Goal: Transaction & Acquisition: Purchase product/service

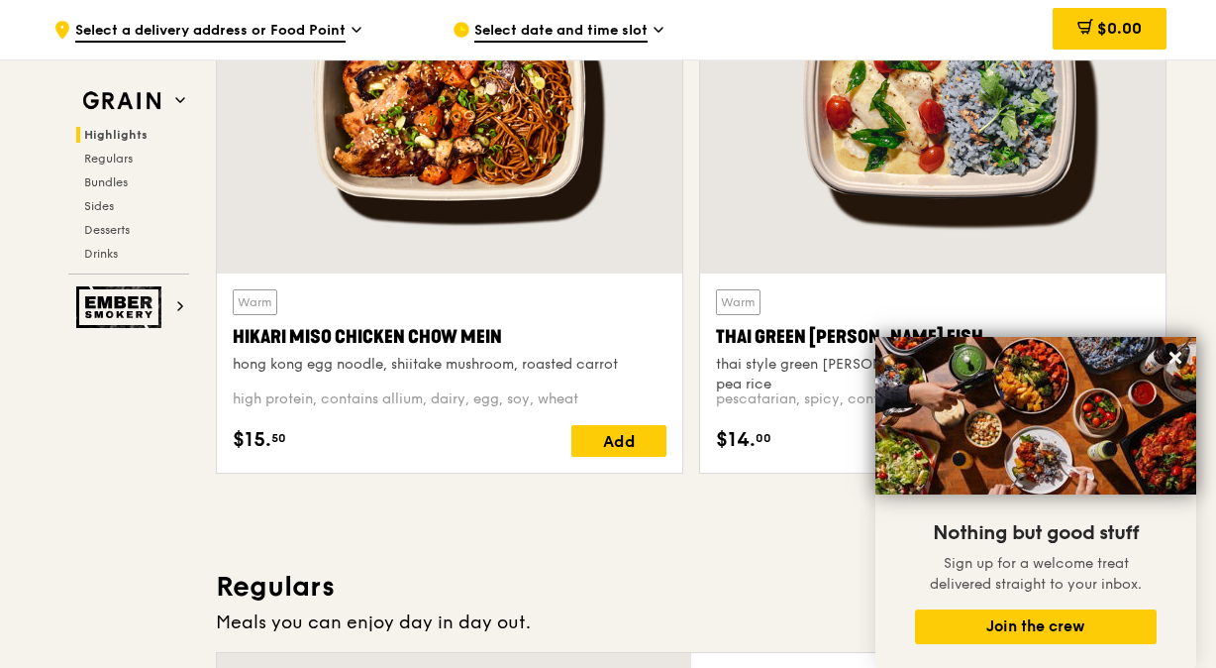
scroll to position [594, 0]
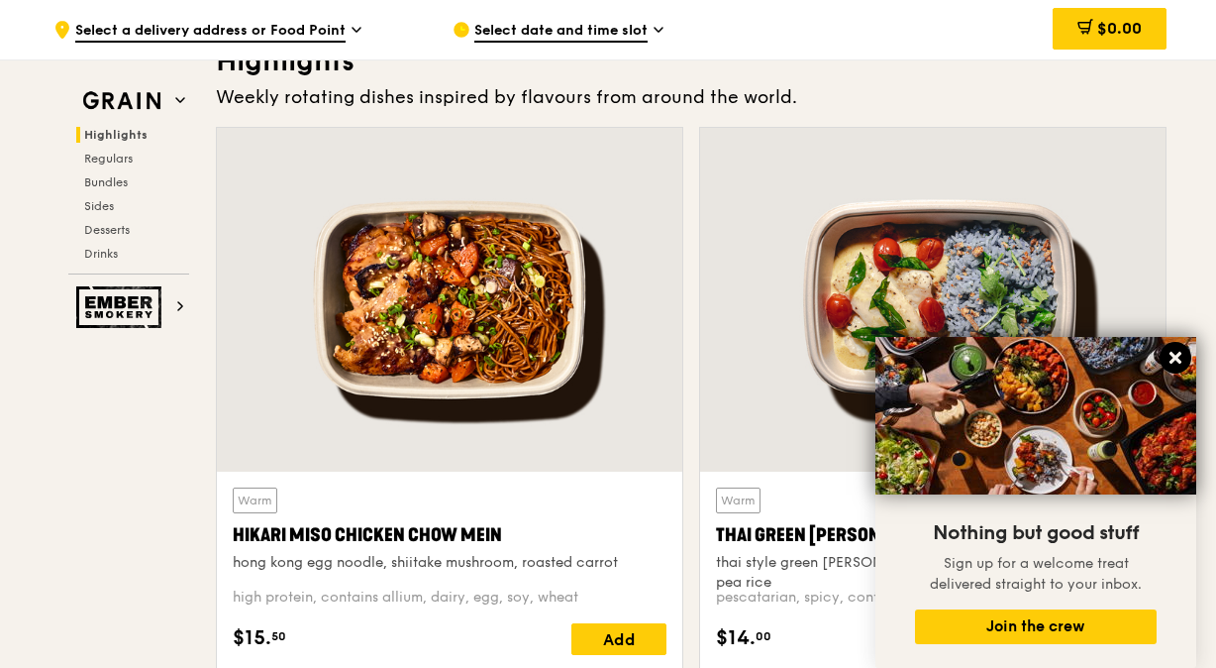
click at [1185, 358] on button at bounding box center [1176, 358] width 32 height 32
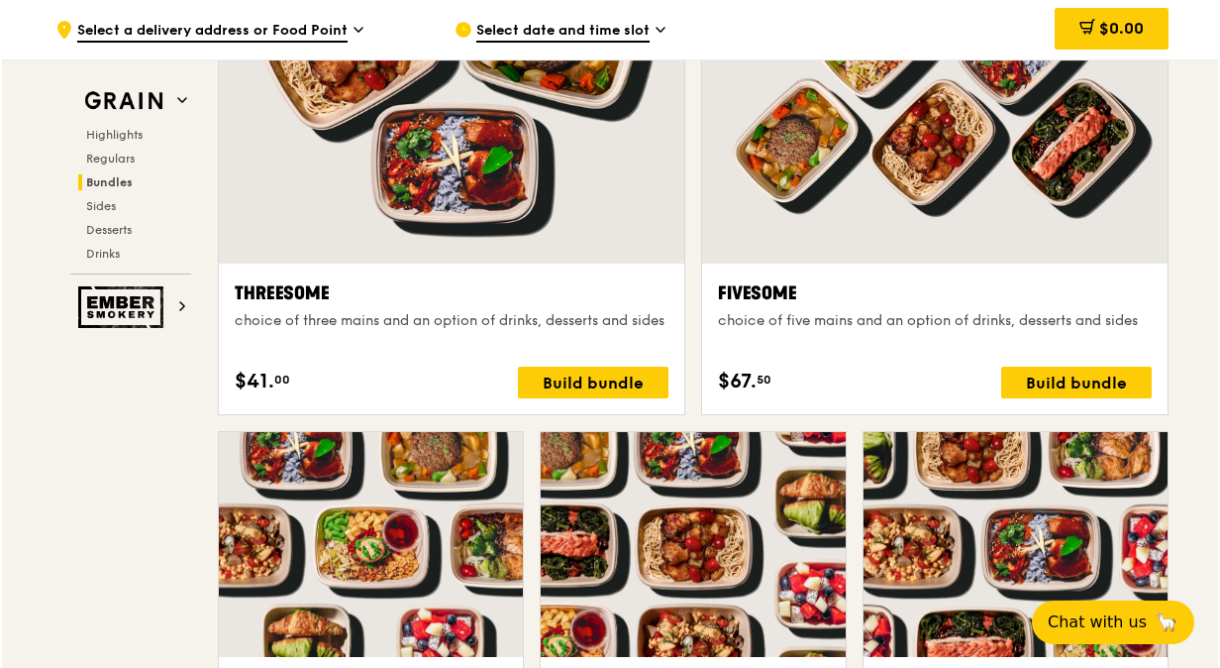
scroll to position [3467, 0]
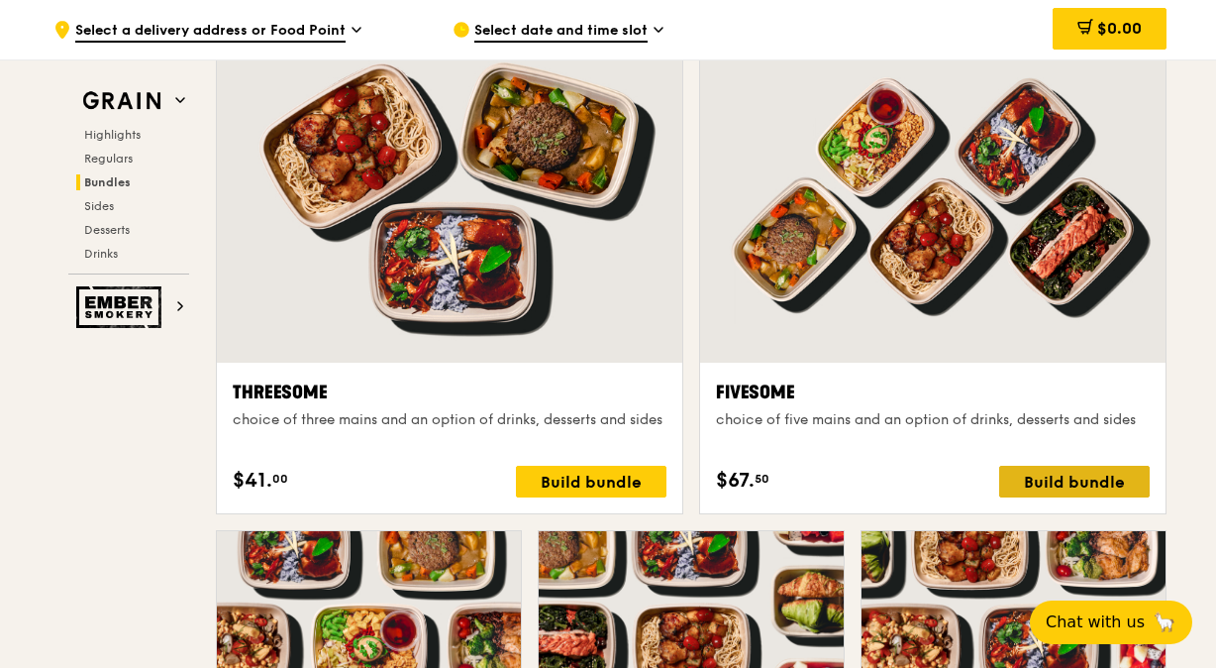
click at [1045, 486] on div "Build bundle" at bounding box center [1074, 482] width 151 height 32
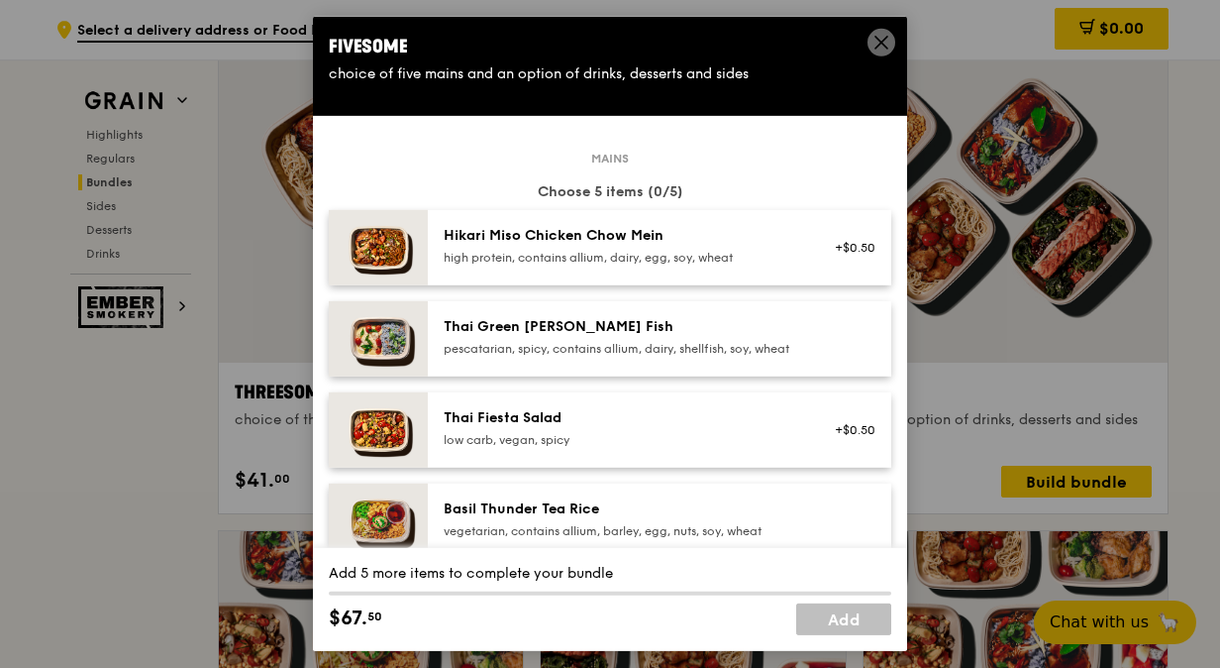
click at [878, 42] on icon at bounding box center [882, 43] width 18 height 18
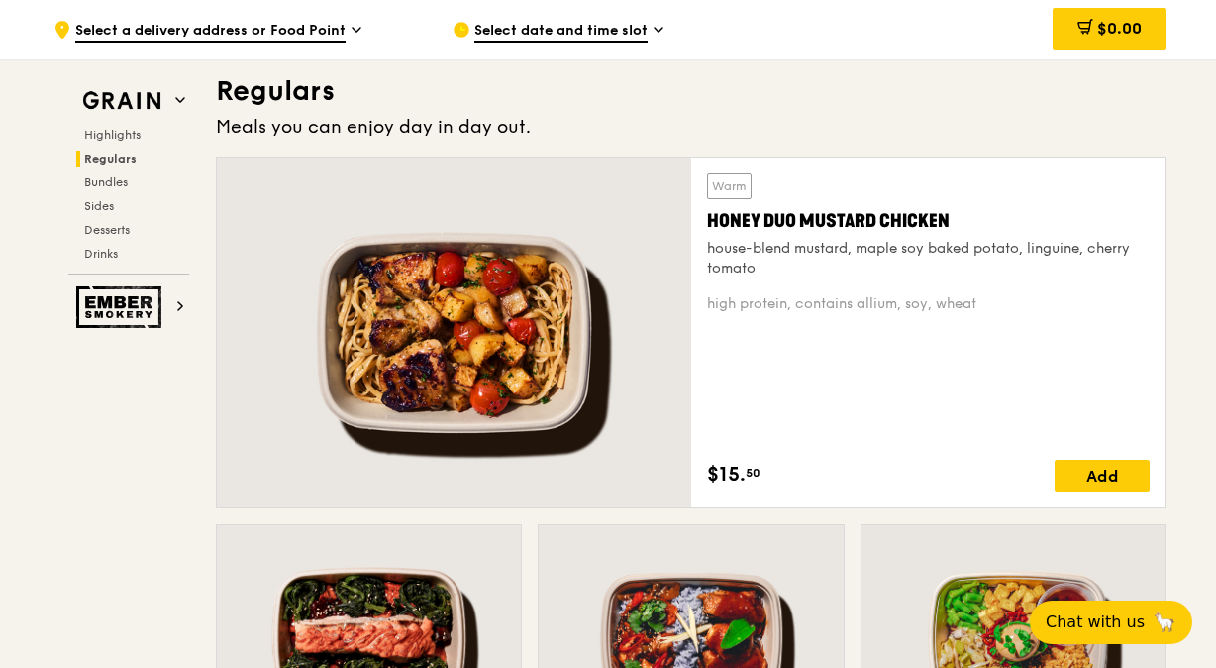
scroll to position [594, 0]
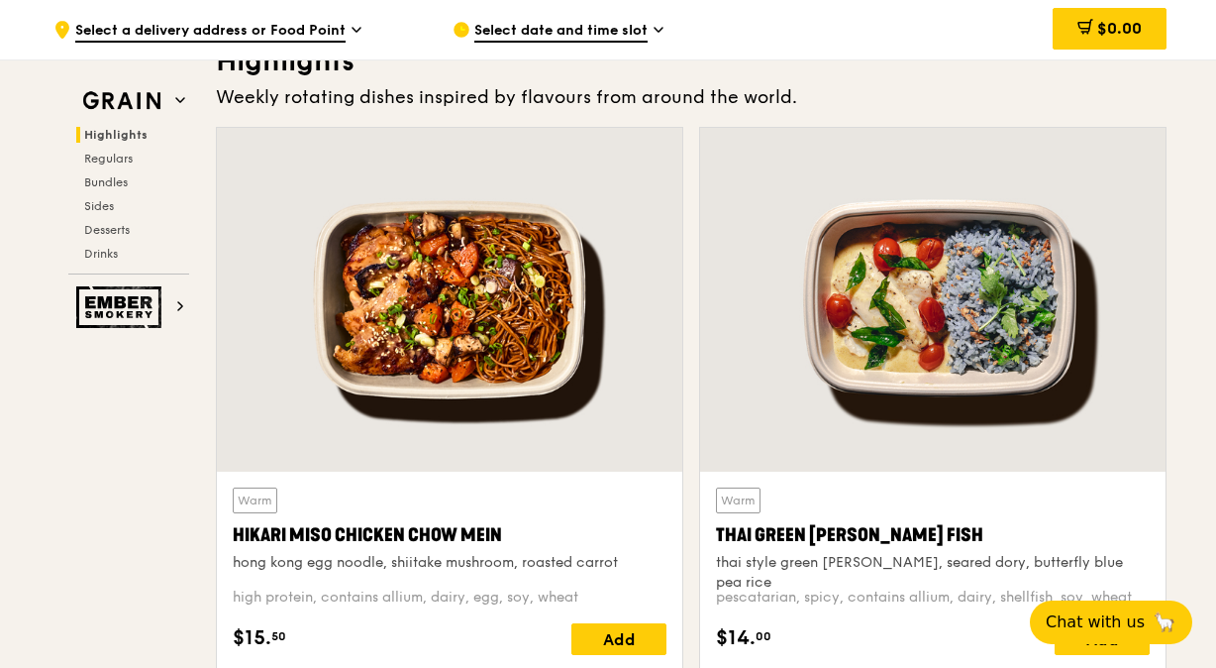
click at [436, 259] on div at bounding box center [450, 300] width 466 height 344
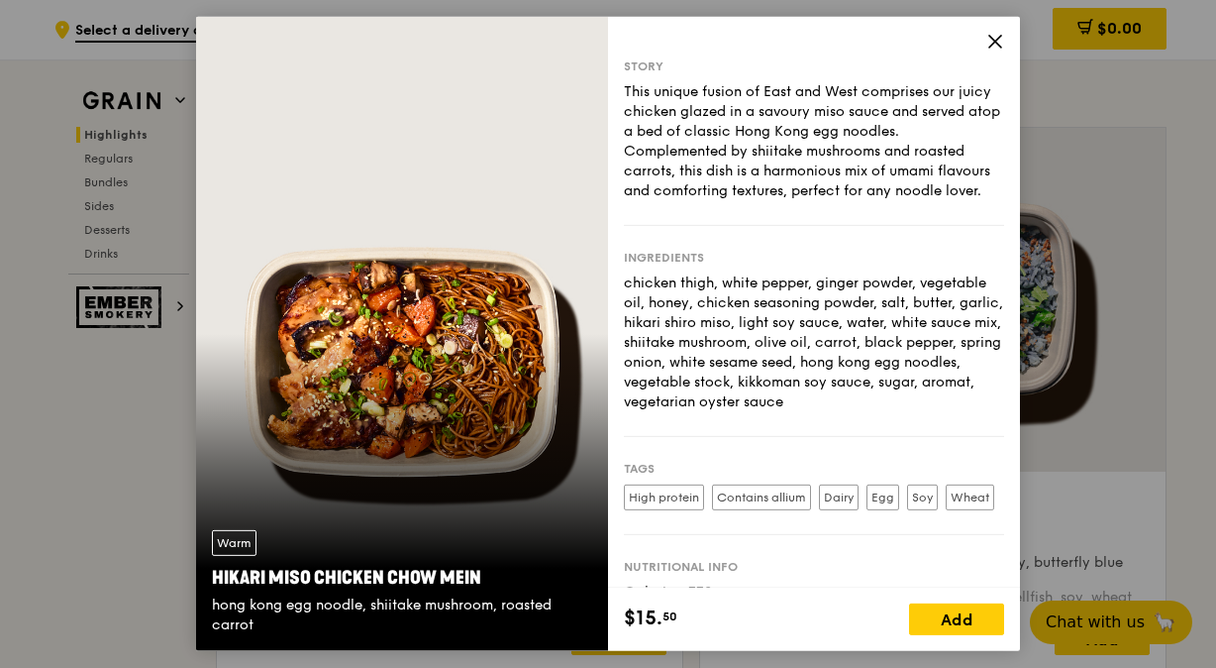
scroll to position [495, 0]
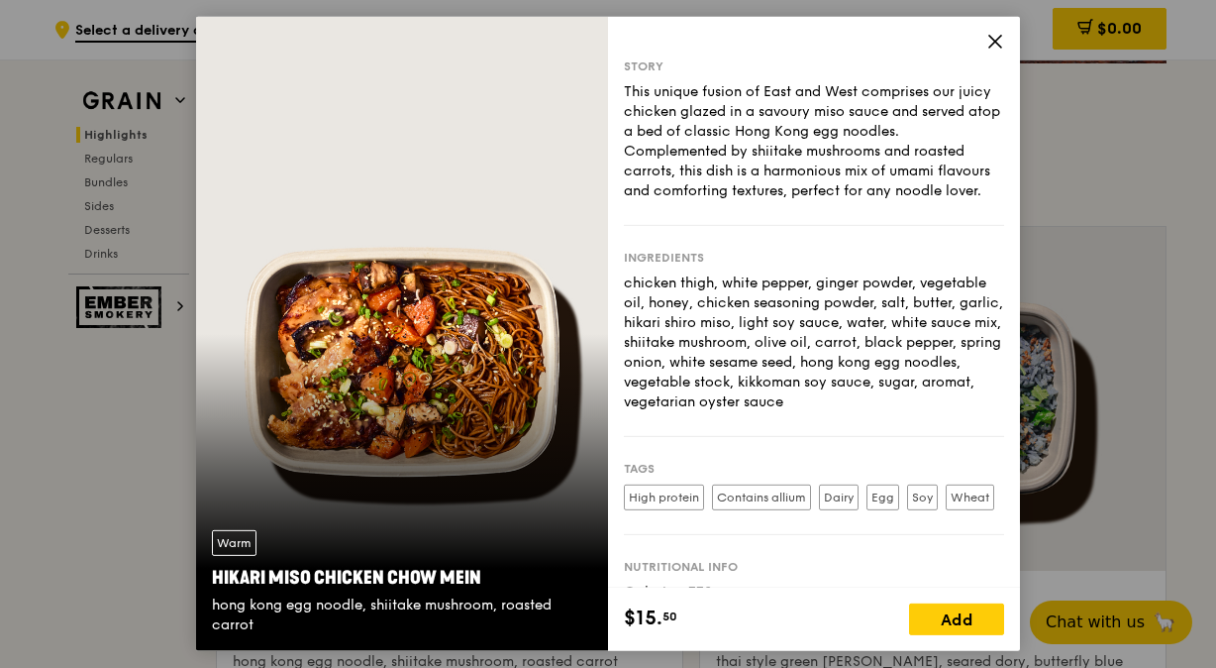
click at [988, 40] on icon at bounding box center [995, 42] width 18 height 18
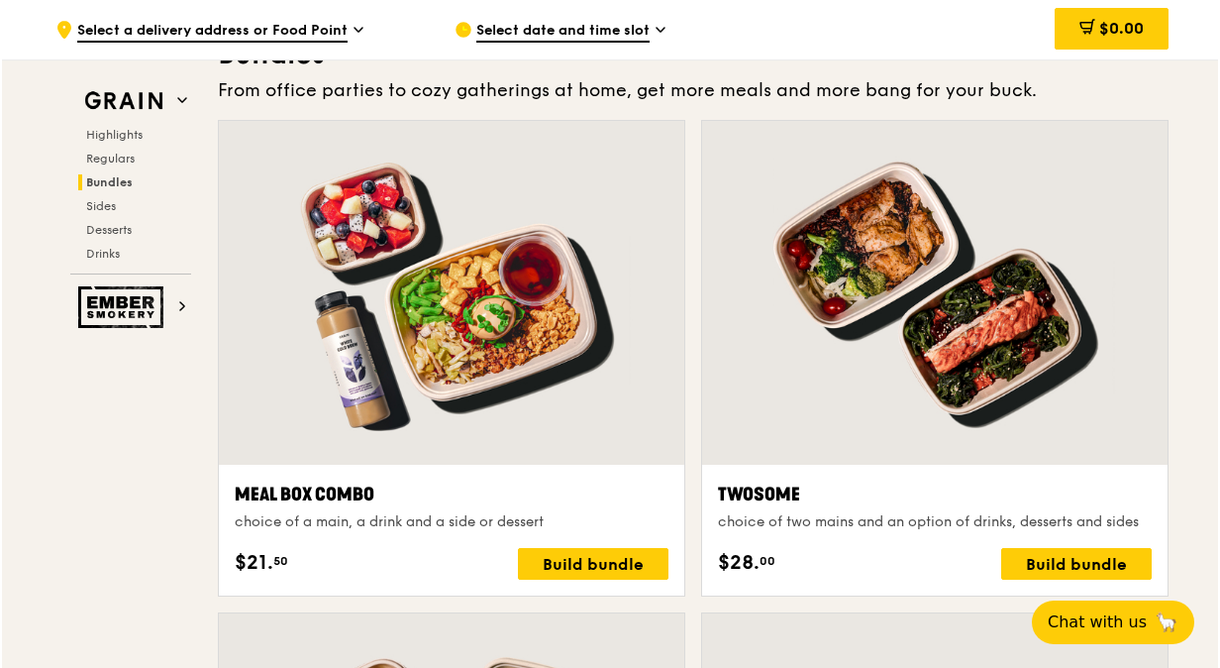
scroll to position [3268, 0]
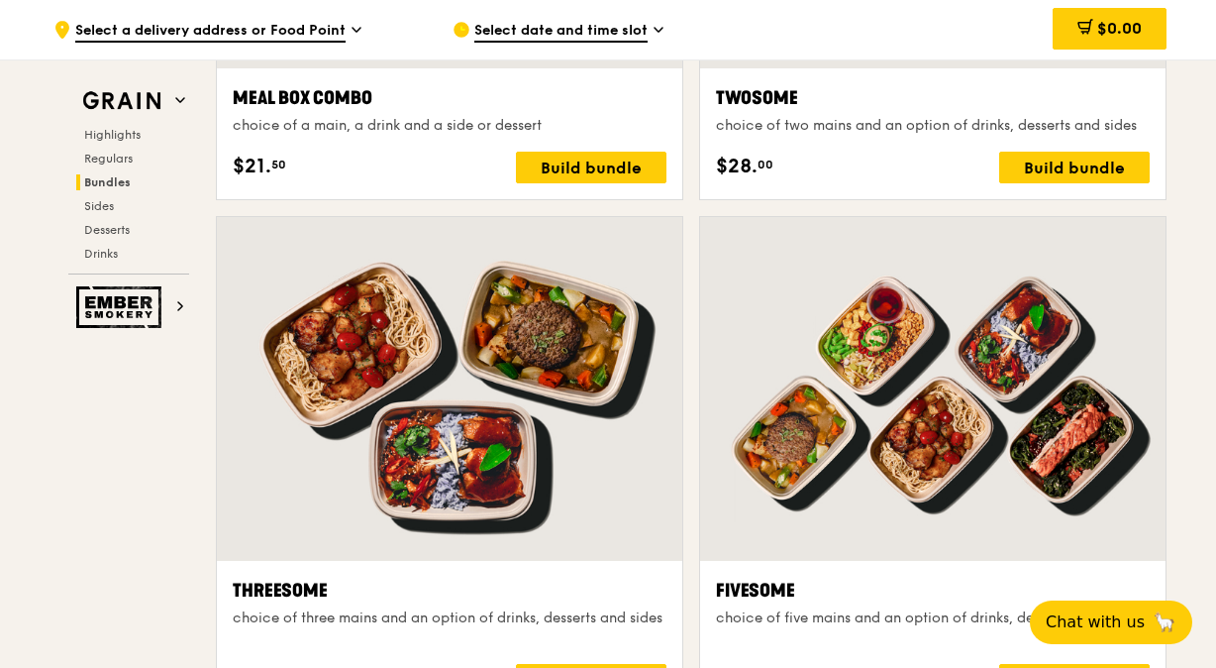
click at [907, 368] on div at bounding box center [933, 389] width 466 height 344
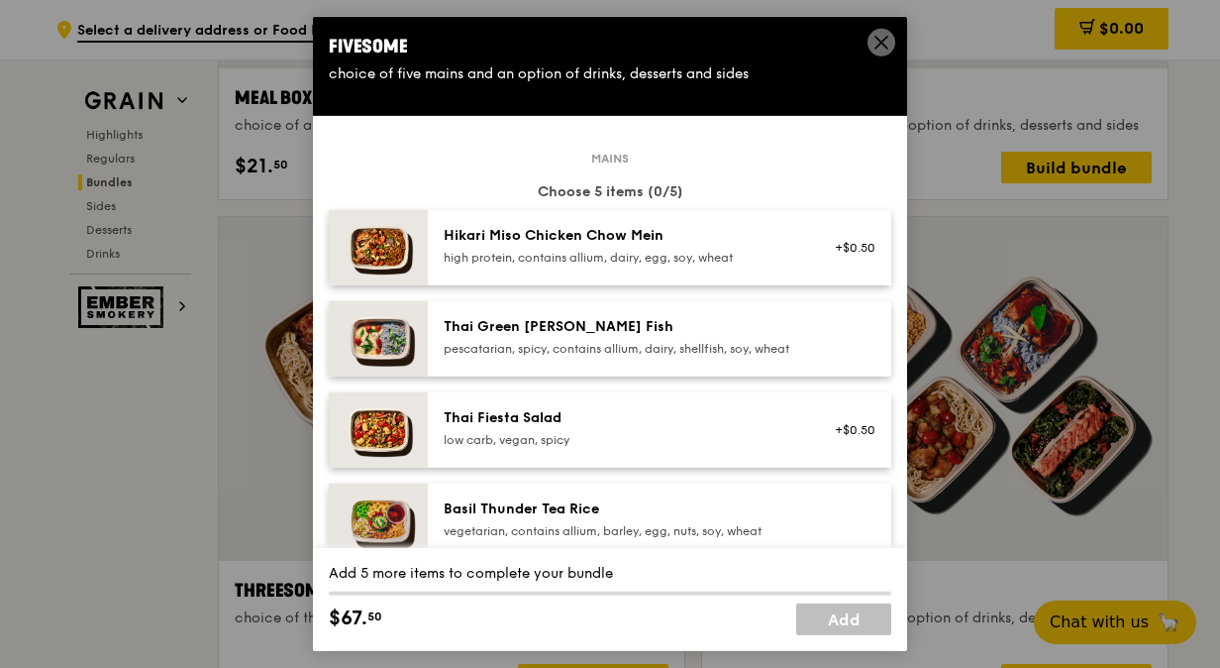
click at [565, 259] on div "high protein, contains allium, dairy, egg, soy, wheat" at bounding box center [622, 258] width 356 height 16
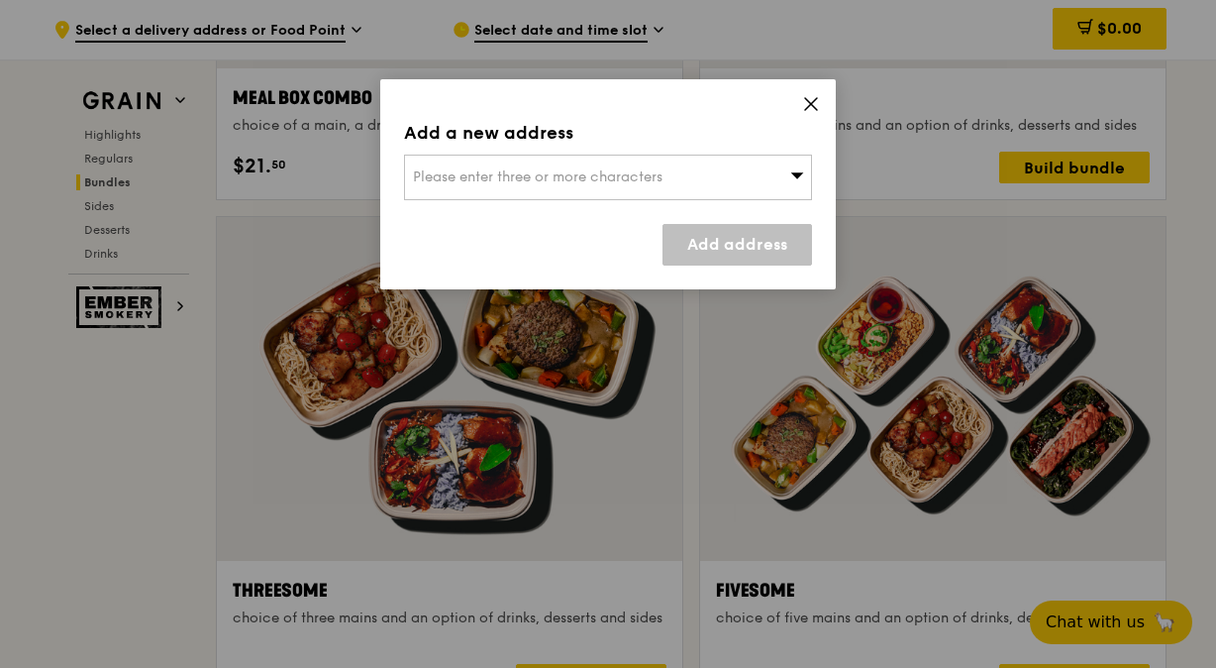
click at [806, 101] on icon at bounding box center [811, 104] width 18 height 18
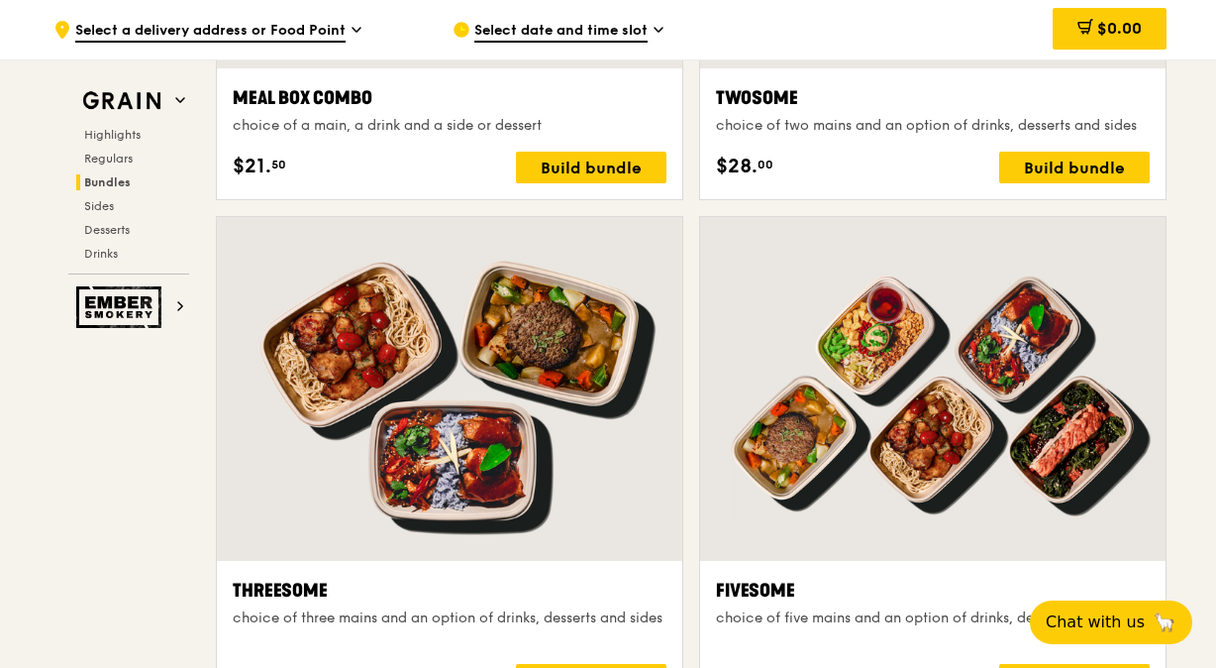
click at [889, 376] on div at bounding box center [933, 389] width 466 height 344
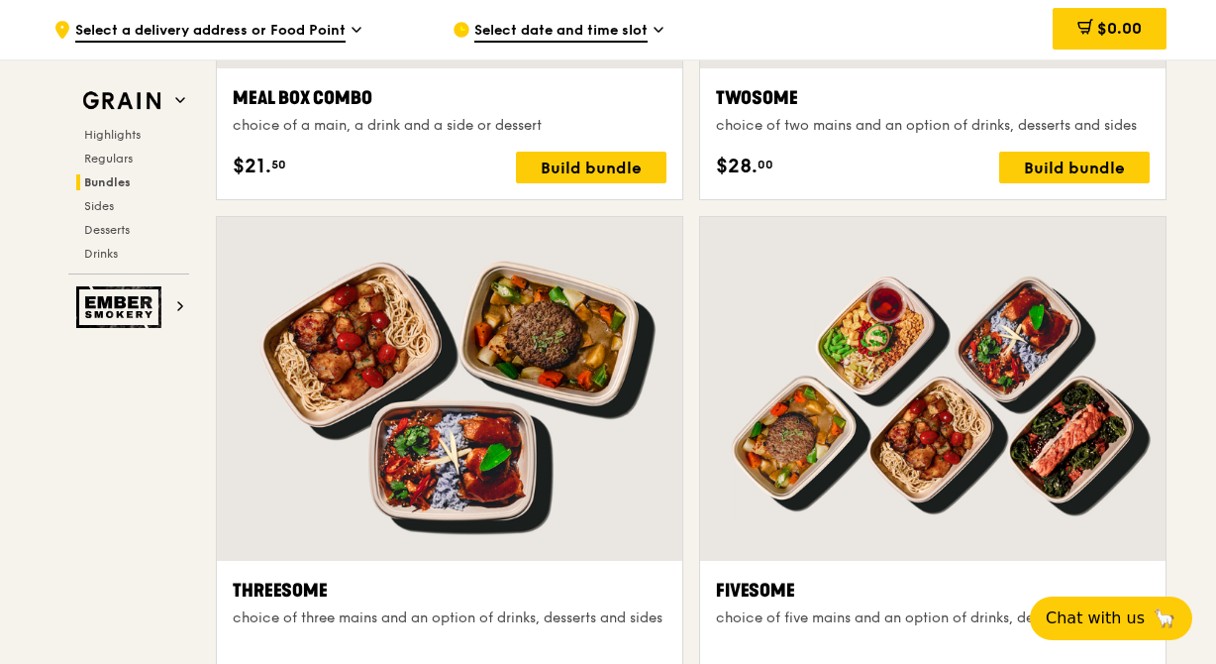
click at [786, 529] on div at bounding box center [933, 389] width 466 height 344
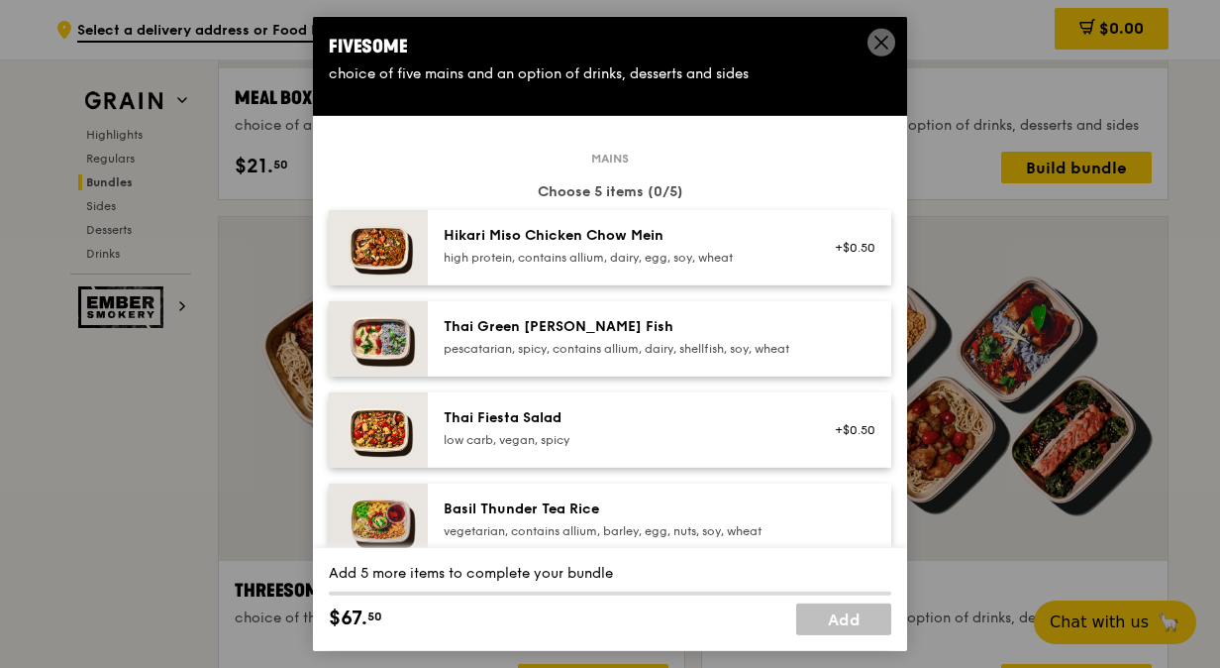
click at [604, 263] on div "high protein, contains allium, dairy, egg, soy, wheat" at bounding box center [622, 258] width 356 height 16
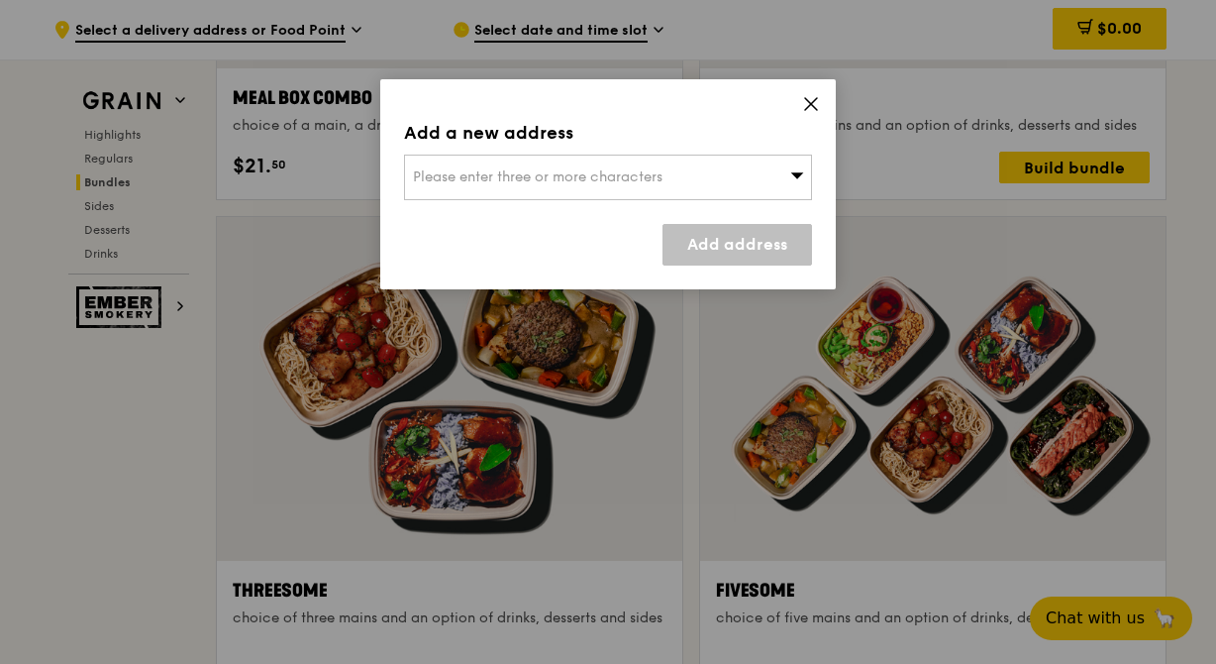
click at [602, 188] on div "Please enter three or more characters" at bounding box center [608, 178] width 408 height 46
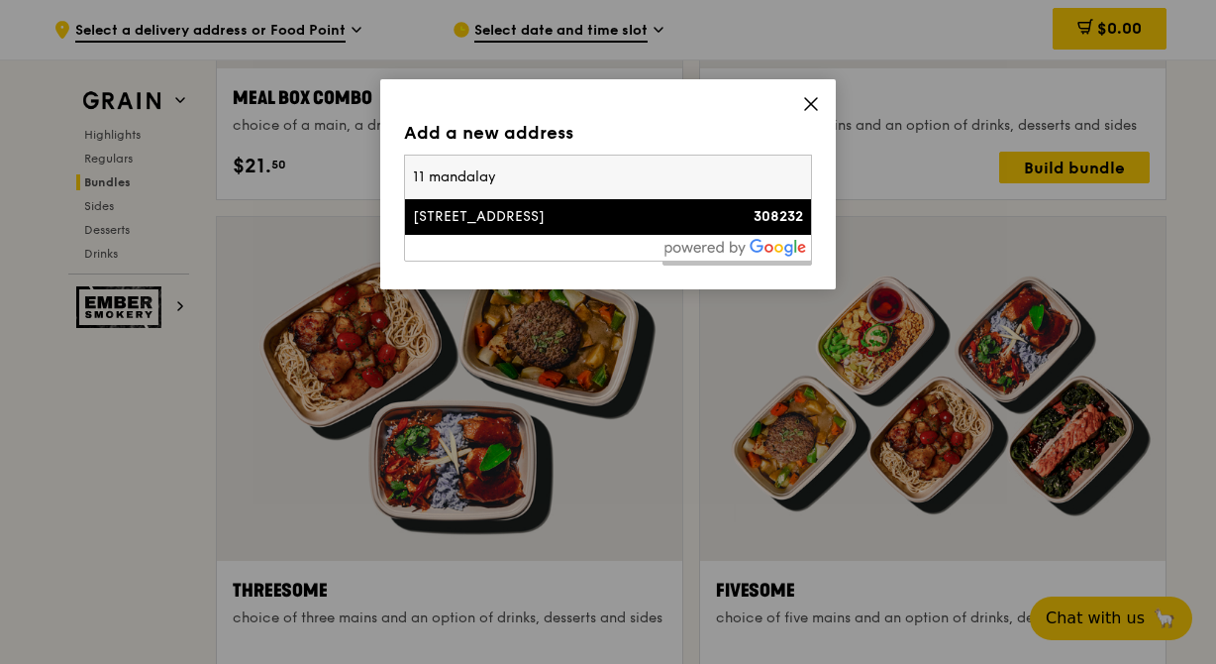
type input "11 mandalay"
click at [640, 219] on div "[STREET_ADDRESS]" at bounding box center [559, 217] width 293 height 20
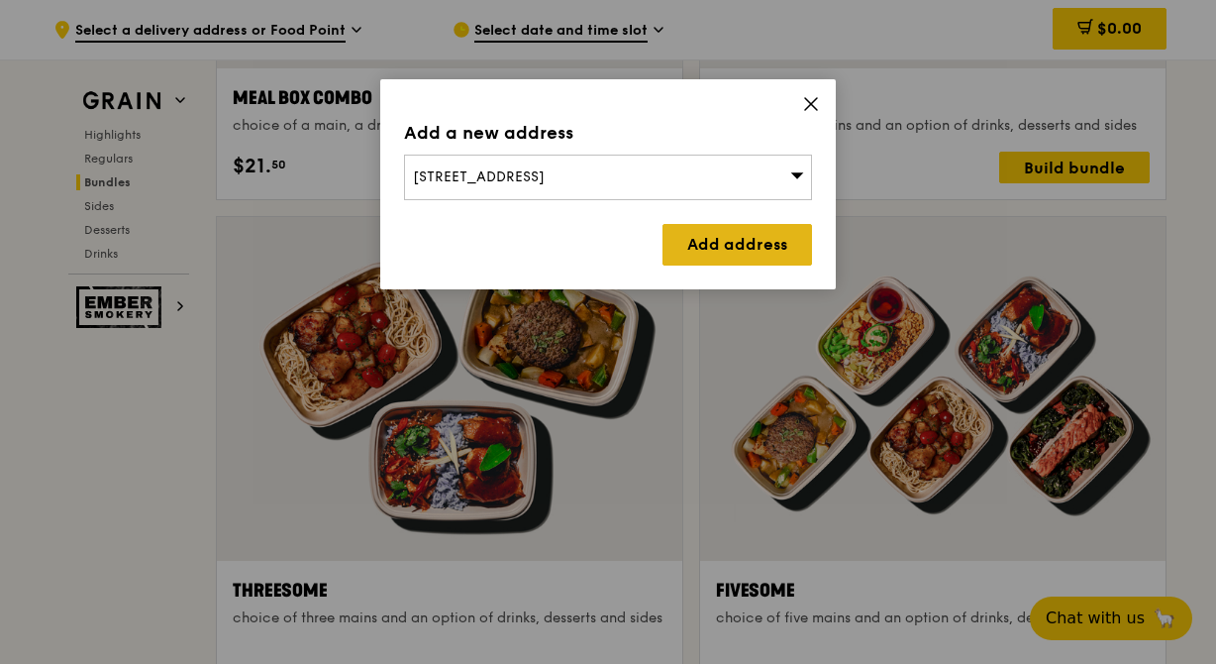
click at [689, 238] on link "Add address" at bounding box center [738, 245] width 150 height 42
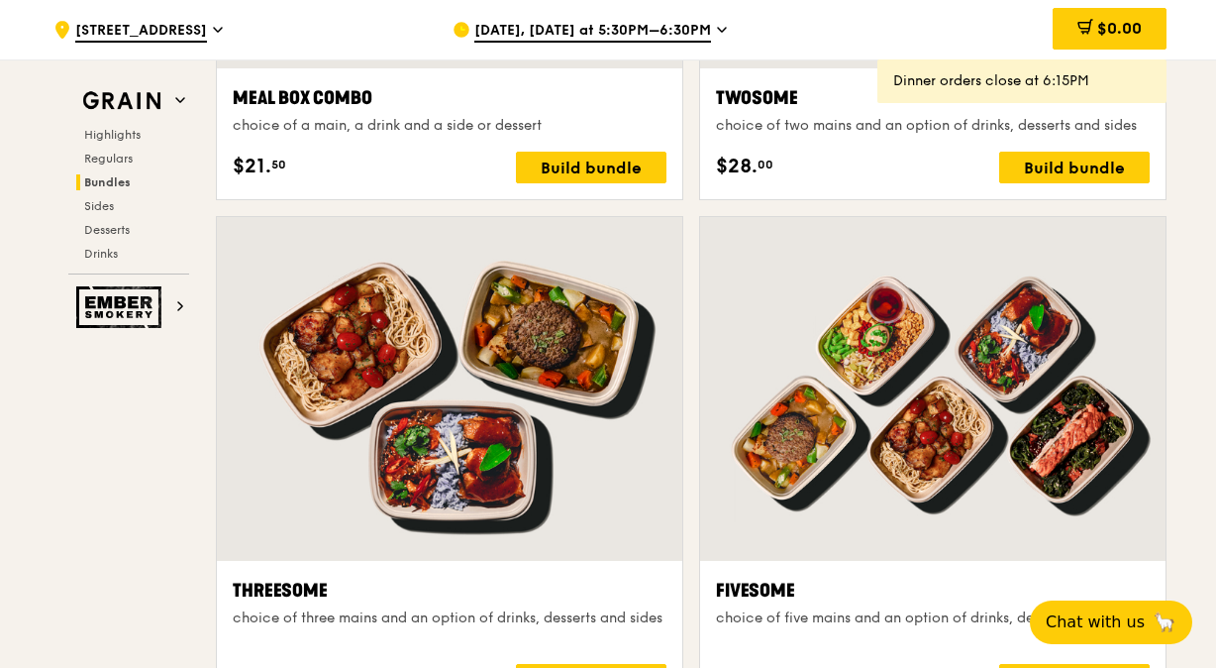
click at [778, 321] on div at bounding box center [933, 389] width 466 height 344
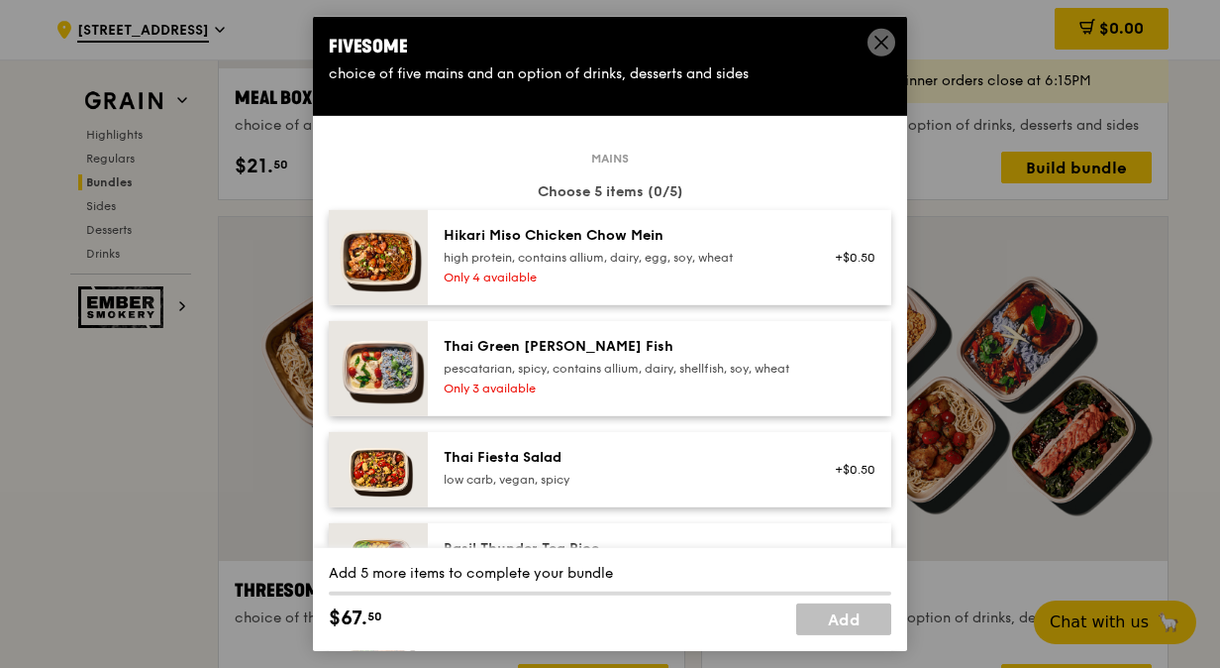
click at [722, 282] on div "Only 4 available" at bounding box center [622, 277] width 356 height 16
click at [755, 352] on div "Thai Green [PERSON_NAME] Fish" at bounding box center [622, 347] width 356 height 20
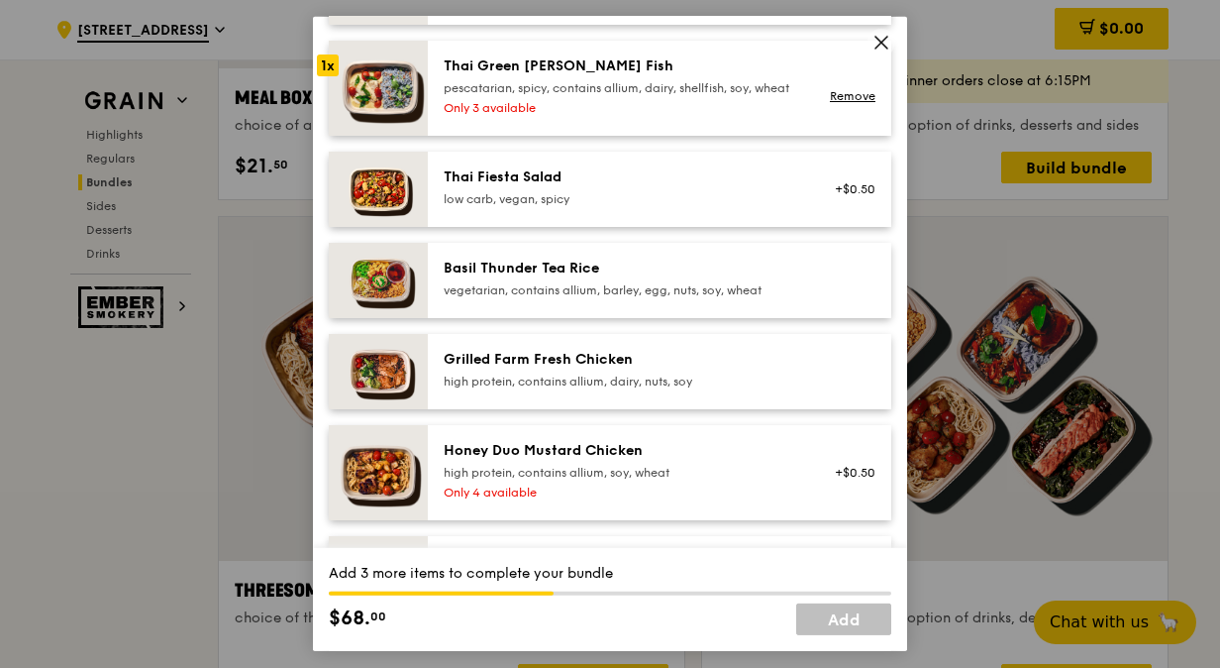
scroll to position [284, 0]
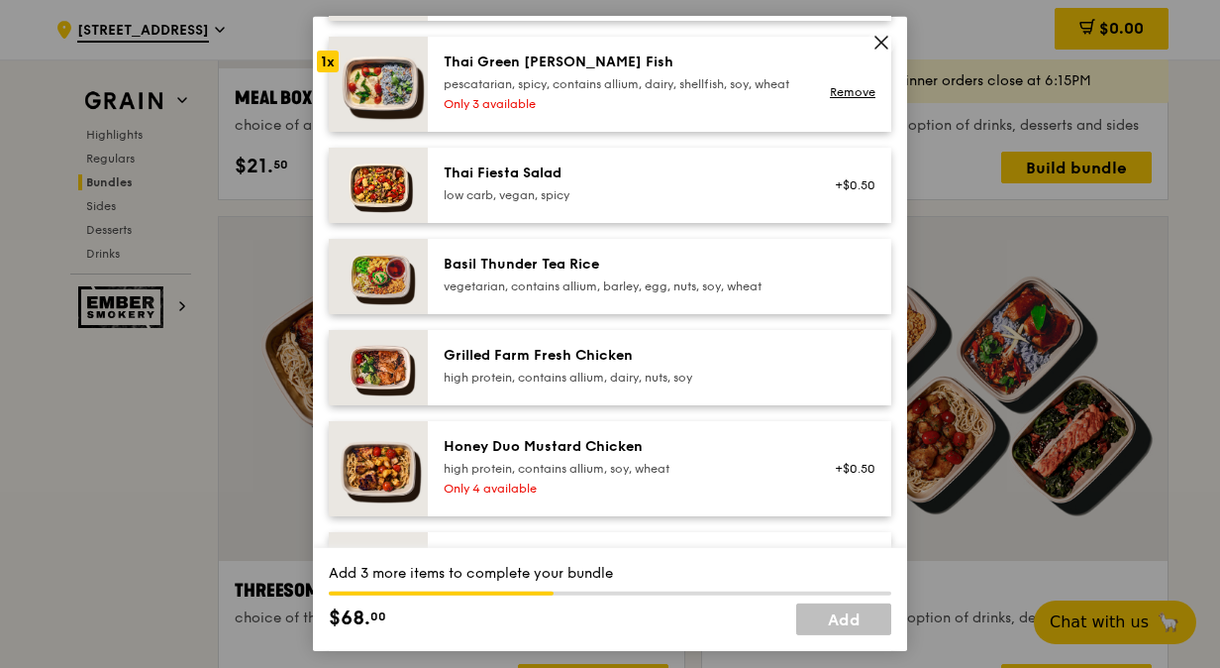
click at [679, 294] on div "vegetarian, contains allium, barley, egg, nuts, soy, wheat" at bounding box center [622, 286] width 356 height 16
click at [748, 476] on div "high protein, contains allium, soy, wheat" at bounding box center [622, 469] width 356 height 16
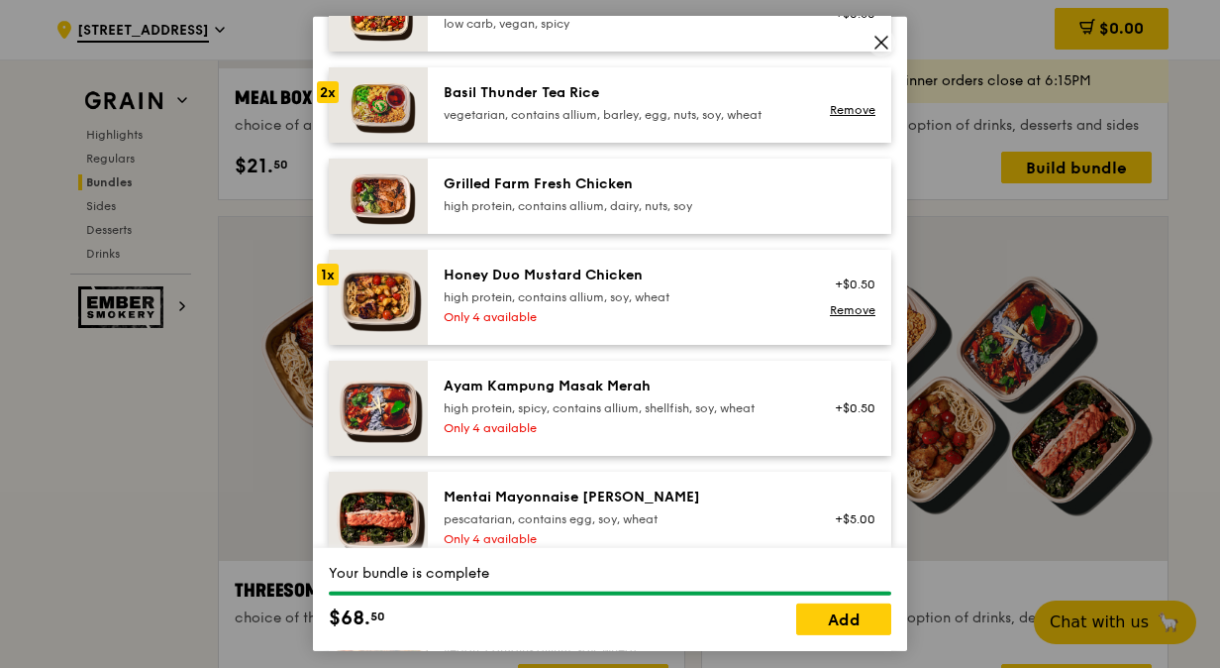
scroll to position [457, 0]
click at [870, 606] on link "Add" at bounding box center [843, 619] width 95 height 32
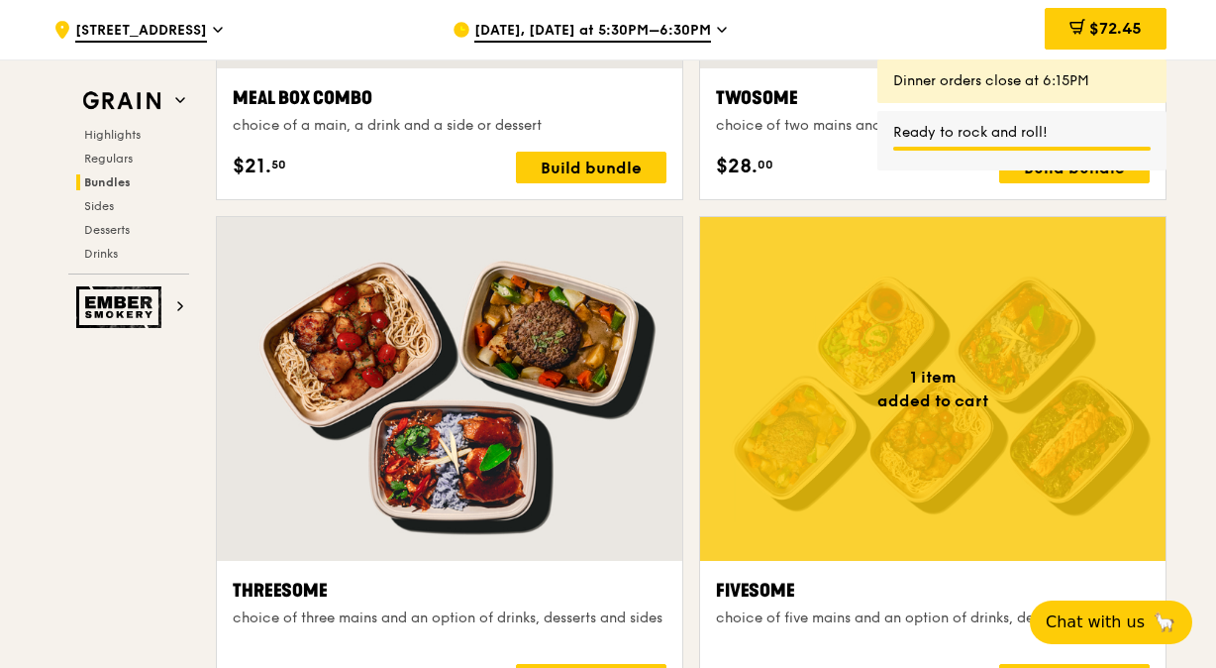
click at [832, 454] on div at bounding box center [933, 389] width 466 height 344
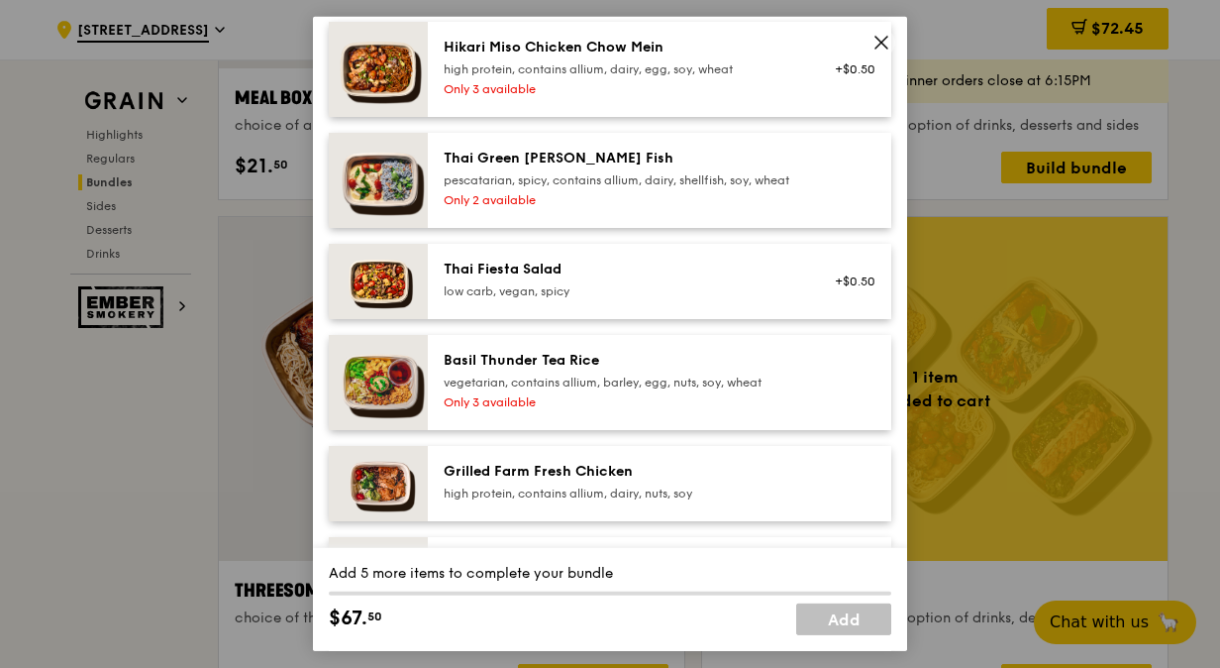
scroll to position [193, 0]
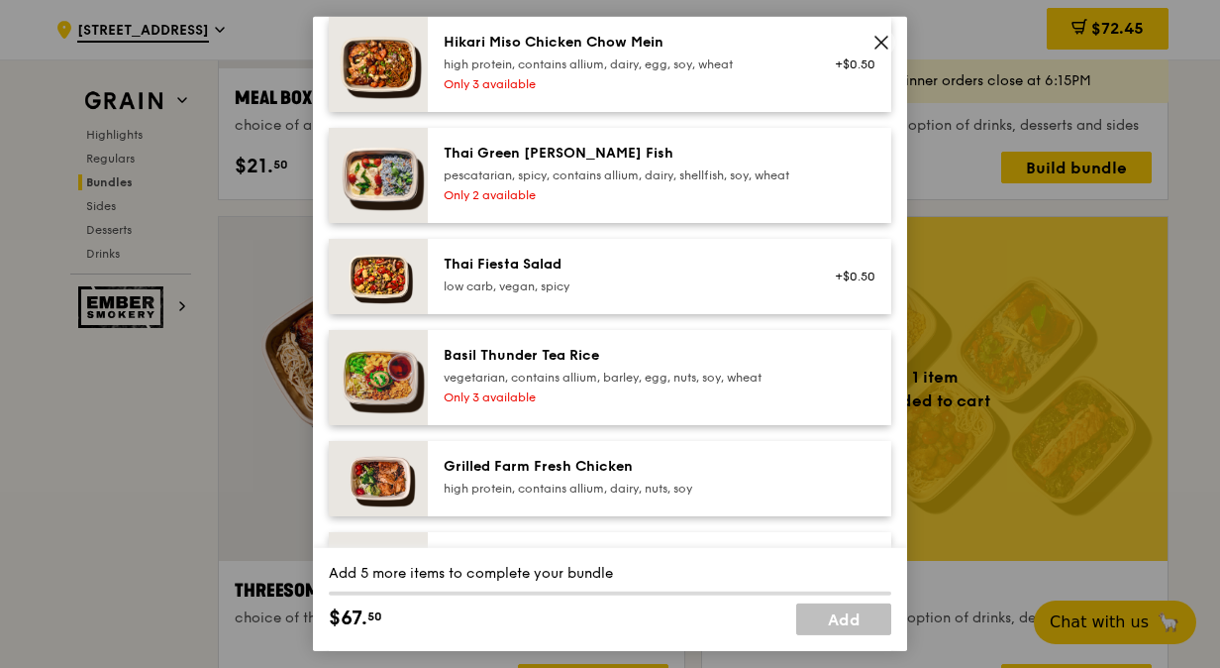
click at [570, 203] on div "Only 2 available" at bounding box center [622, 195] width 356 height 16
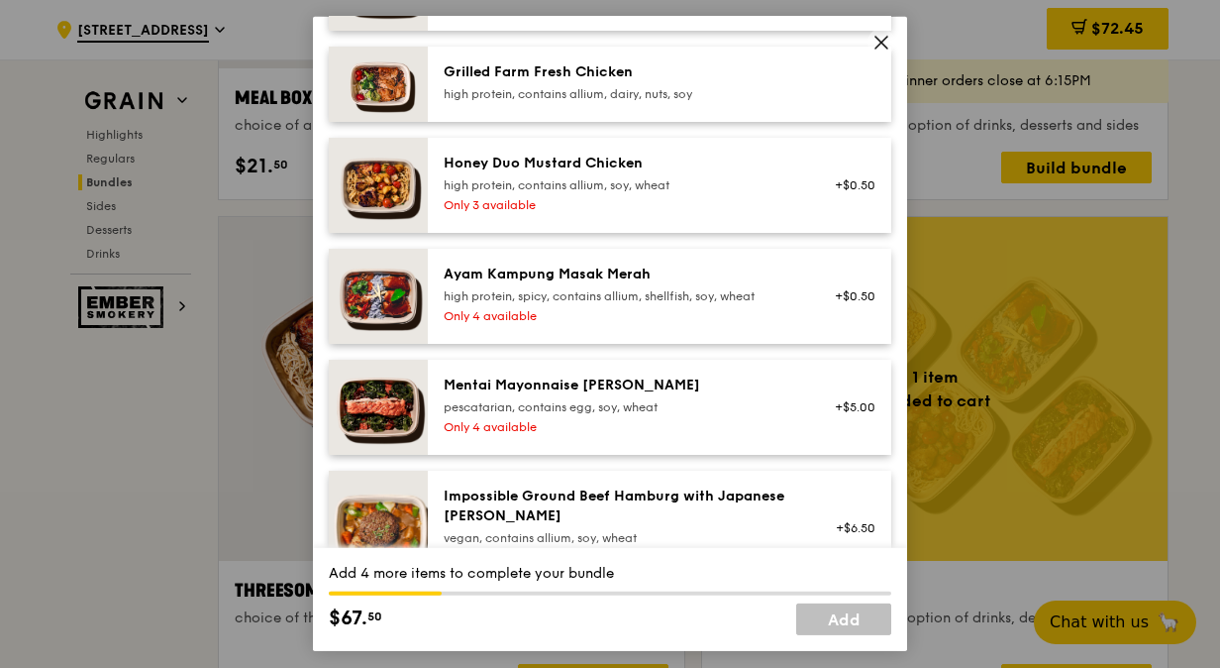
scroll to position [589, 0]
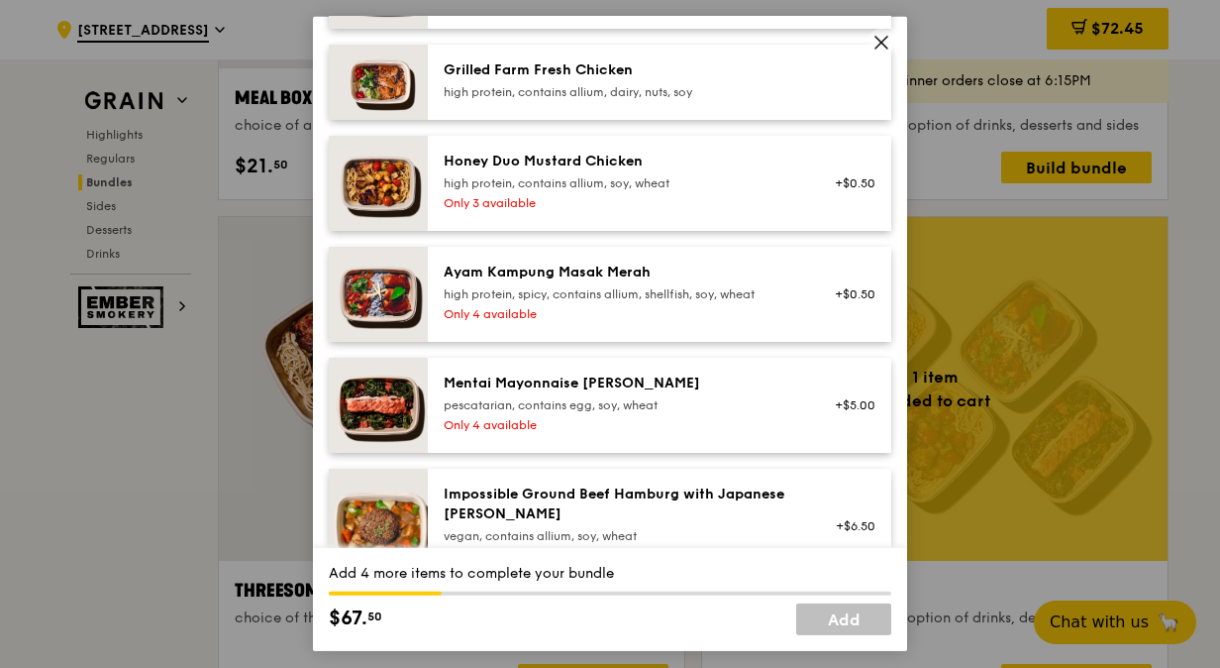
click at [698, 321] on div "Only 4 available" at bounding box center [622, 314] width 356 height 16
click at [644, 191] on div "high protein, contains allium, soy, wheat" at bounding box center [622, 183] width 356 height 16
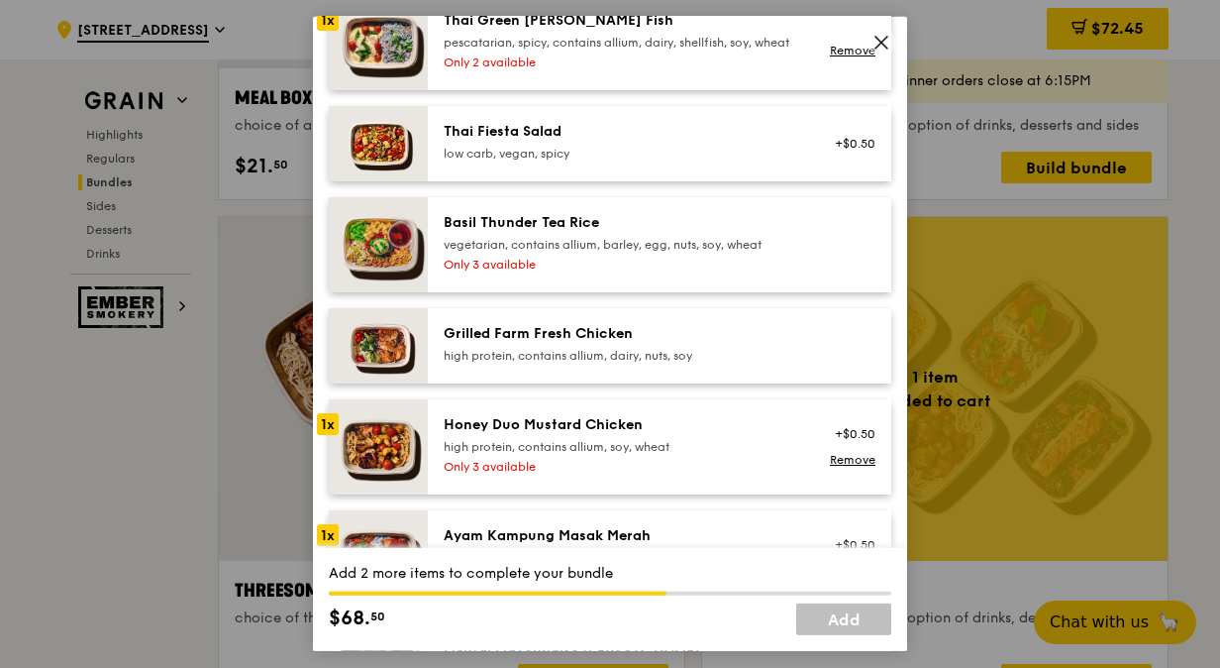
scroll to position [328, 0]
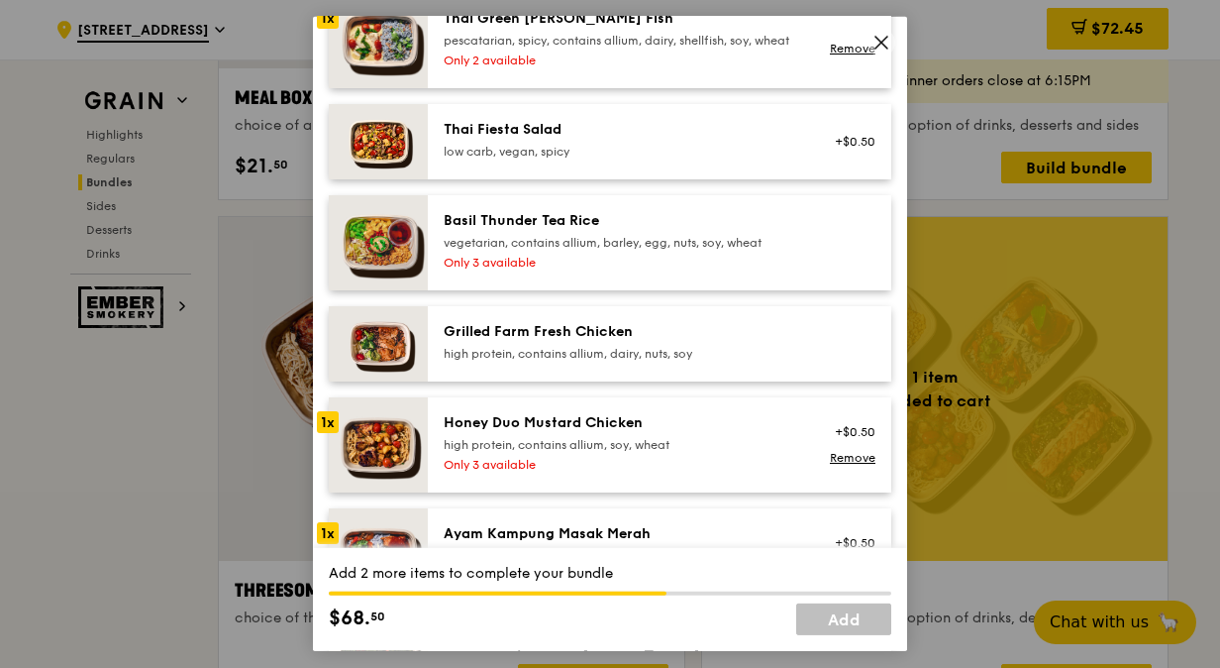
click at [709, 342] on div "Grilled Farm Fresh Chicken" at bounding box center [622, 332] width 356 height 20
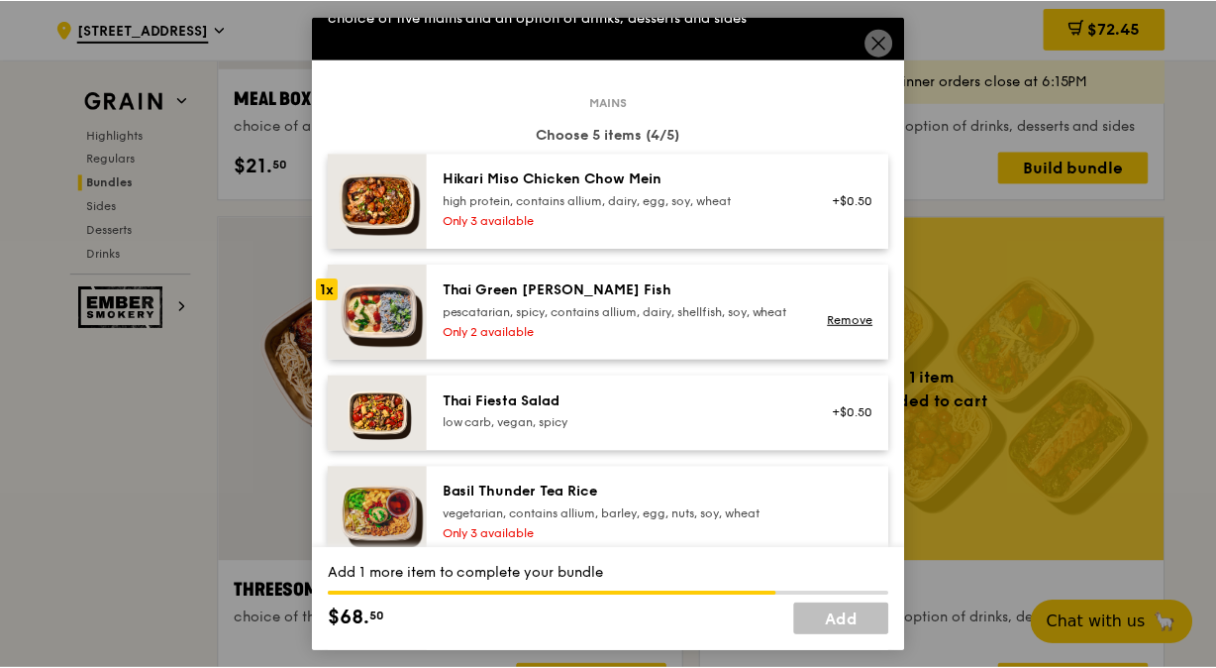
scroll to position [0, 0]
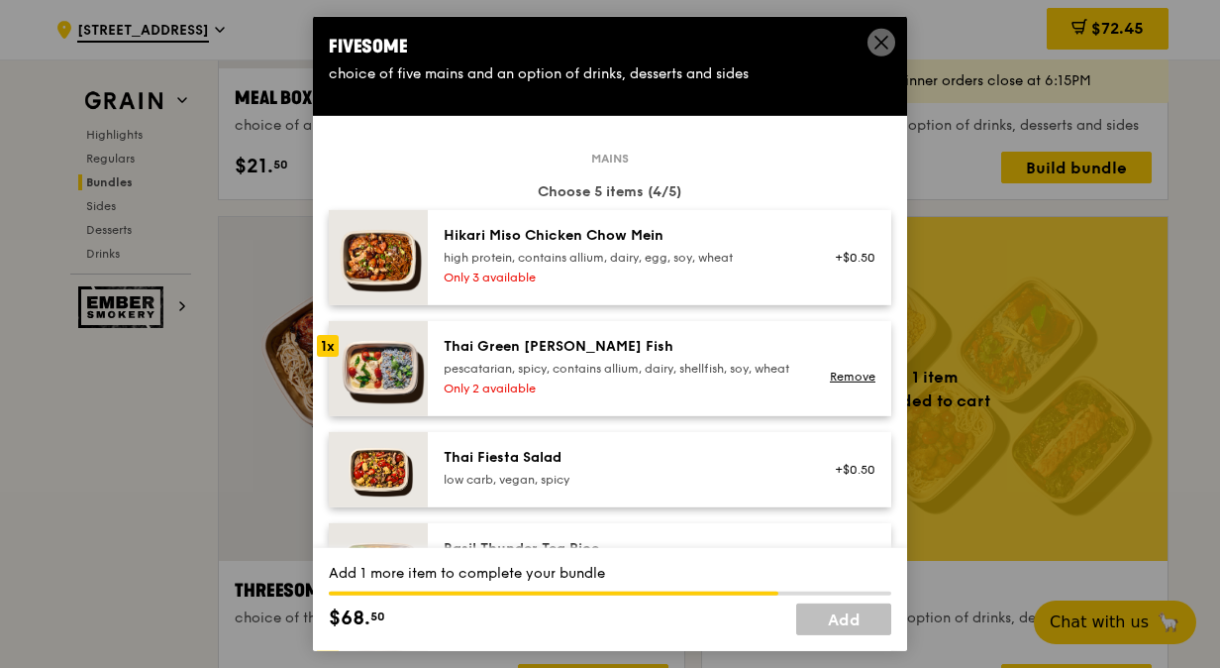
click at [649, 229] on div "Hikari Miso Chicken Chow Mein" at bounding box center [622, 236] width 356 height 20
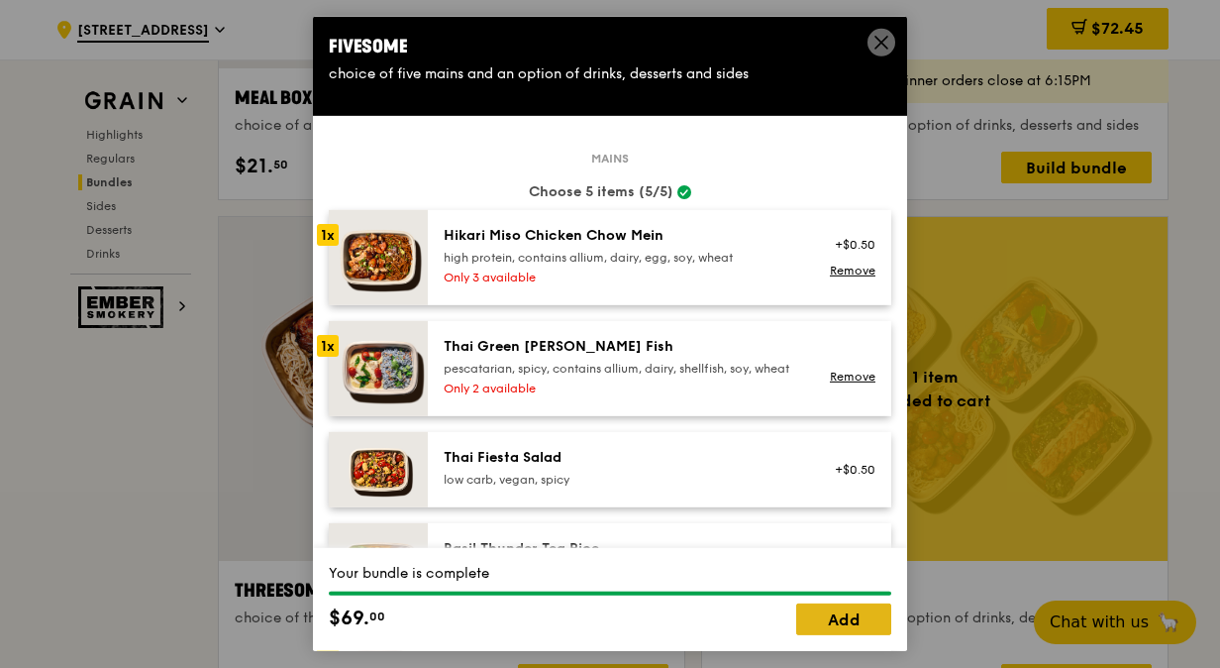
click at [863, 614] on link "Add" at bounding box center [843, 619] width 95 height 32
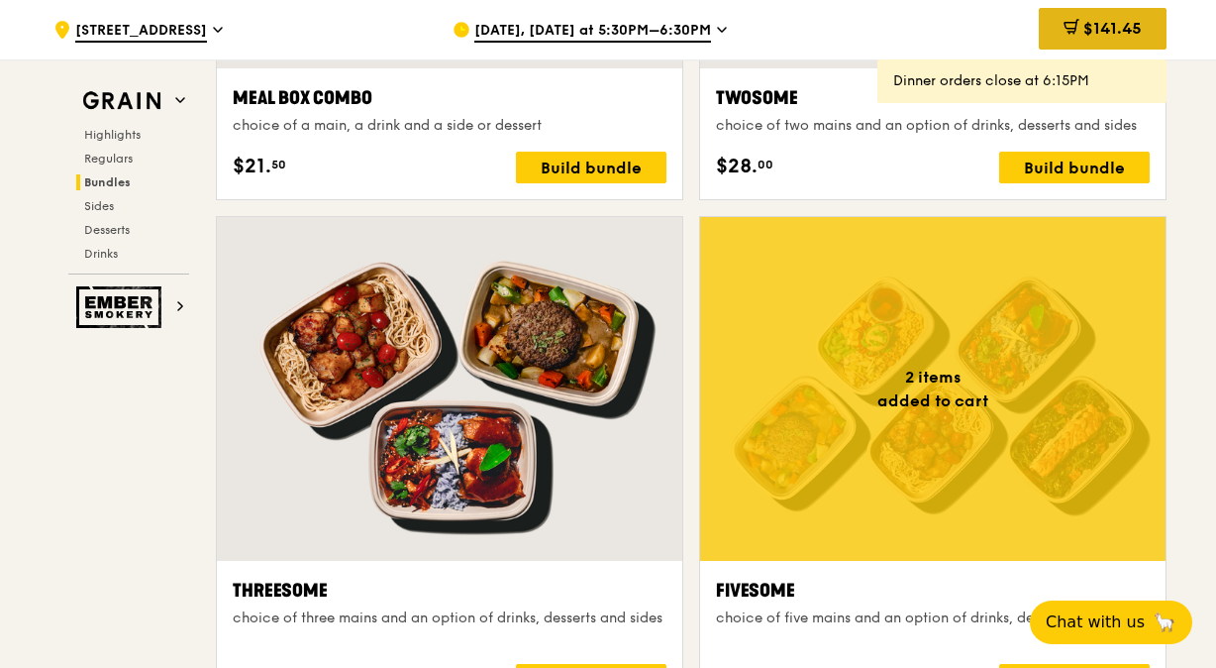
click at [1084, 35] on span "$141.45" at bounding box center [1113, 28] width 58 height 19
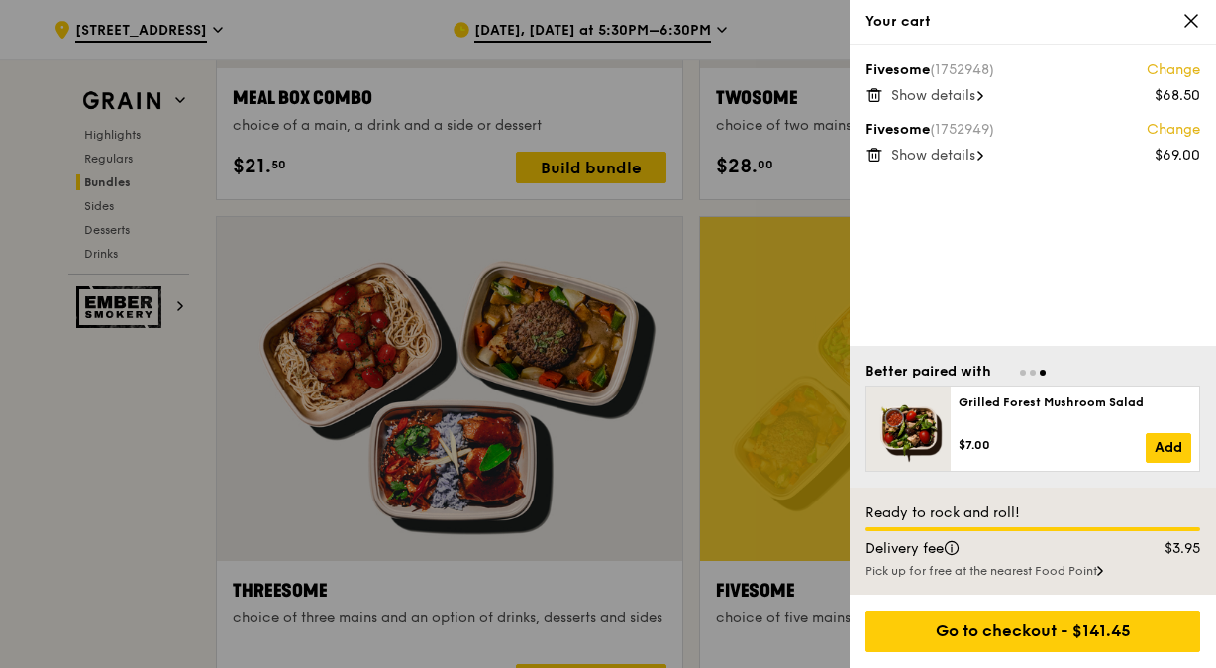
click at [947, 574] on div "Pick up for free at the nearest Food Point" at bounding box center [1033, 571] width 335 height 16
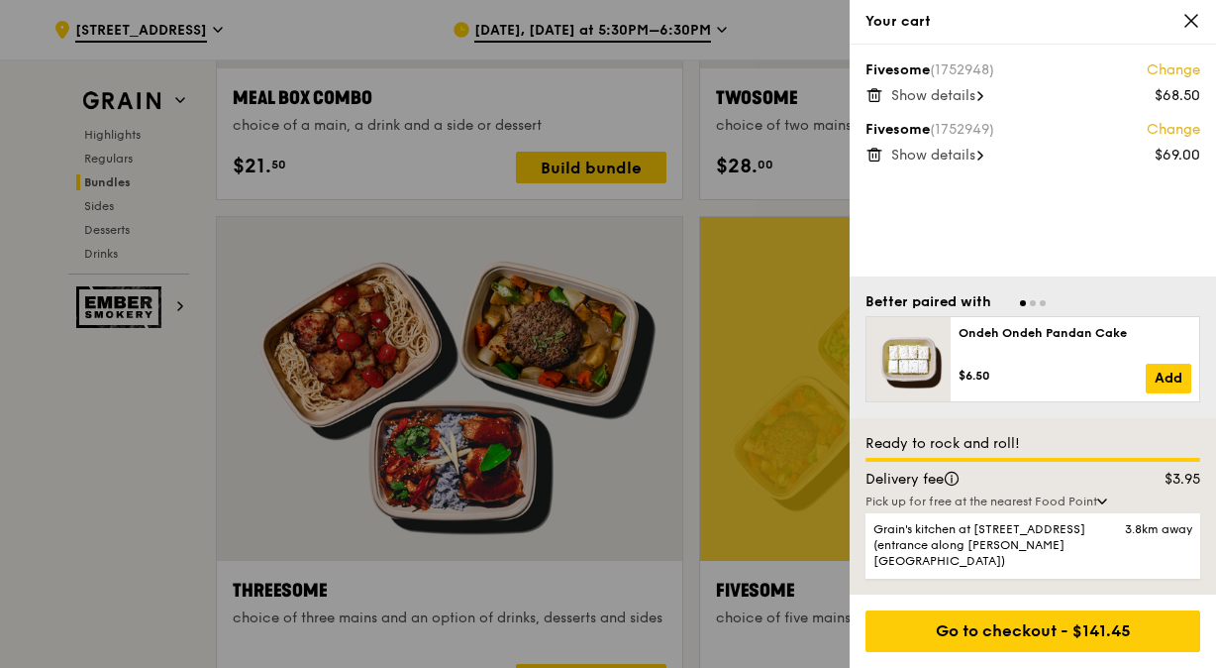
click at [986, 493] on div "Delivery fee $3.95" at bounding box center [1033, 481] width 359 height 24
click at [955, 97] on span "Show details" at bounding box center [933, 95] width 84 height 17
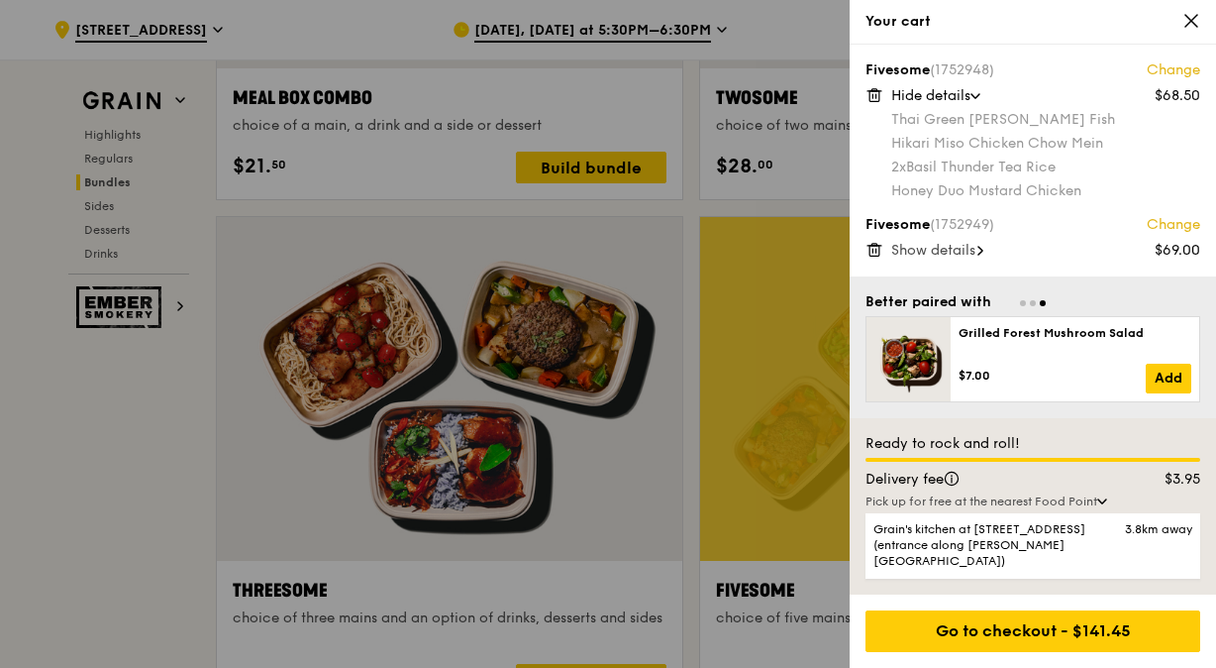
click at [933, 255] on span "Show details" at bounding box center [933, 250] width 84 height 17
click at [713, 197] on div at bounding box center [608, 334] width 1216 height 668
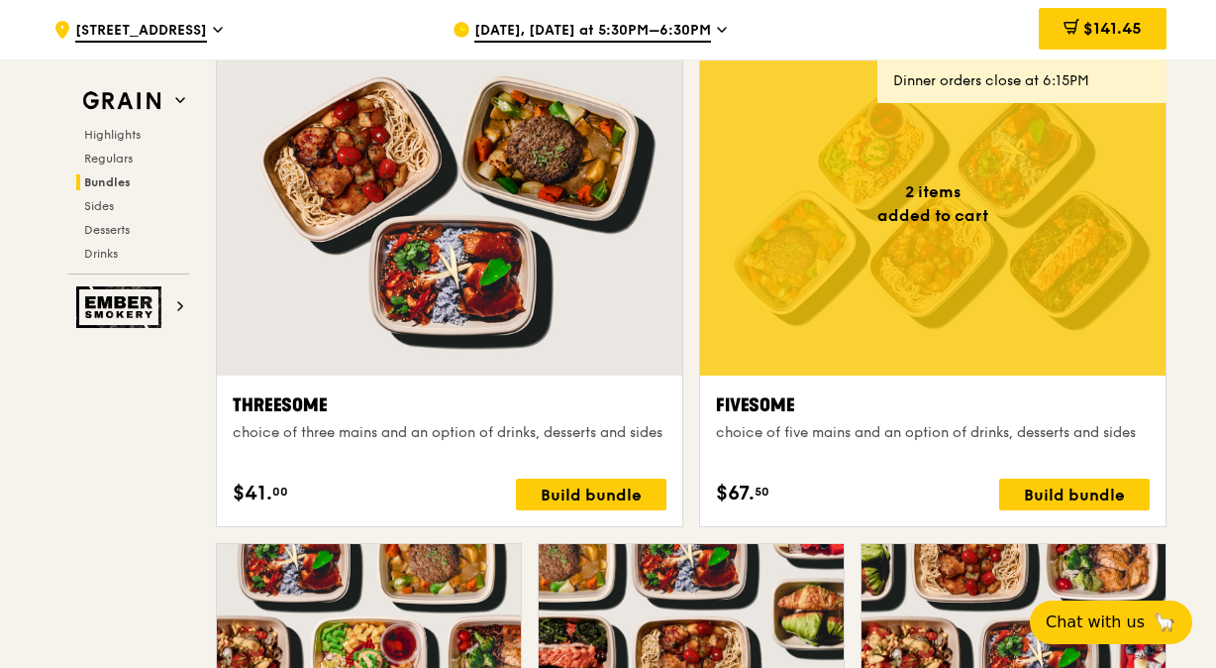
scroll to position [3453, 0]
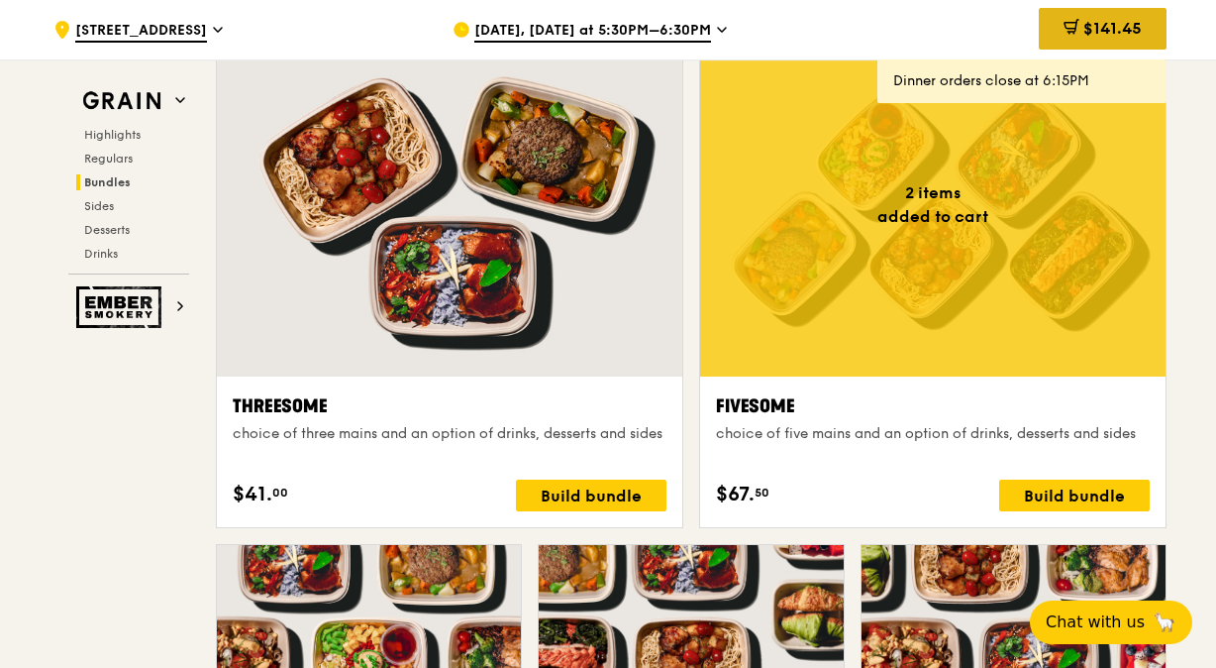
click at [1040, 30] on div "$141.45" at bounding box center [1103, 29] width 128 height 42
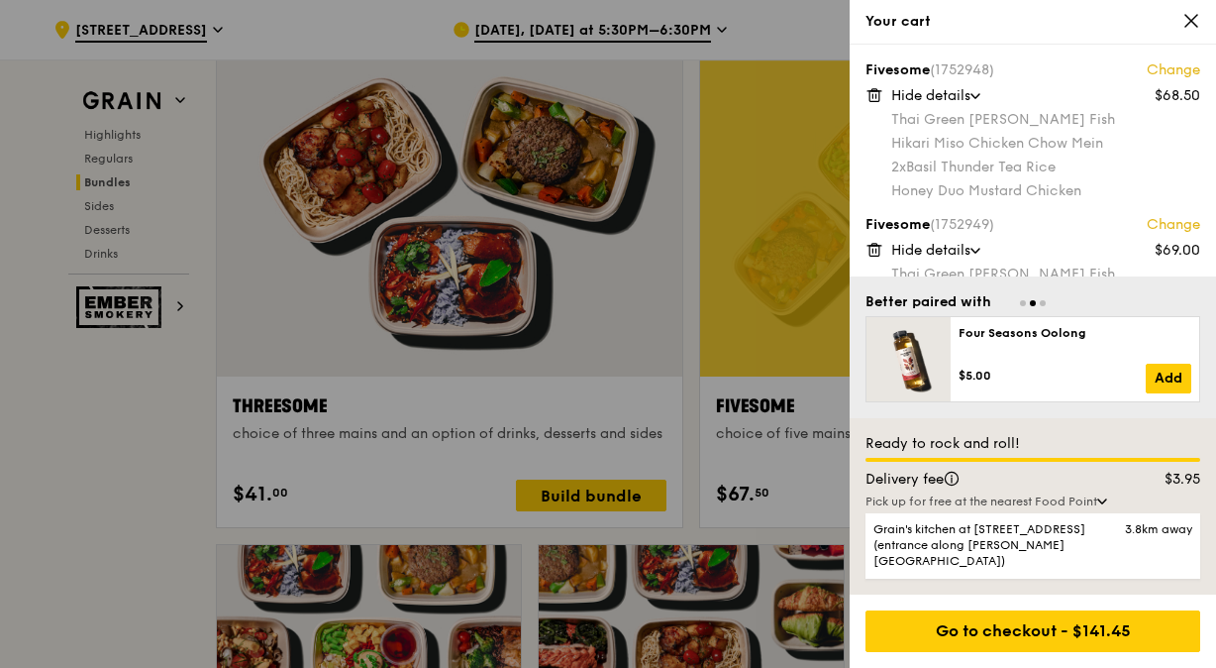
click at [1192, 22] on icon at bounding box center [1192, 21] width 12 height 12
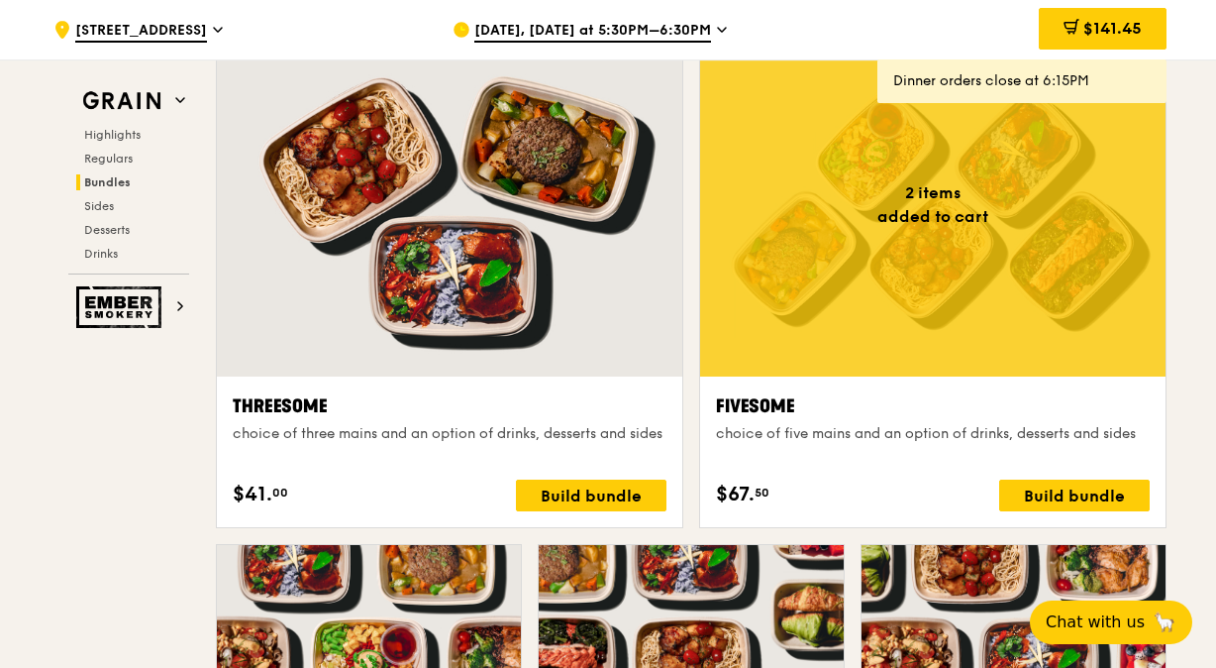
click at [675, 32] on span "Aug 12, Today at 5:30PM–6:30PM" at bounding box center [592, 32] width 237 height 22
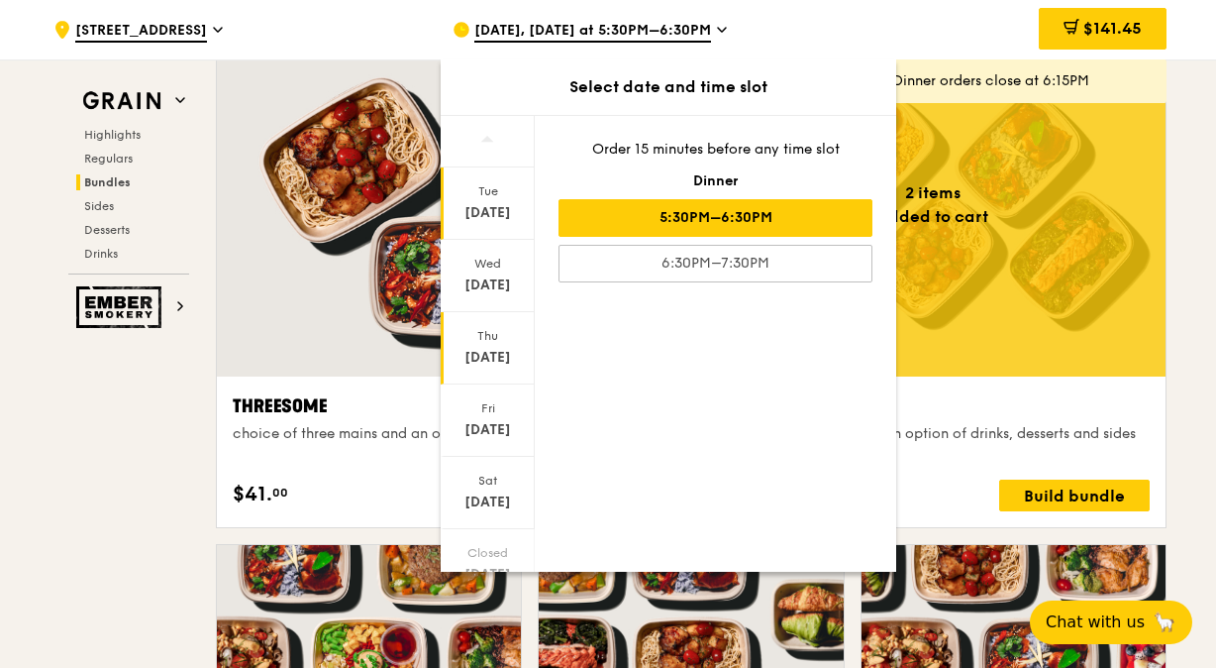
scroll to position [150, 0]
click at [473, 543] on div at bounding box center [488, 549] width 94 height 51
click at [495, 244] on div "Fri Aug 22" at bounding box center [488, 271] width 94 height 72
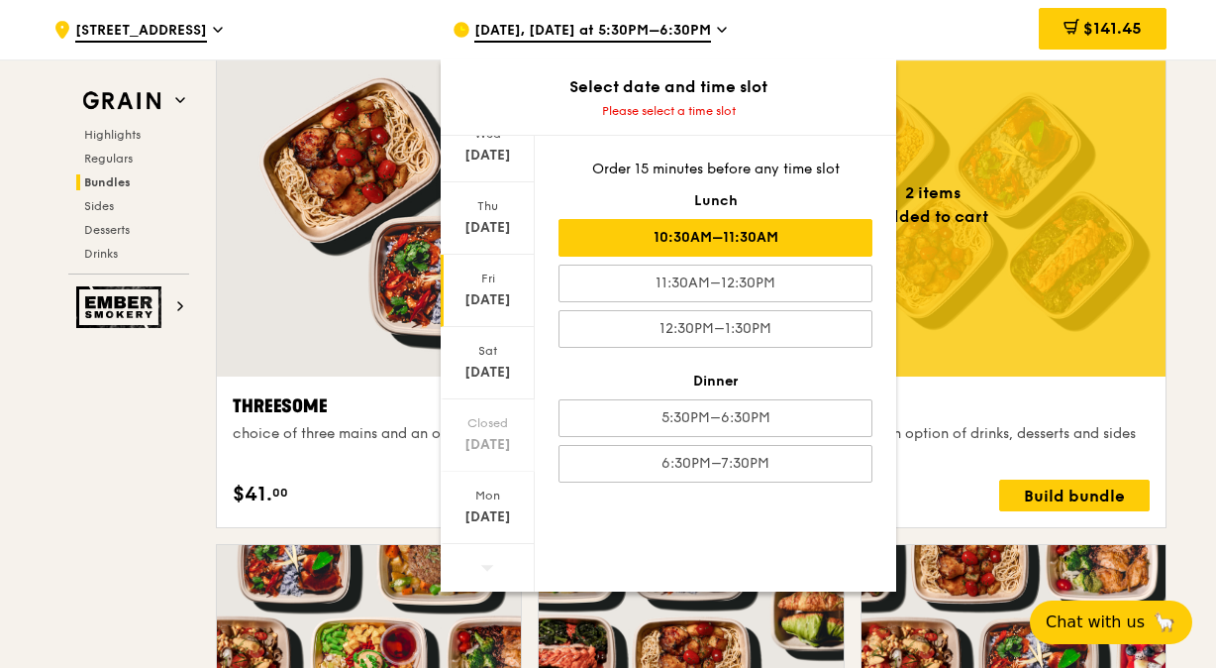
click at [698, 239] on div "10:30AM–11:30AM" at bounding box center [716, 238] width 314 height 38
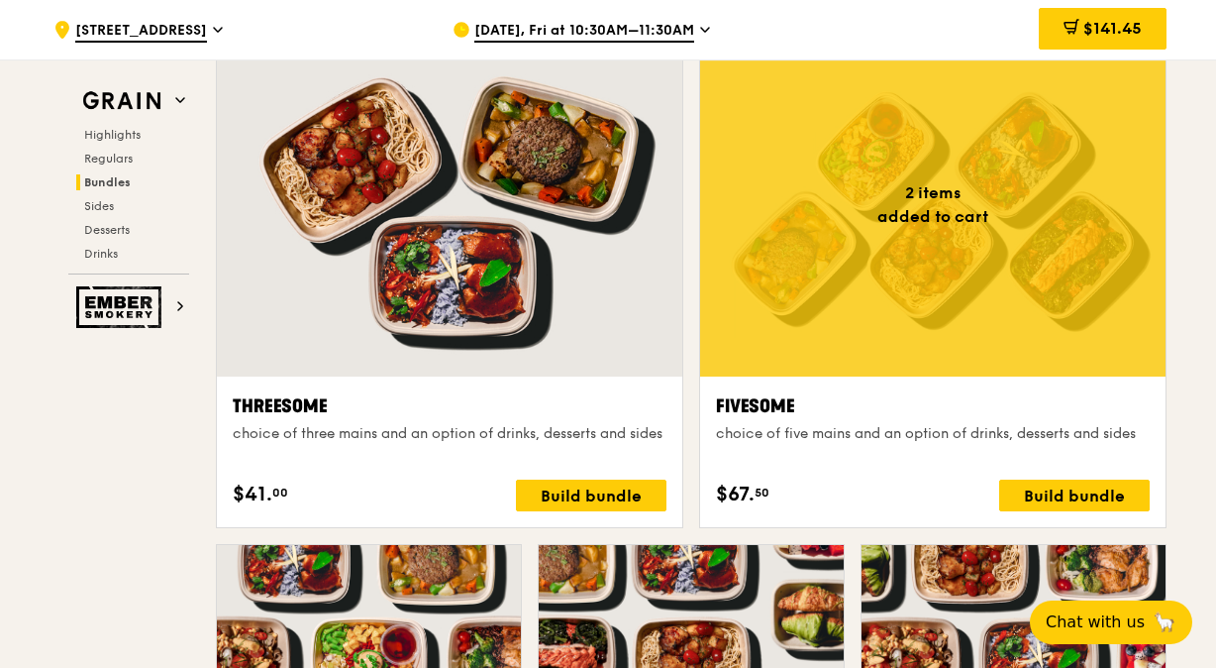
click at [184, 33] on span "[STREET_ADDRESS]" at bounding box center [141, 32] width 132 height 22
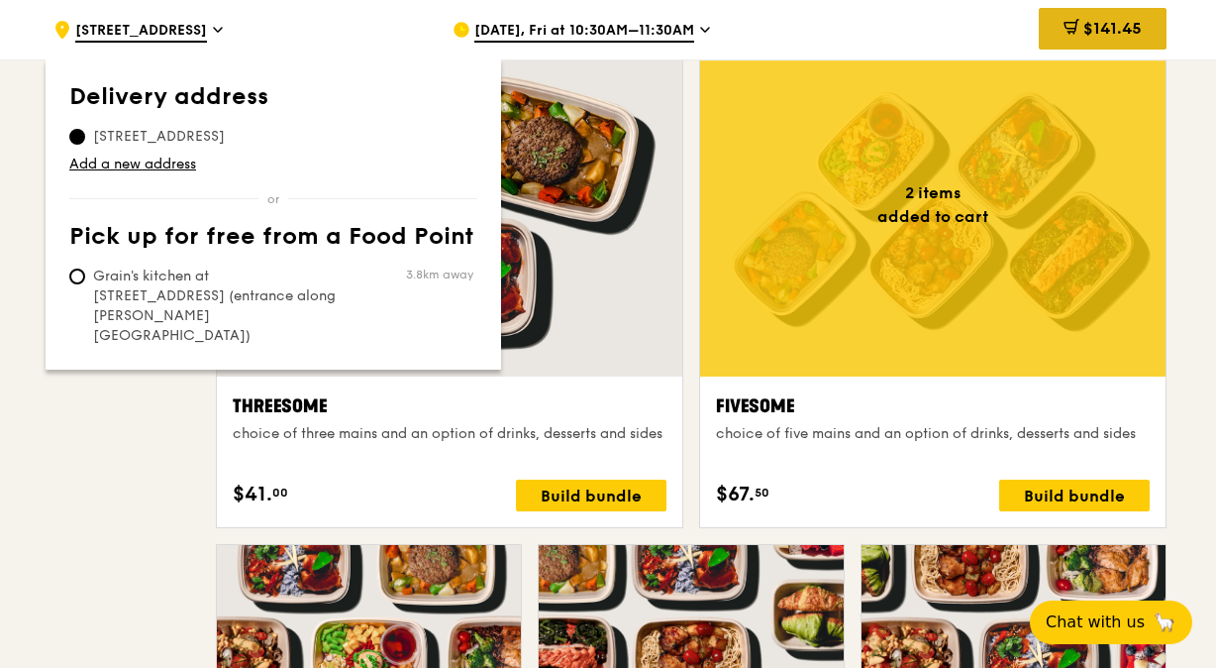
click at [1058, 30] on div "$141.45" at bounding box center [1103, 29] width 128 height 42
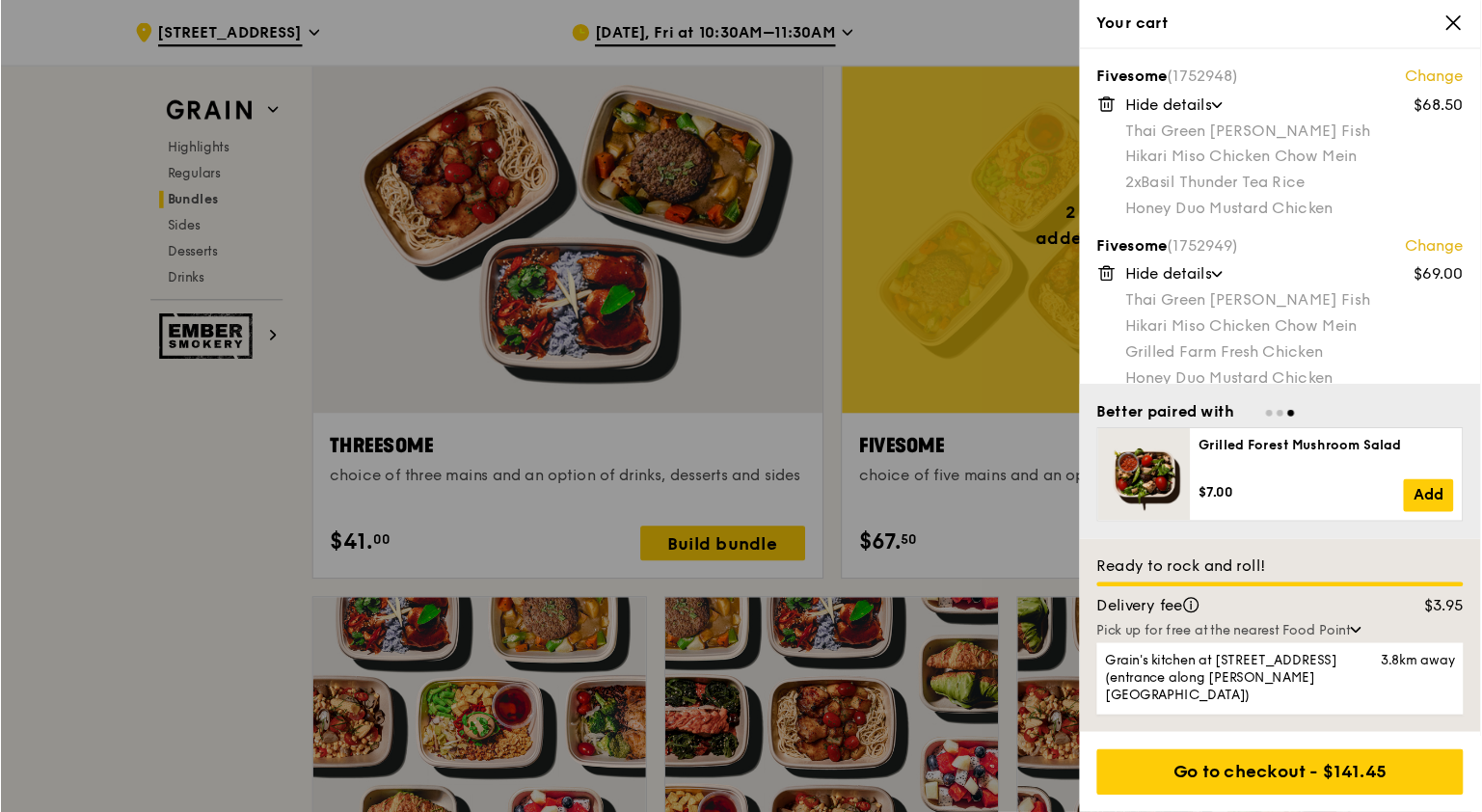
scroll to position [3365, 0]
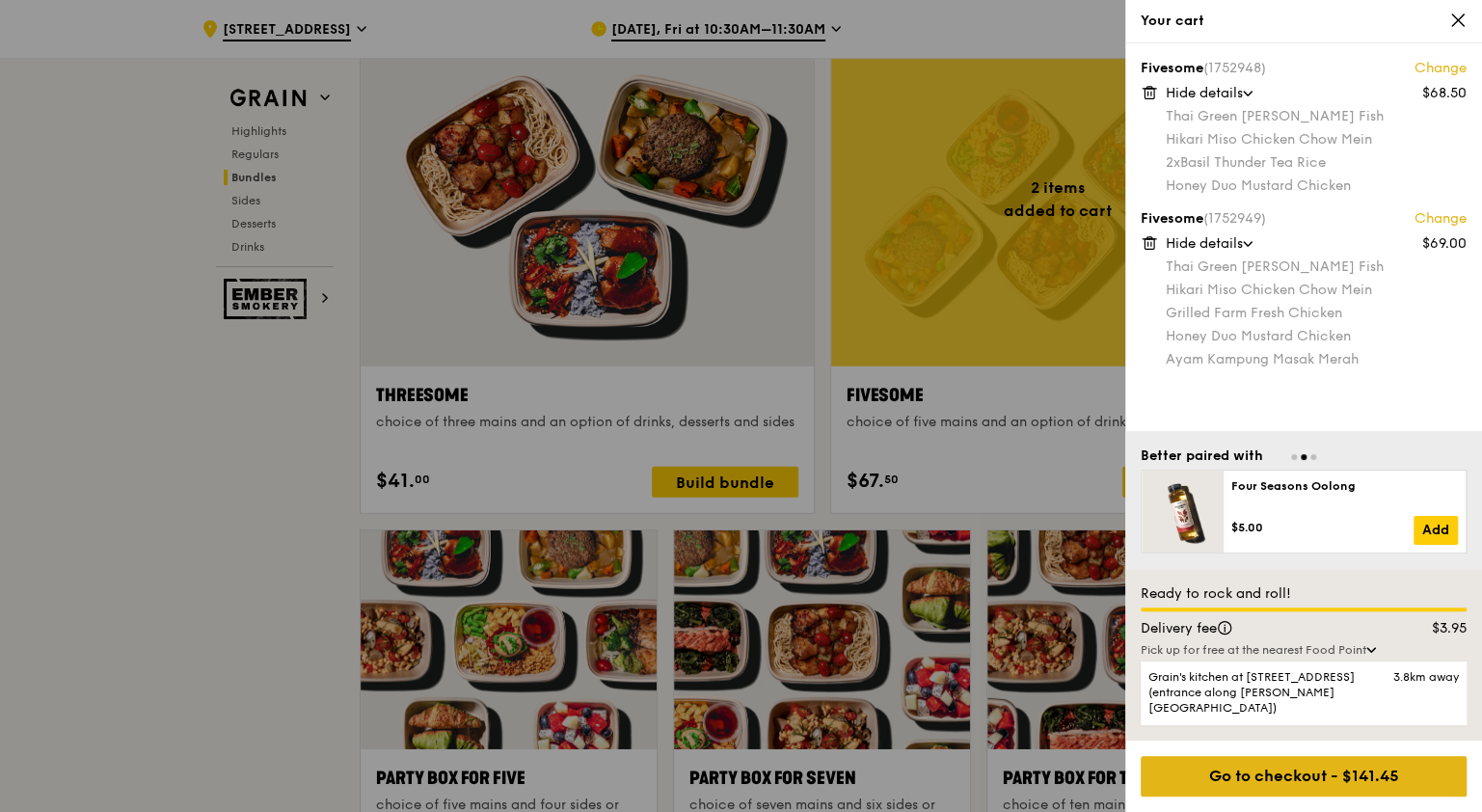
click at [1183, 649] on div "Go to checkout - $141.45" at bounding box center [1304, 777] width 326 height 41
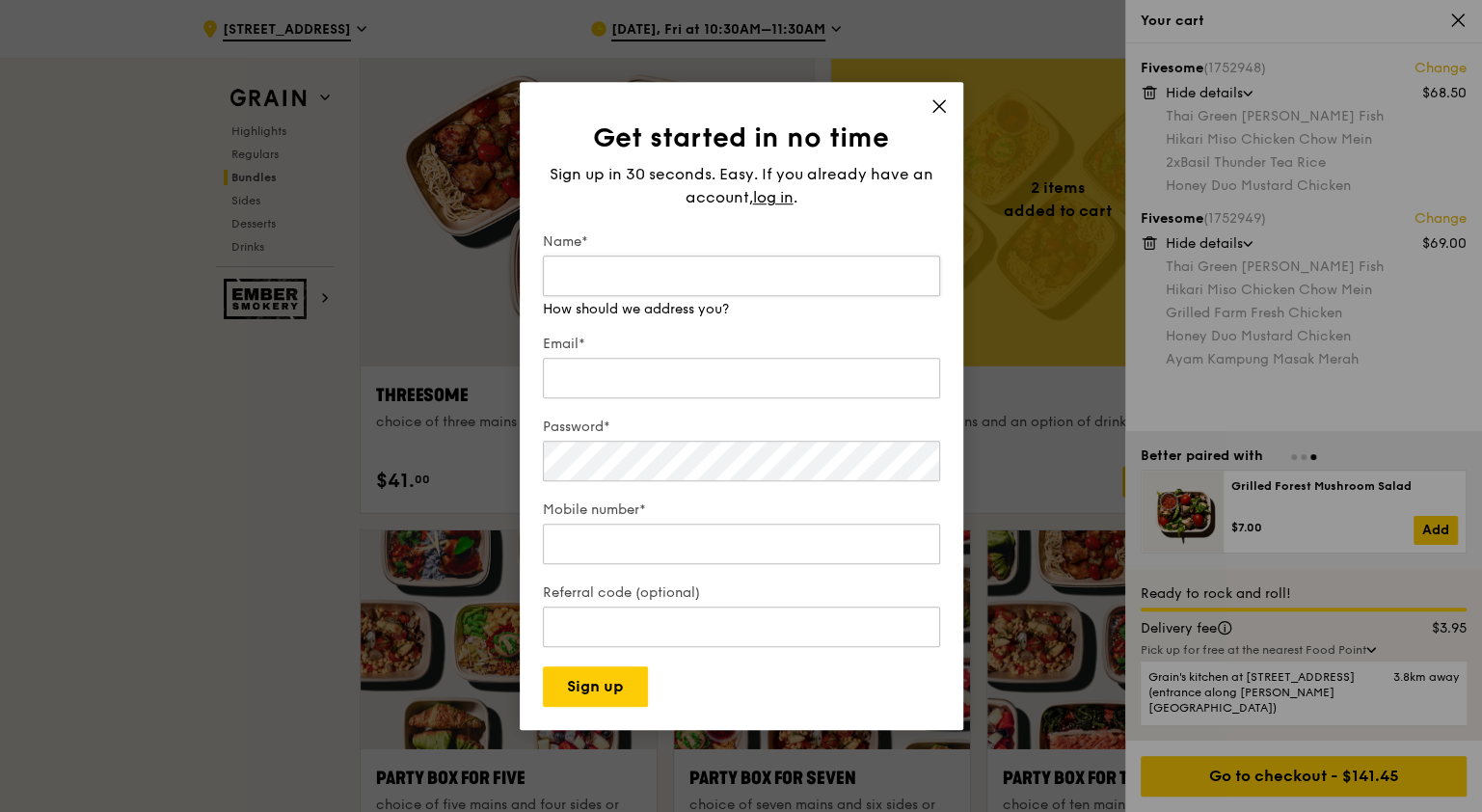
click at [812, 273] on input "Name*" at bounding box center [742, 276] width 397 height 41
click at [858, 377] on input "Email*" at bounding box center [742, 378] width 397 height 41
click at [777, 274] on input "Charlene" at bounding box center [742, 276] width 397 height 41
type input "Charlene Ng"
click at [718, 376] on input "Email*" at bounding box center [742, 378] width 397 height 41
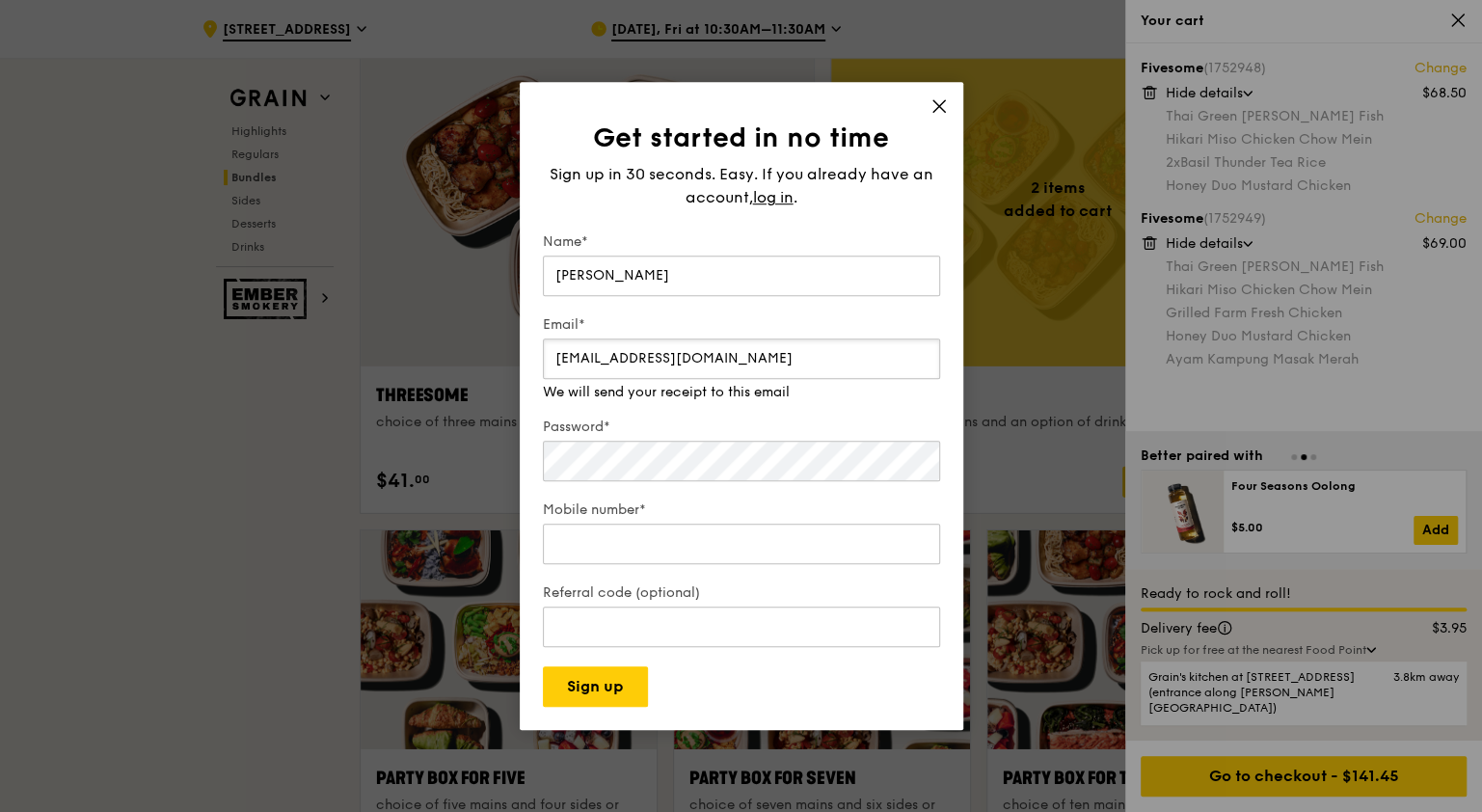
type input "charlene_ng17@yahoo.com"
click at [626, 468] on div "Password* Make that at least six characters" at bounding box center [742, 441] width 397 height 87
click at [717, 534] on input "Mobile number*" at bounding box center [742, 544] width 397 height 41
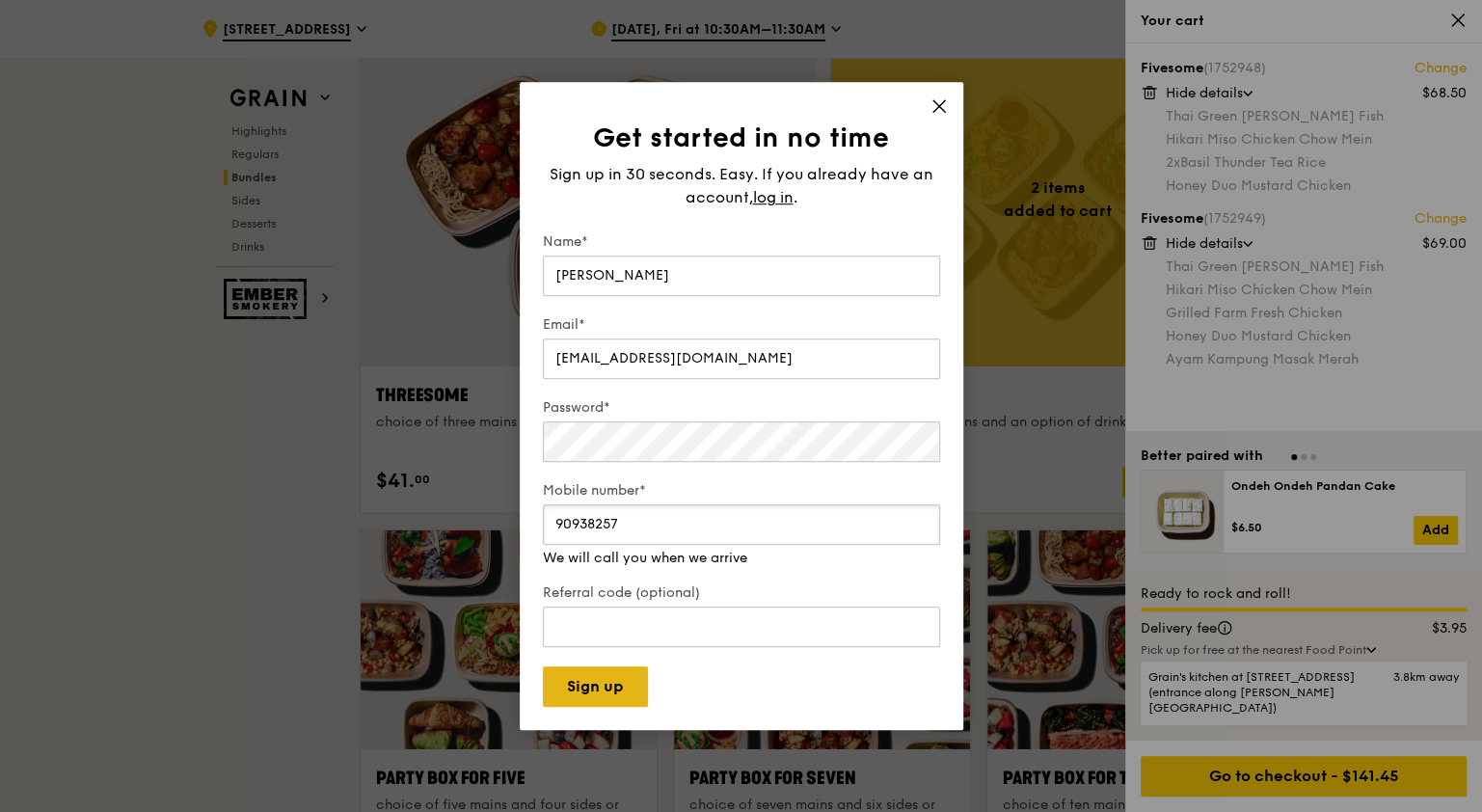
type input "90938257"
click at [623, 649] on button "Sign up" at bounding box center [596, 686] width 105 height 41
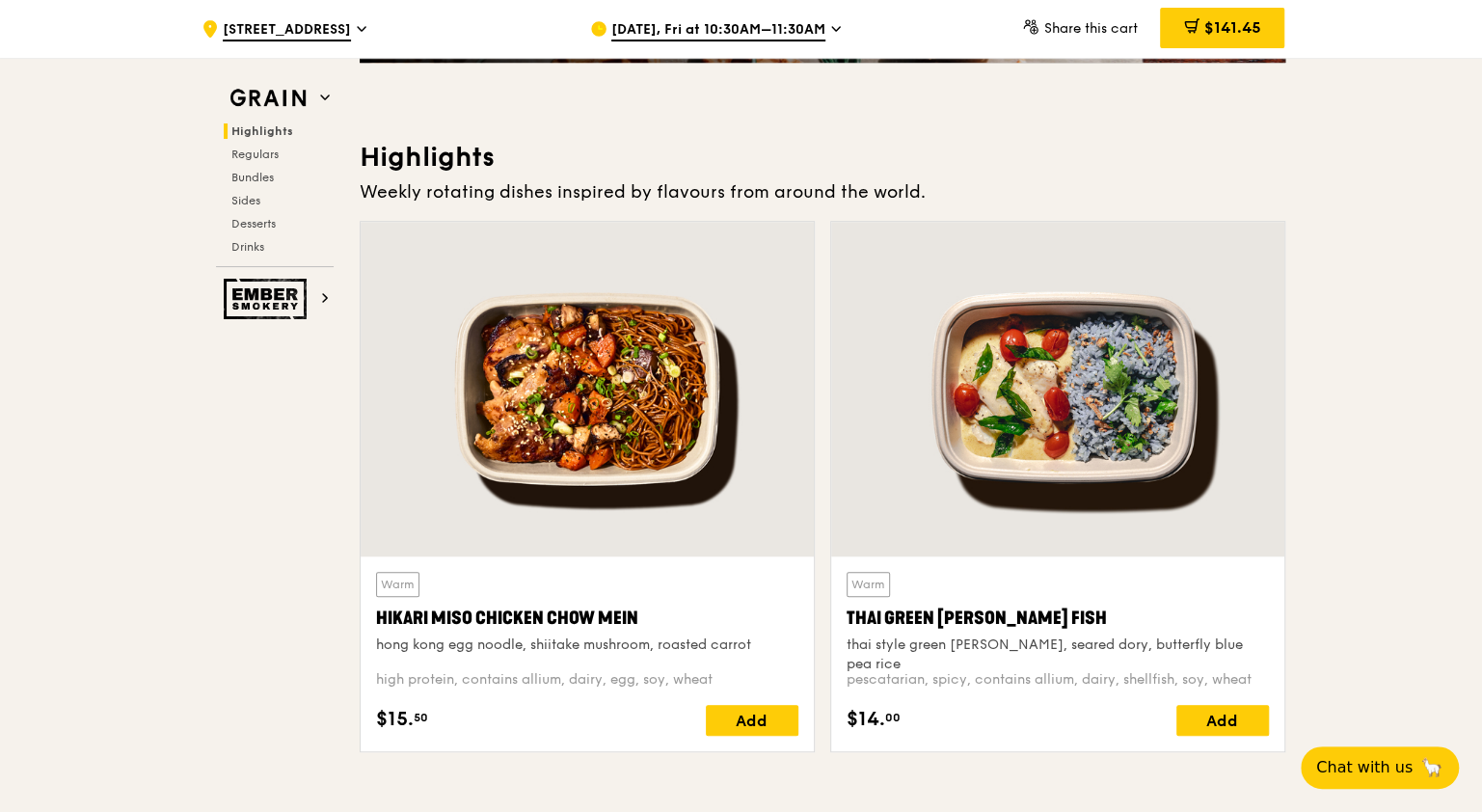
scroll to position [603, 0]
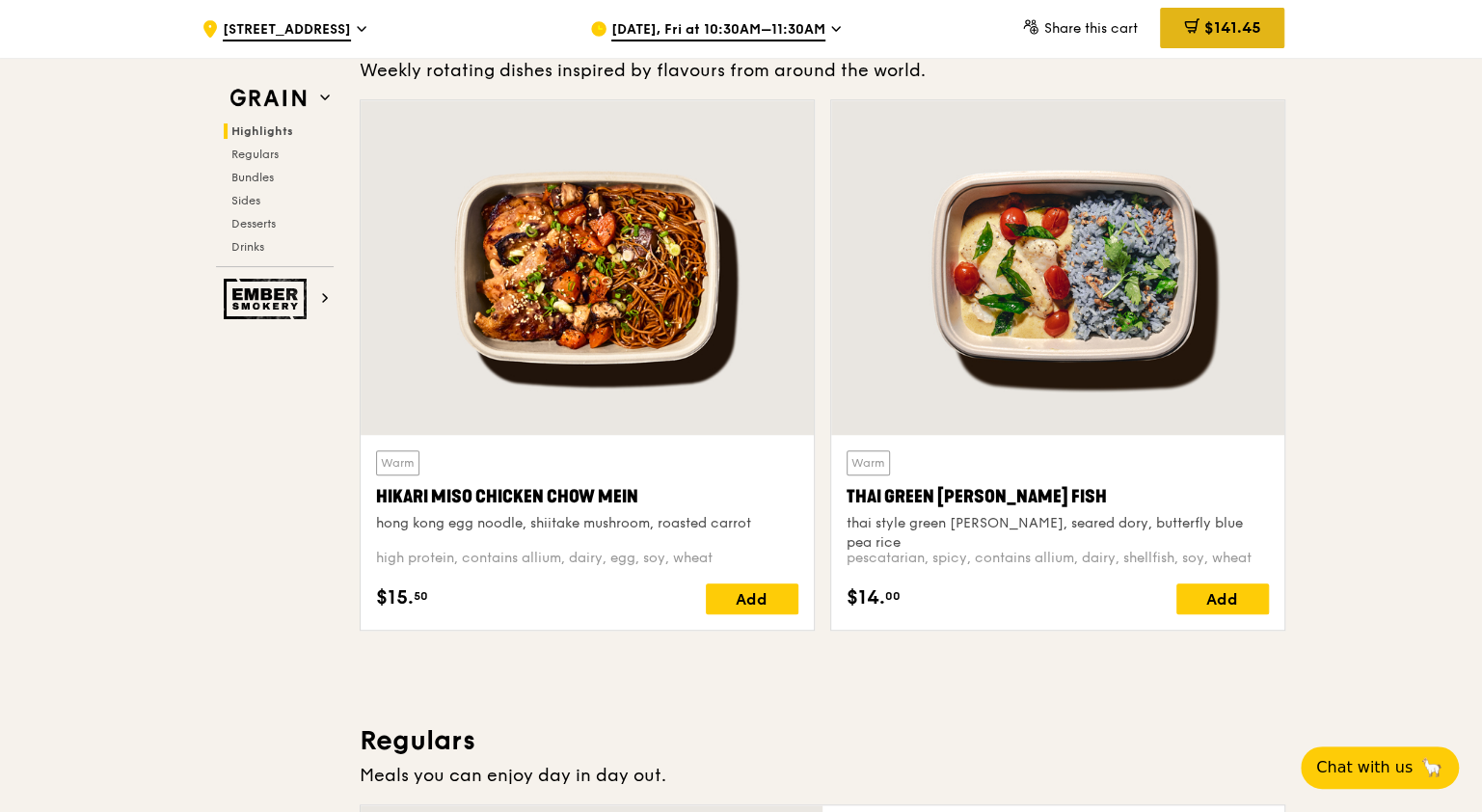
click at [1176, 35] on div "$141.45" at bounding box center [1223, 28] width 125 height 41
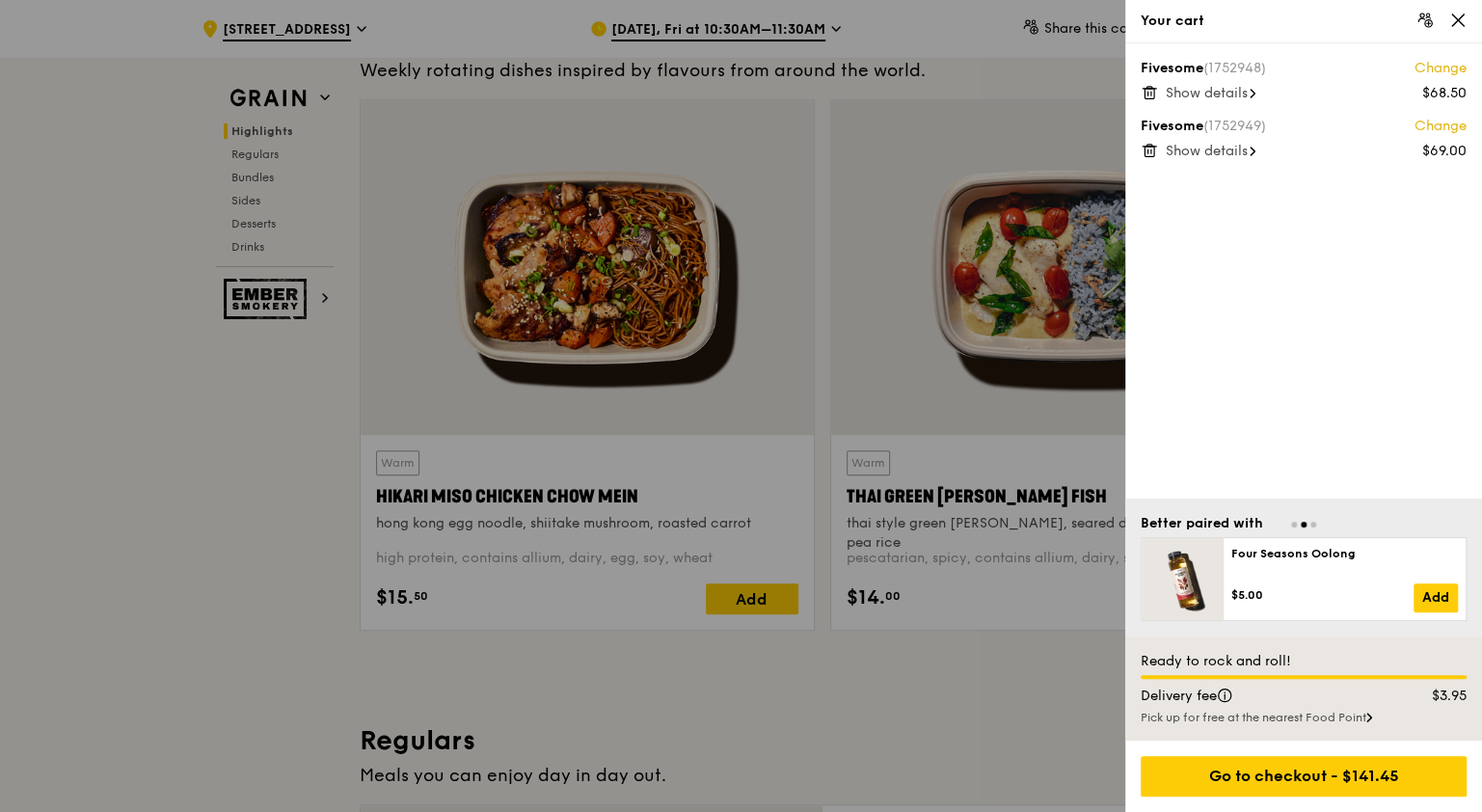
click at [1455, 20] on icon at bounding box center [1459, 20] width 18 height 18
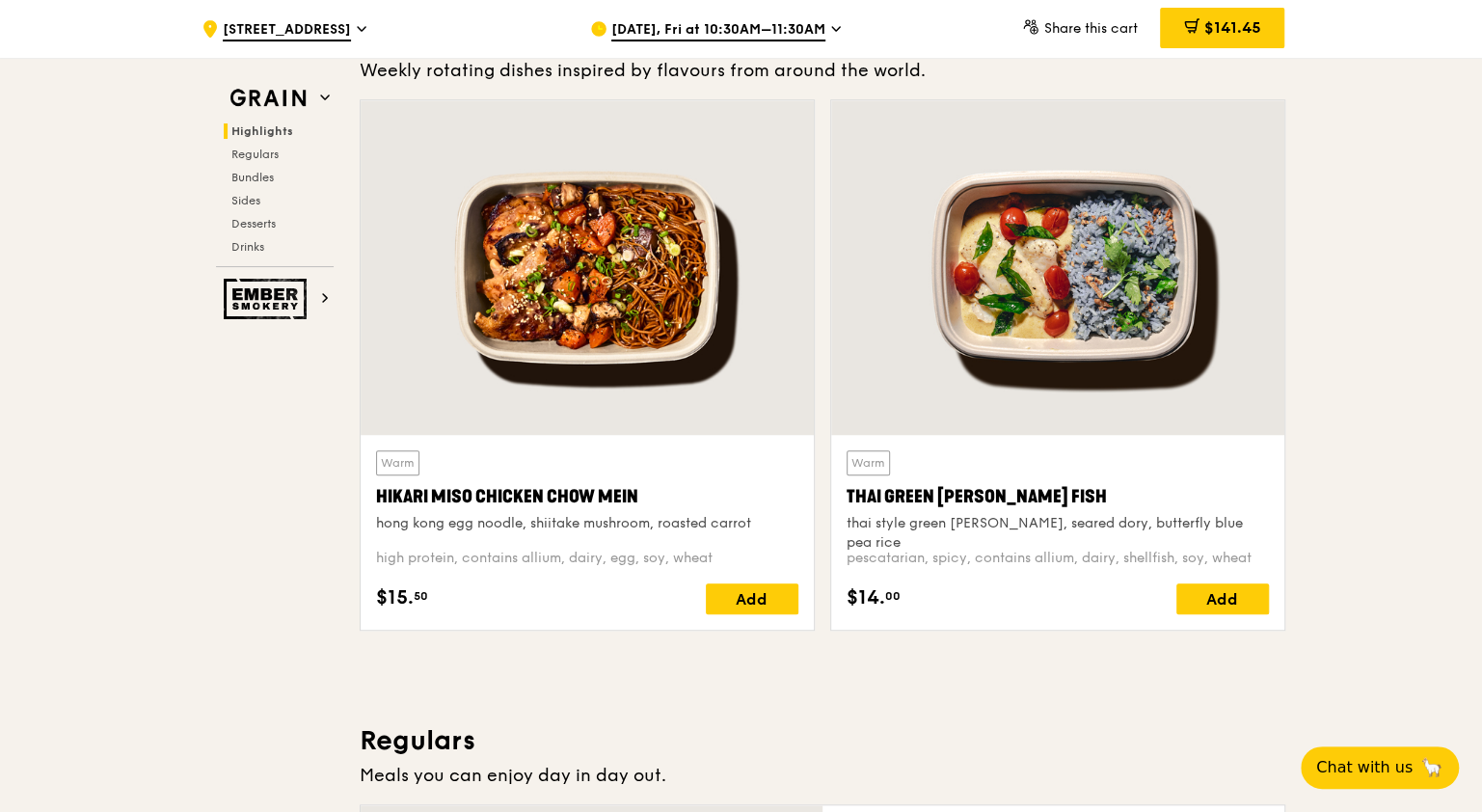
click at [1047, 21] on span "Share this cart" at bounding box center [1091, 28] width 93 height 17
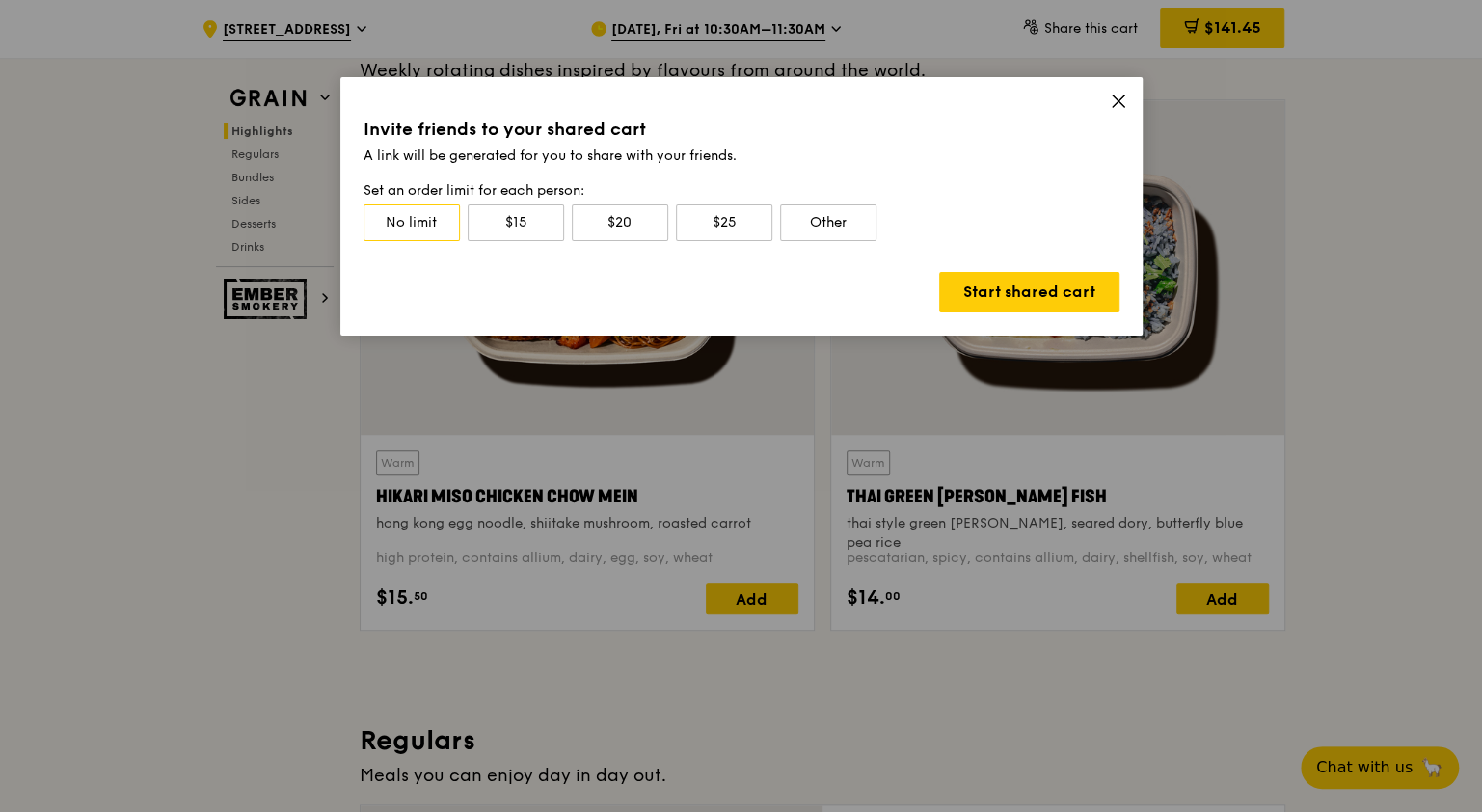
click at [1114, 101] on icon at bounding box center [1119, 101] width 18 height 18
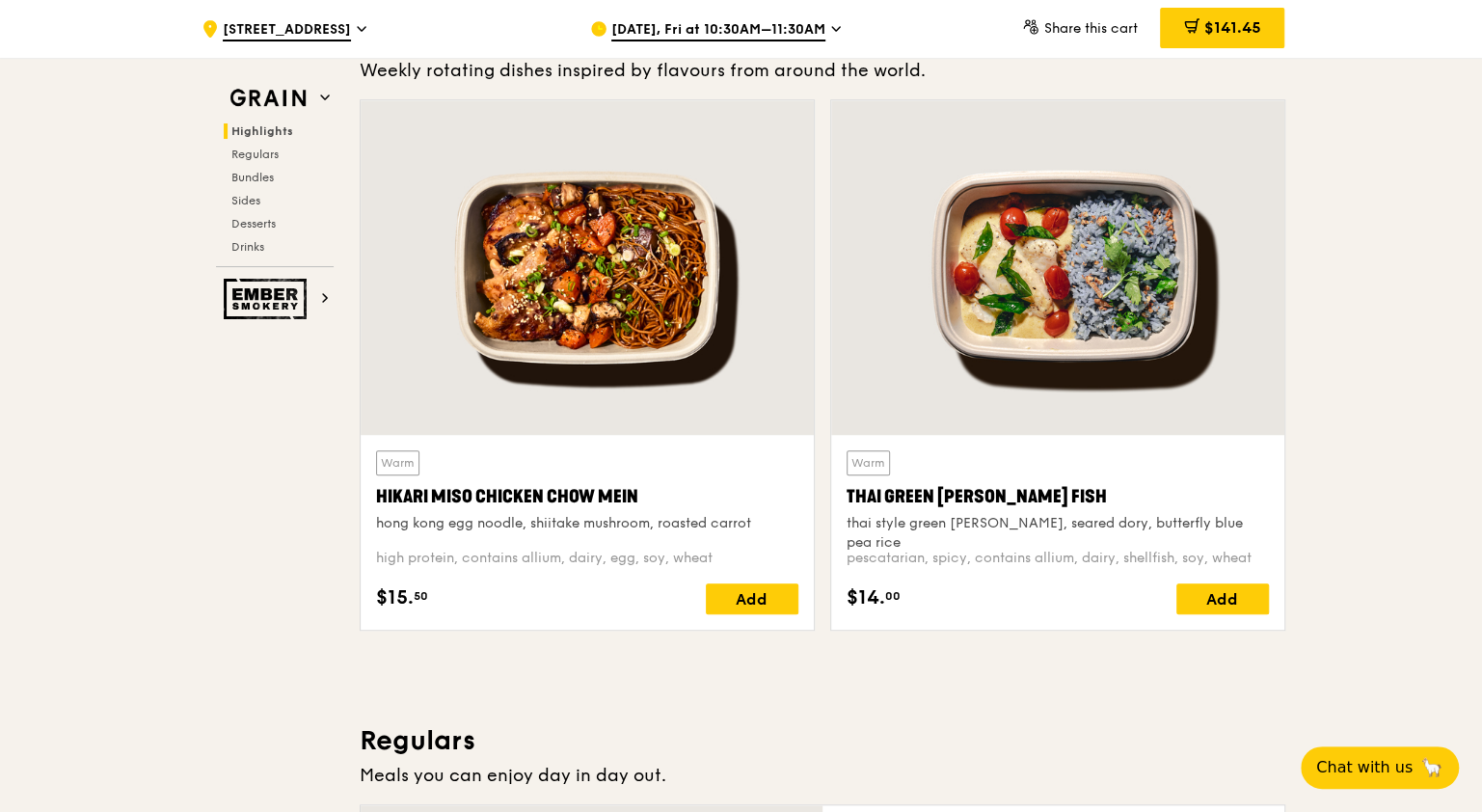
click at [1079, 34] on span "Share this cart" at bounding box center [1091, 28] width 93 height 17
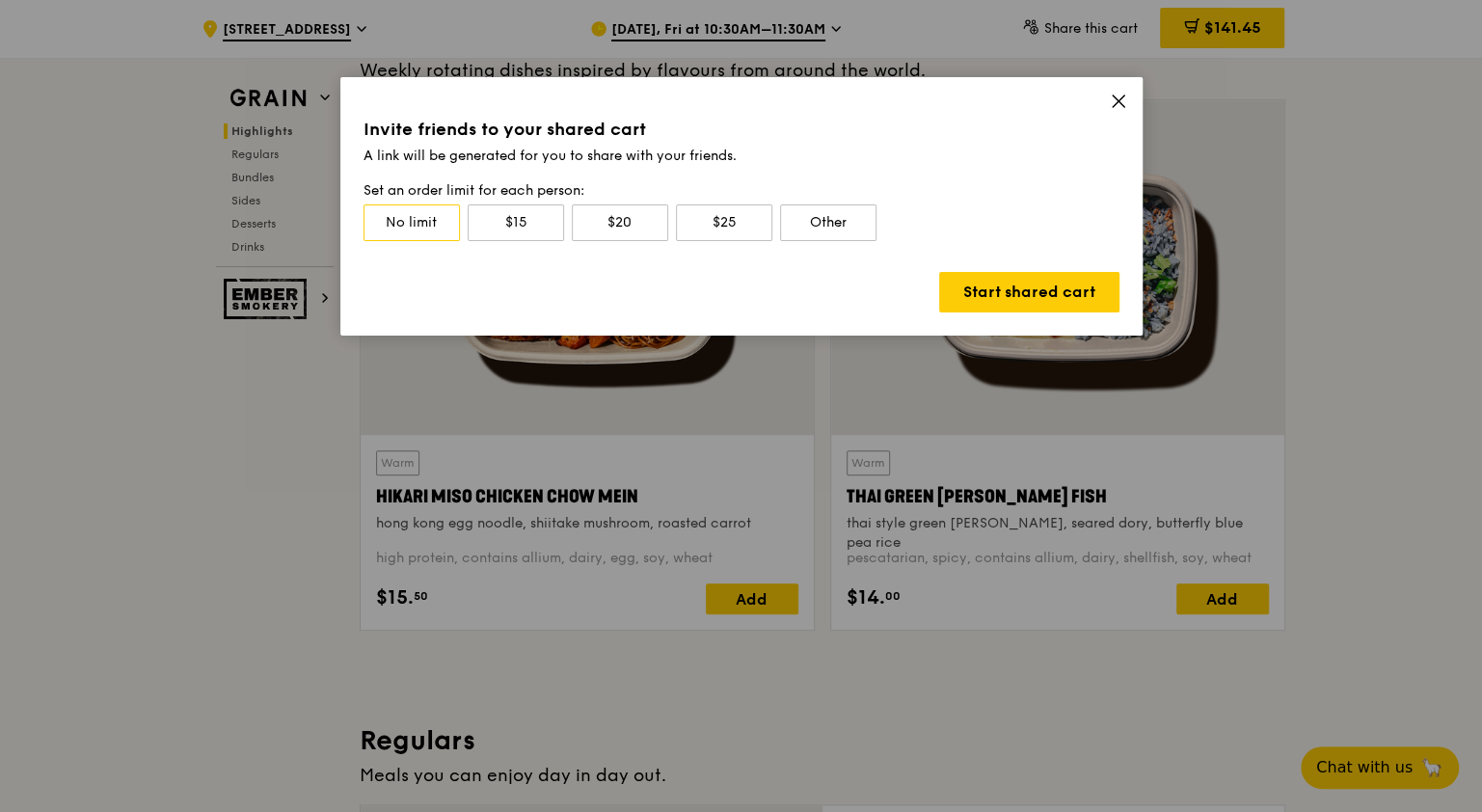
click at [1119, 96] on icon at bounding box center [1119, 101] width 18 height 18
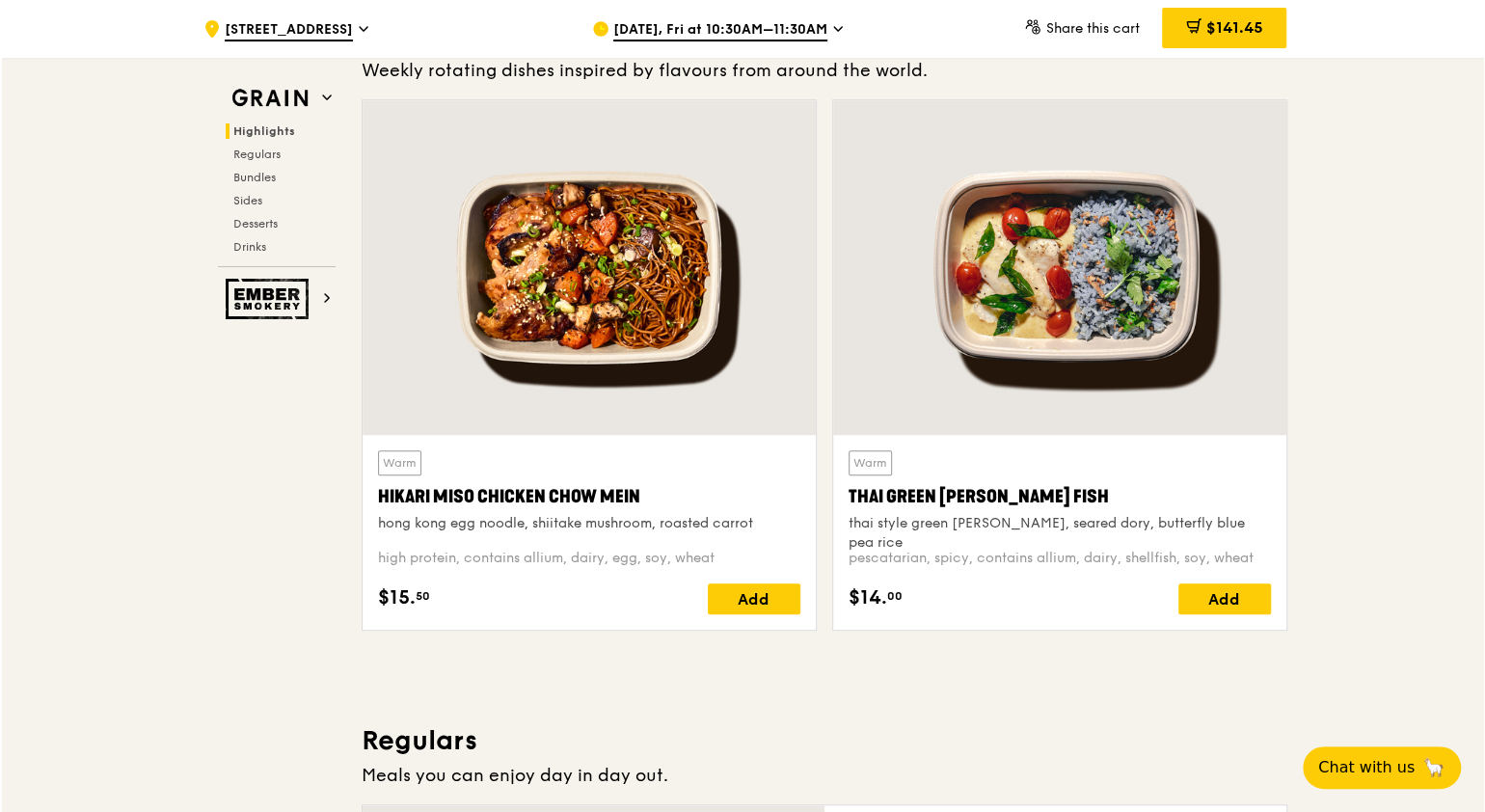
scroll to position [0, 0]
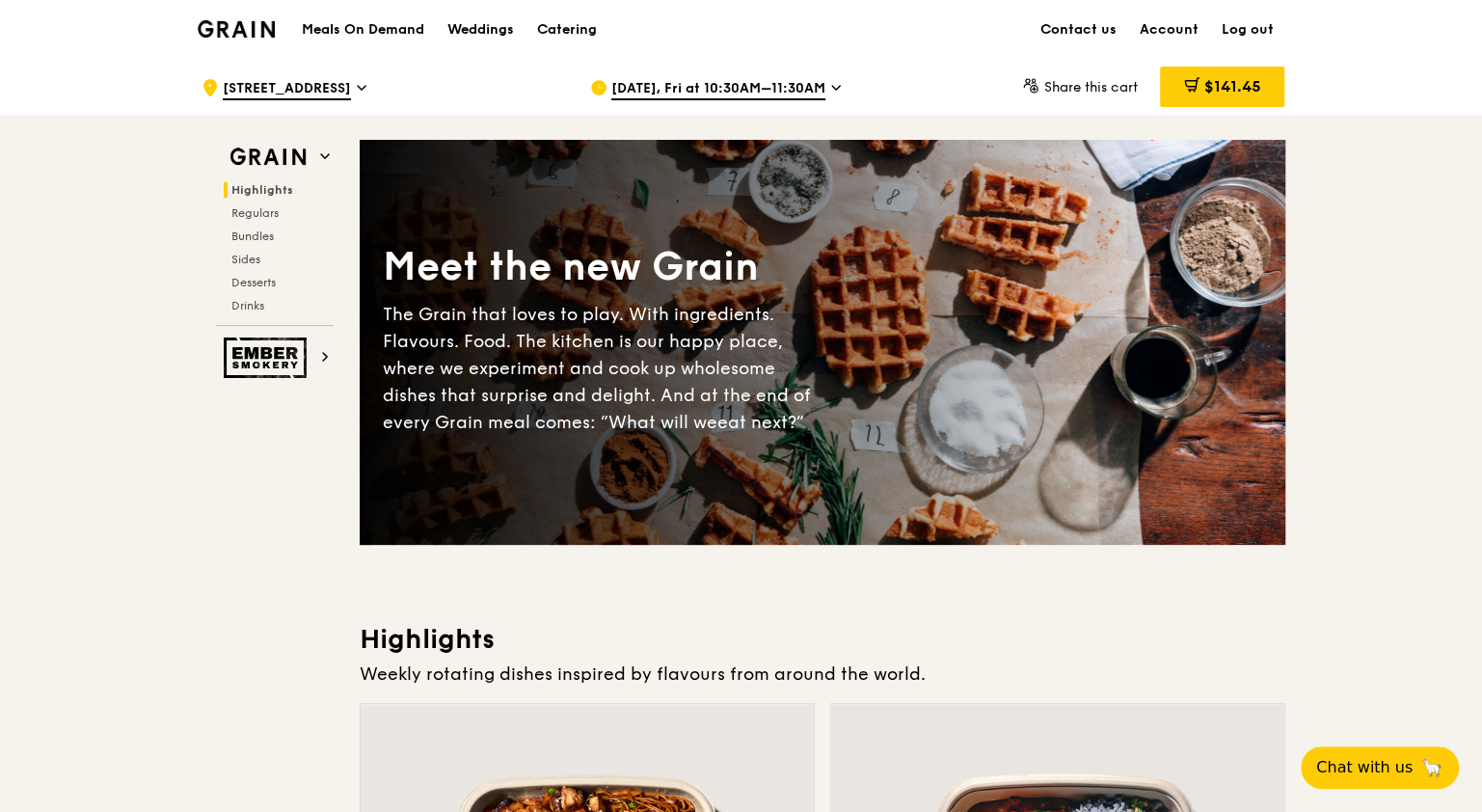
click at [1201, 70] on div "$141.45" at bounding box center [1223, 87] width 125 height 41
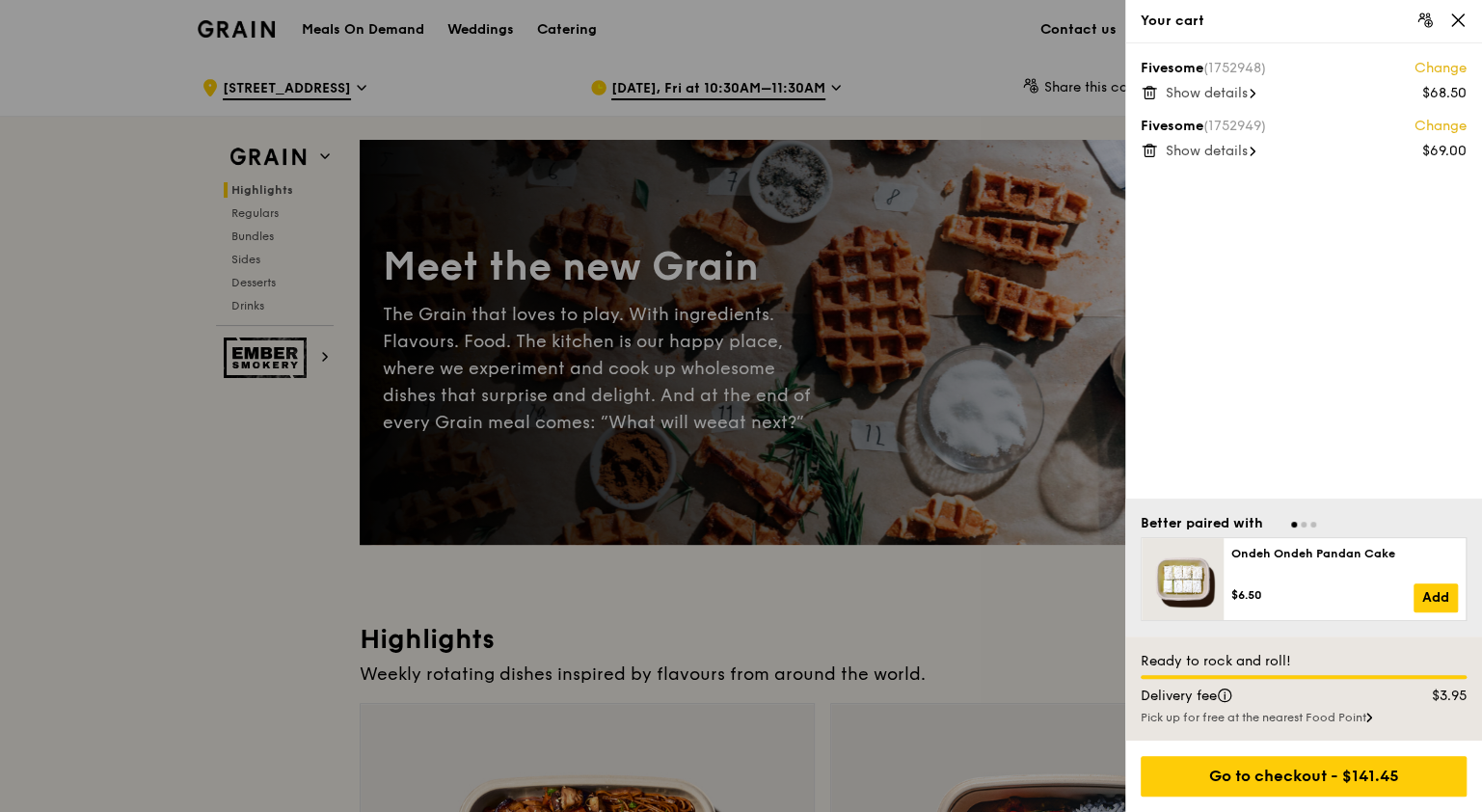
click at [1434, 74] on link "Change" at bounding box center [1440, 68] width 52 height 19
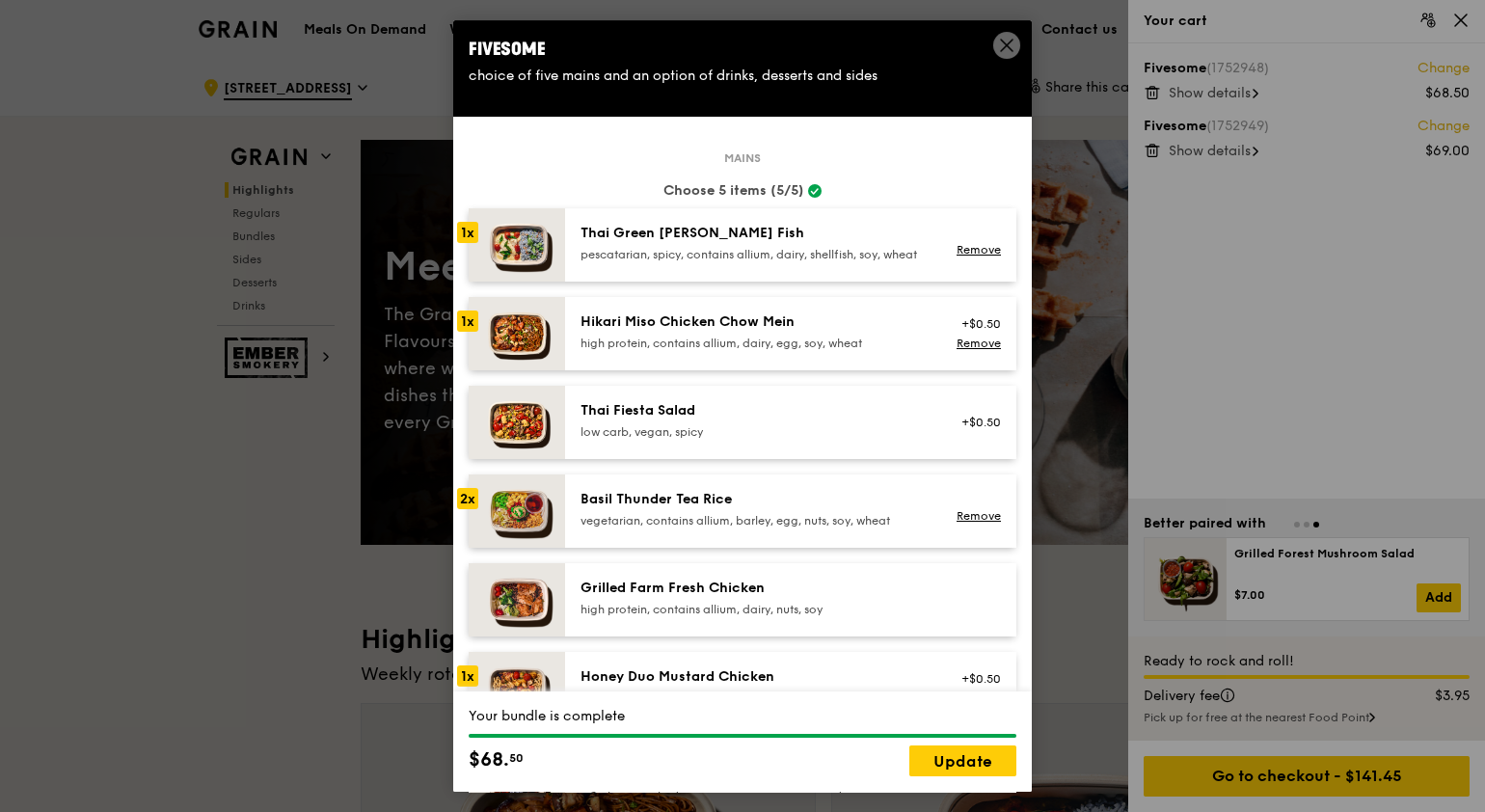
scroll to position [240, 0]
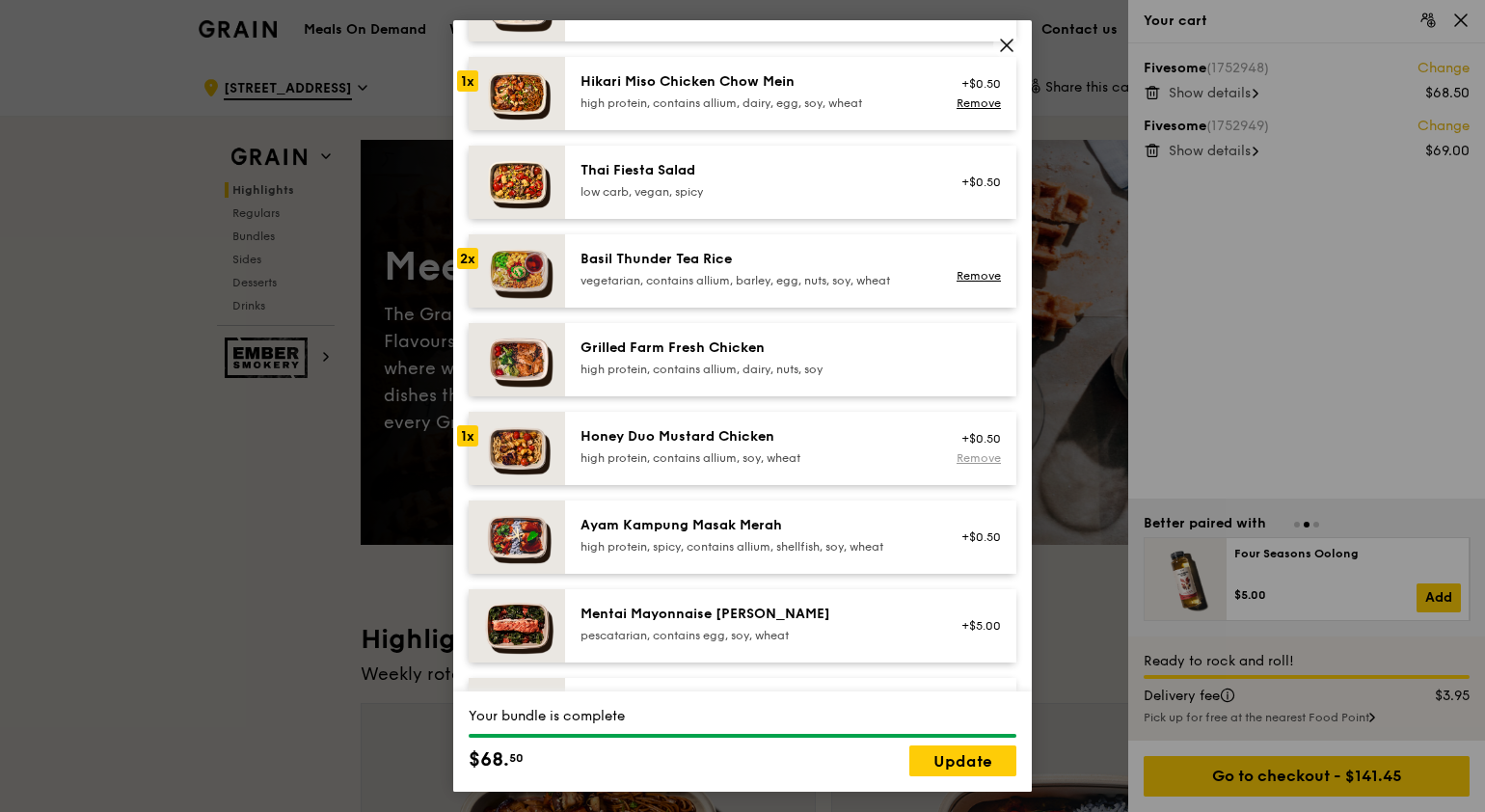
click at [957, 464] on link "Remove" at bounding box center [980, 459] width 45 height 14
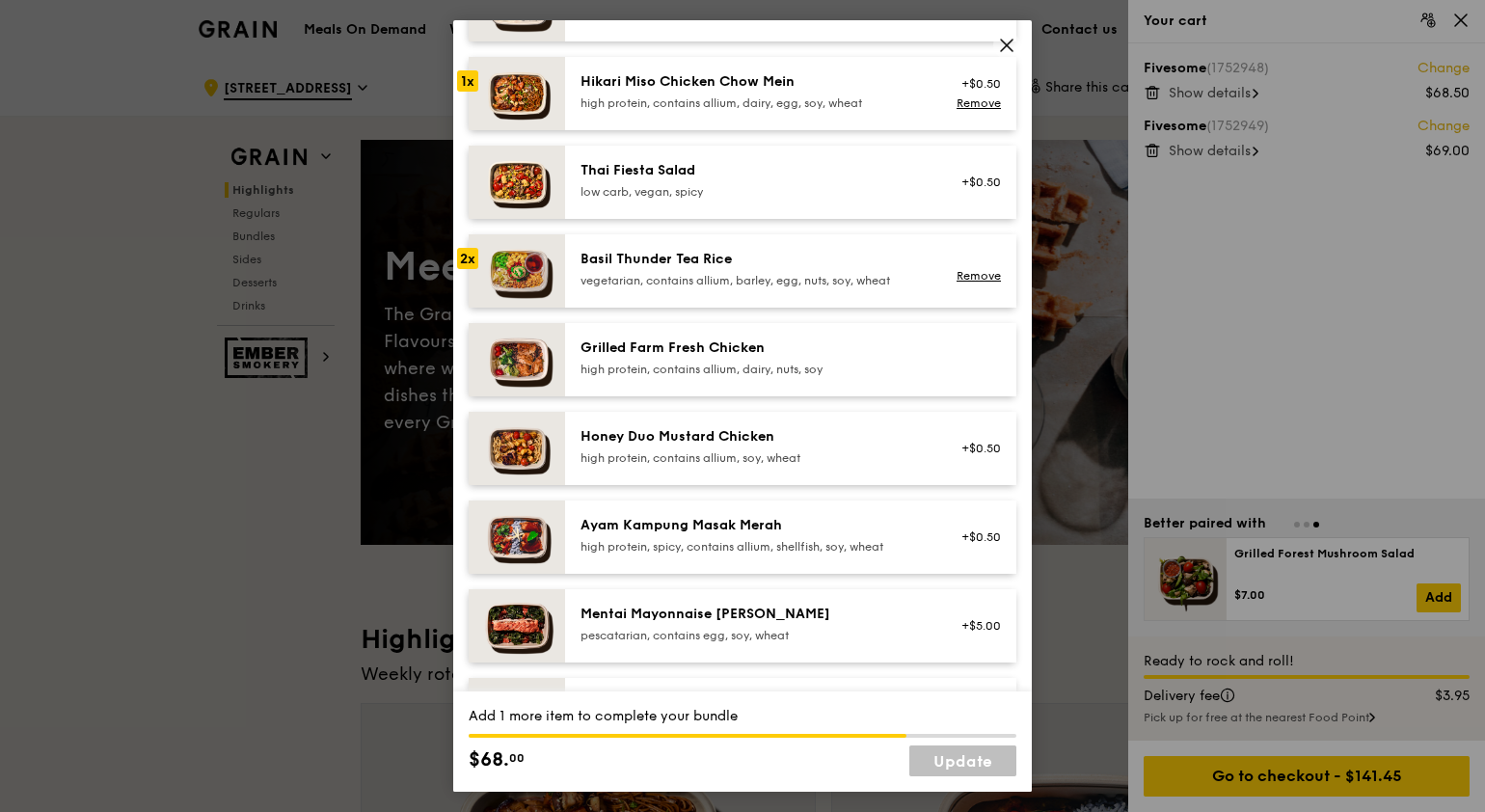
click at [875, 465] on div "high protein, contains allium, soy, wheat" at bounding box center [754, 459] width 347 height 16
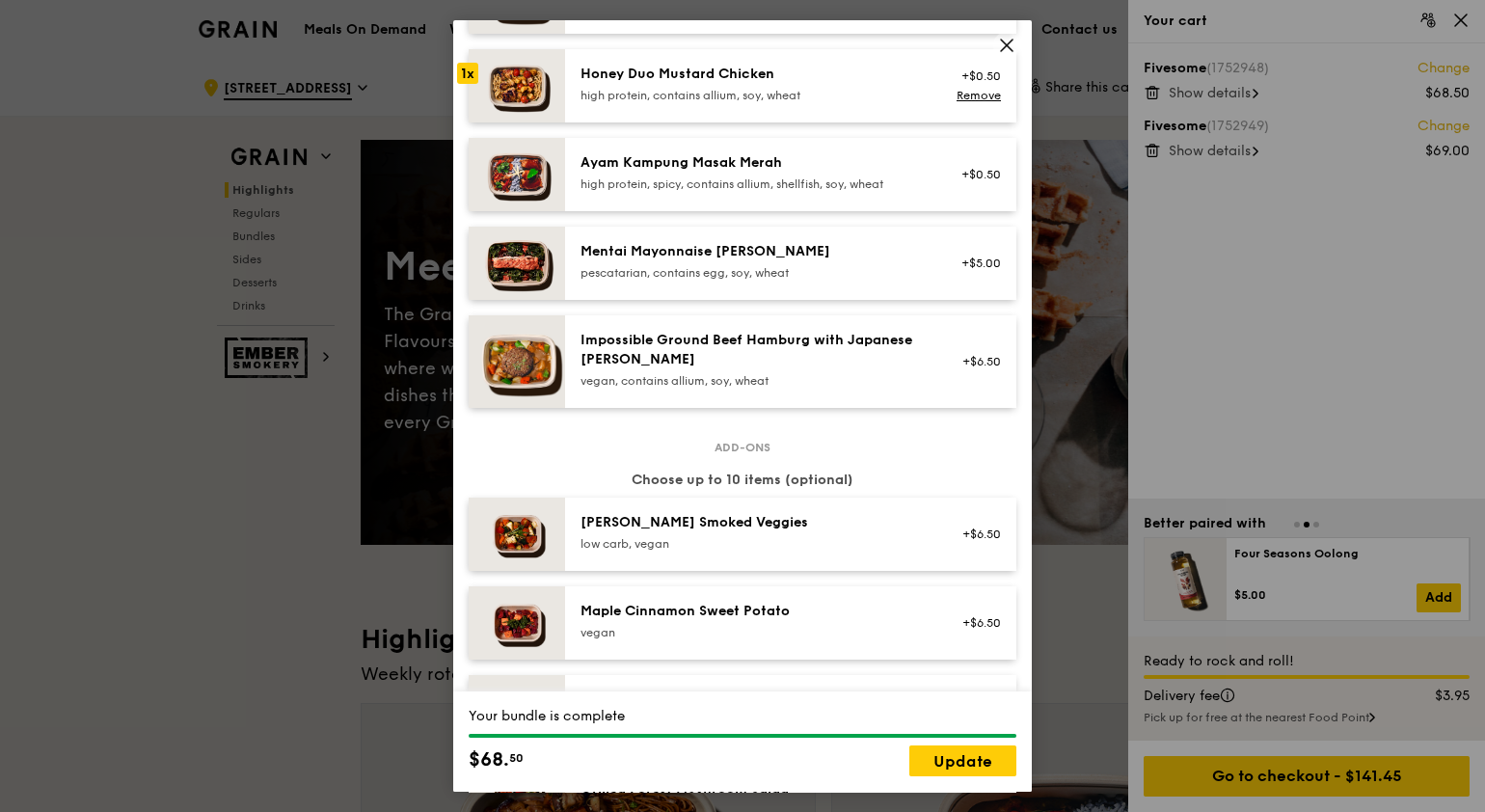
scroll to position [723, 0]
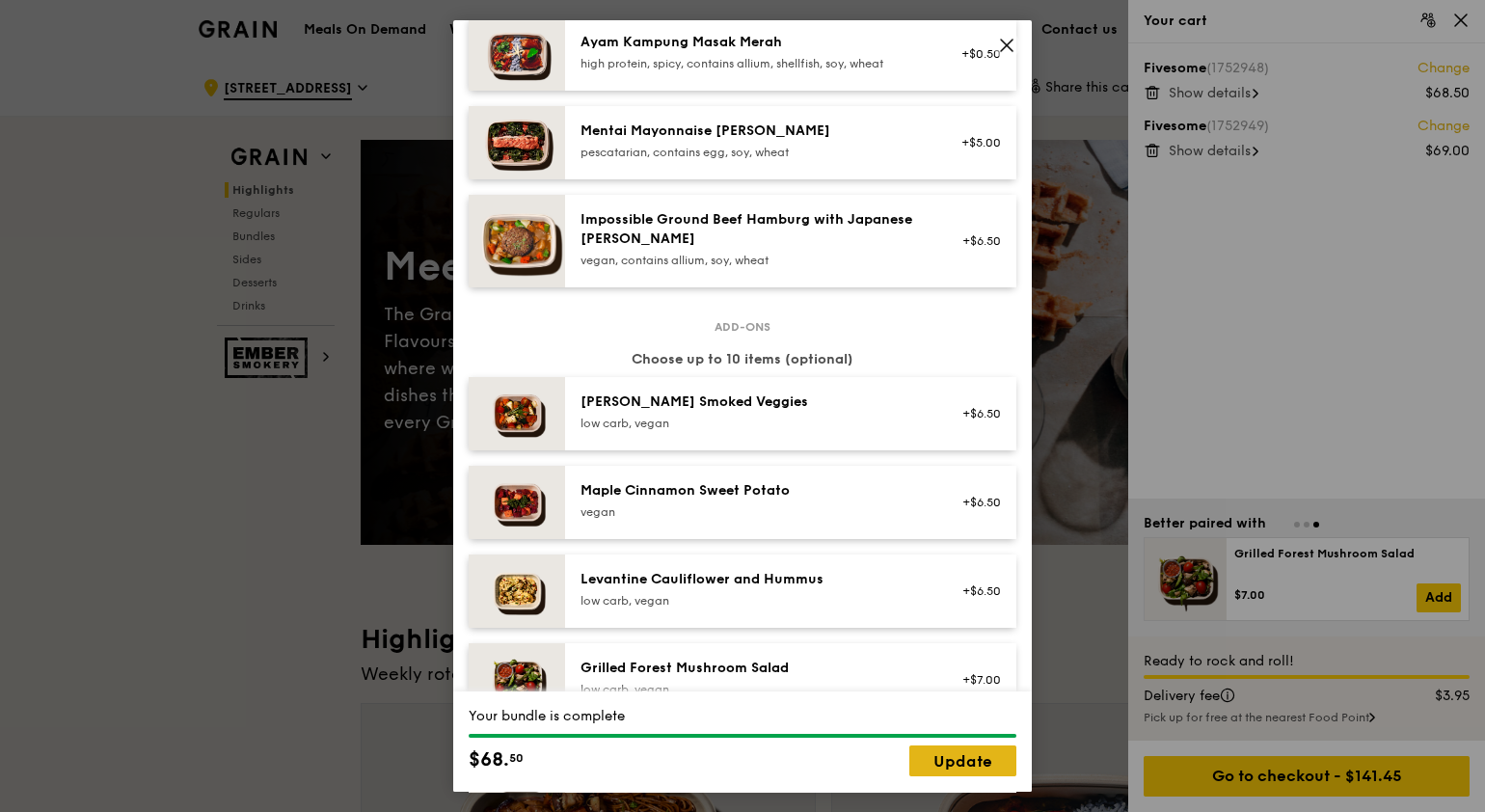
click at [931, 757] on link "Update" at bounding box center [963, 761] width 107 height 31
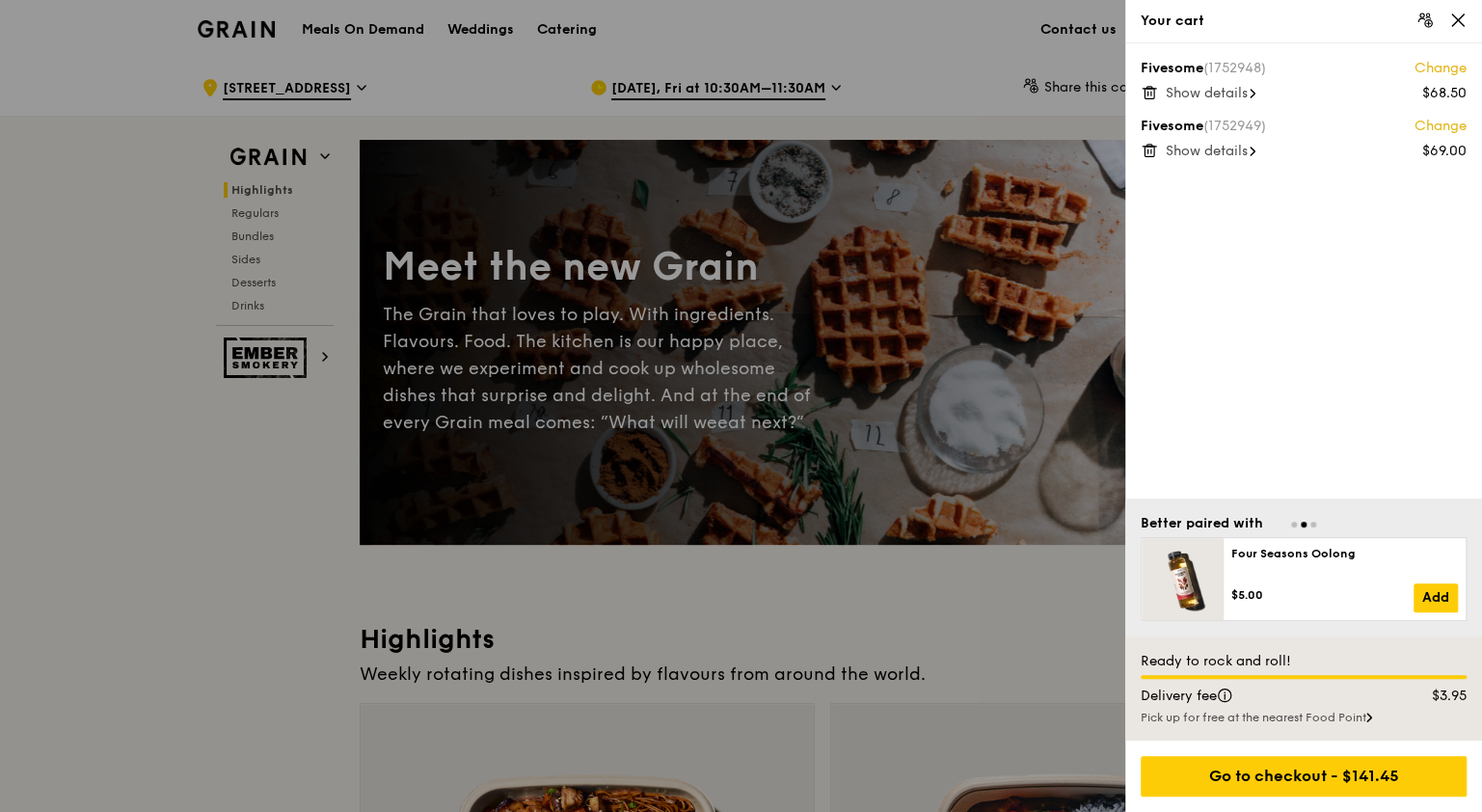
click at [1240, 144] on span "Show details" at bounding box center [1206, 151] width 82 height 17
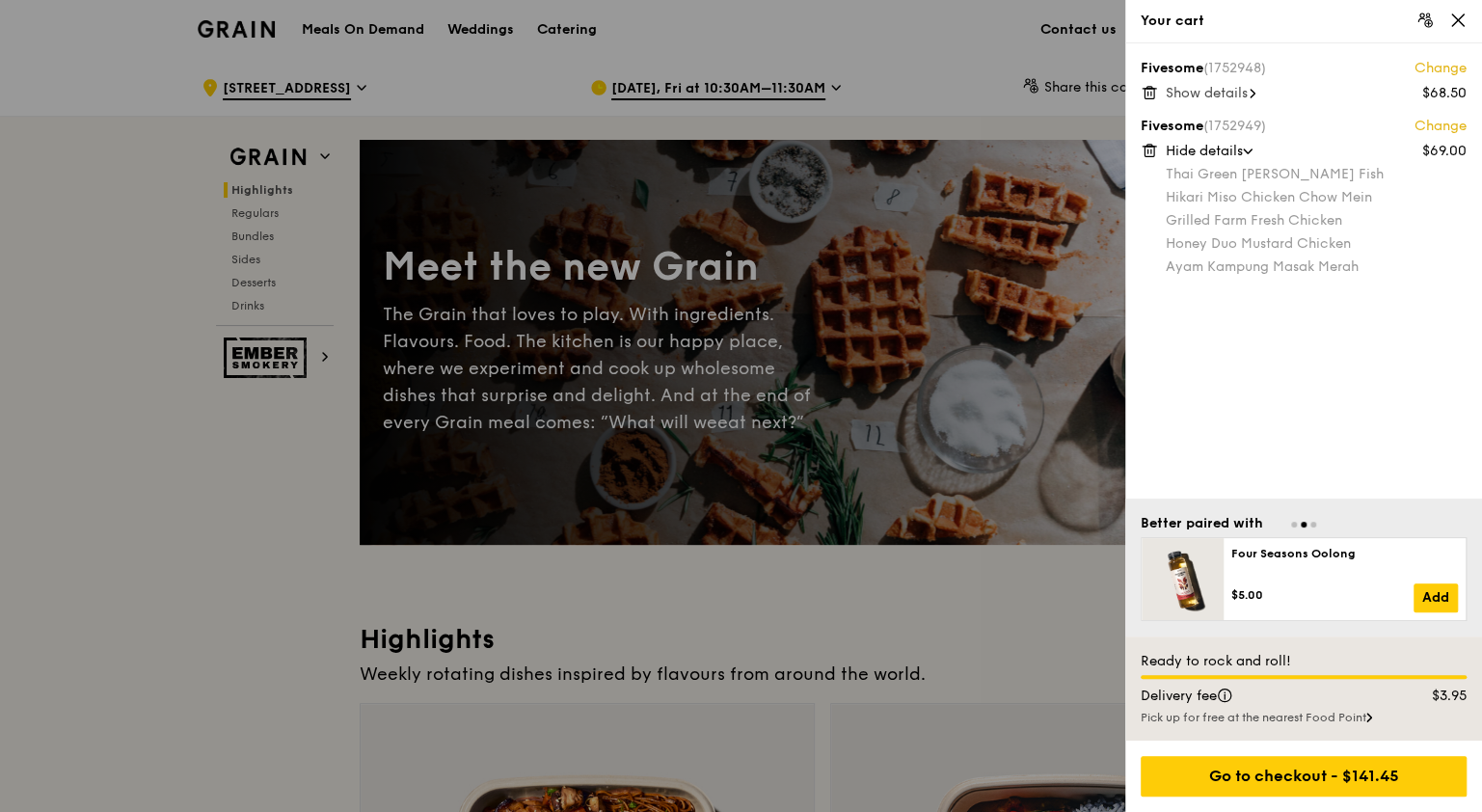
click at [1432, 135] on link "Change" at bounding box center [1440, 127] width 52 height 19
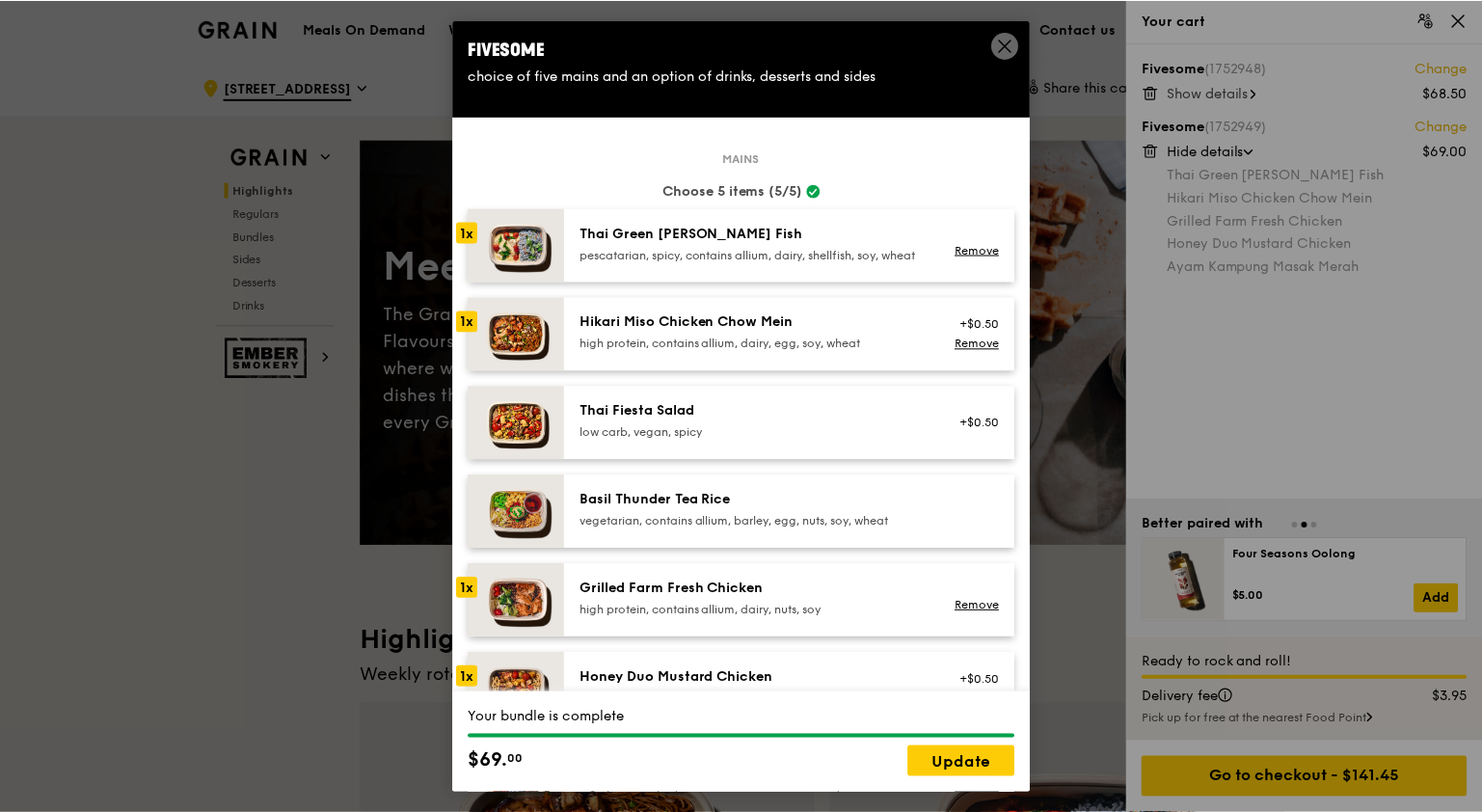
scroll to position [120, 0]
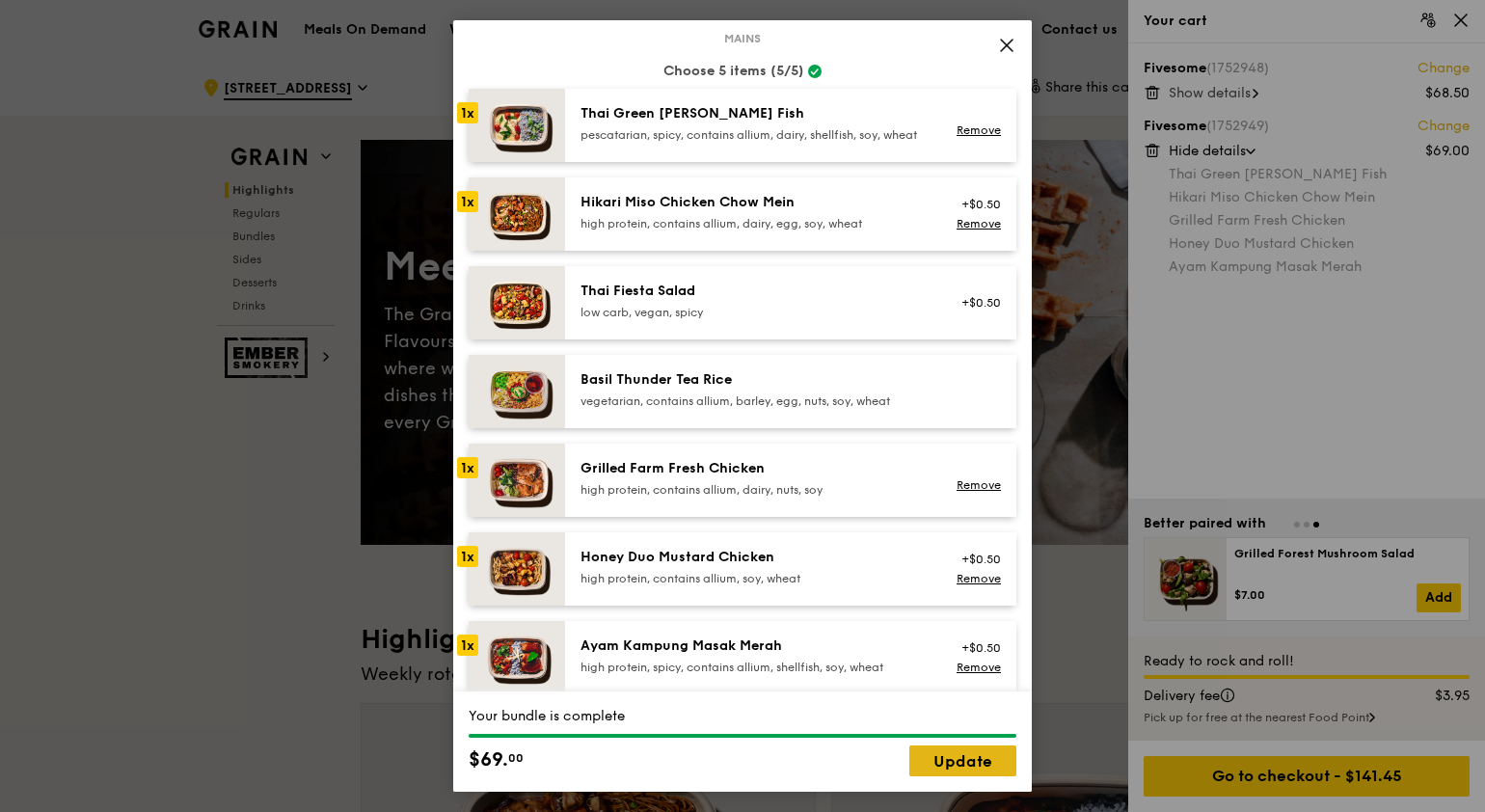
click at [977, 751] on link "Update" at bounding box center [963, 761] width 107 height 31
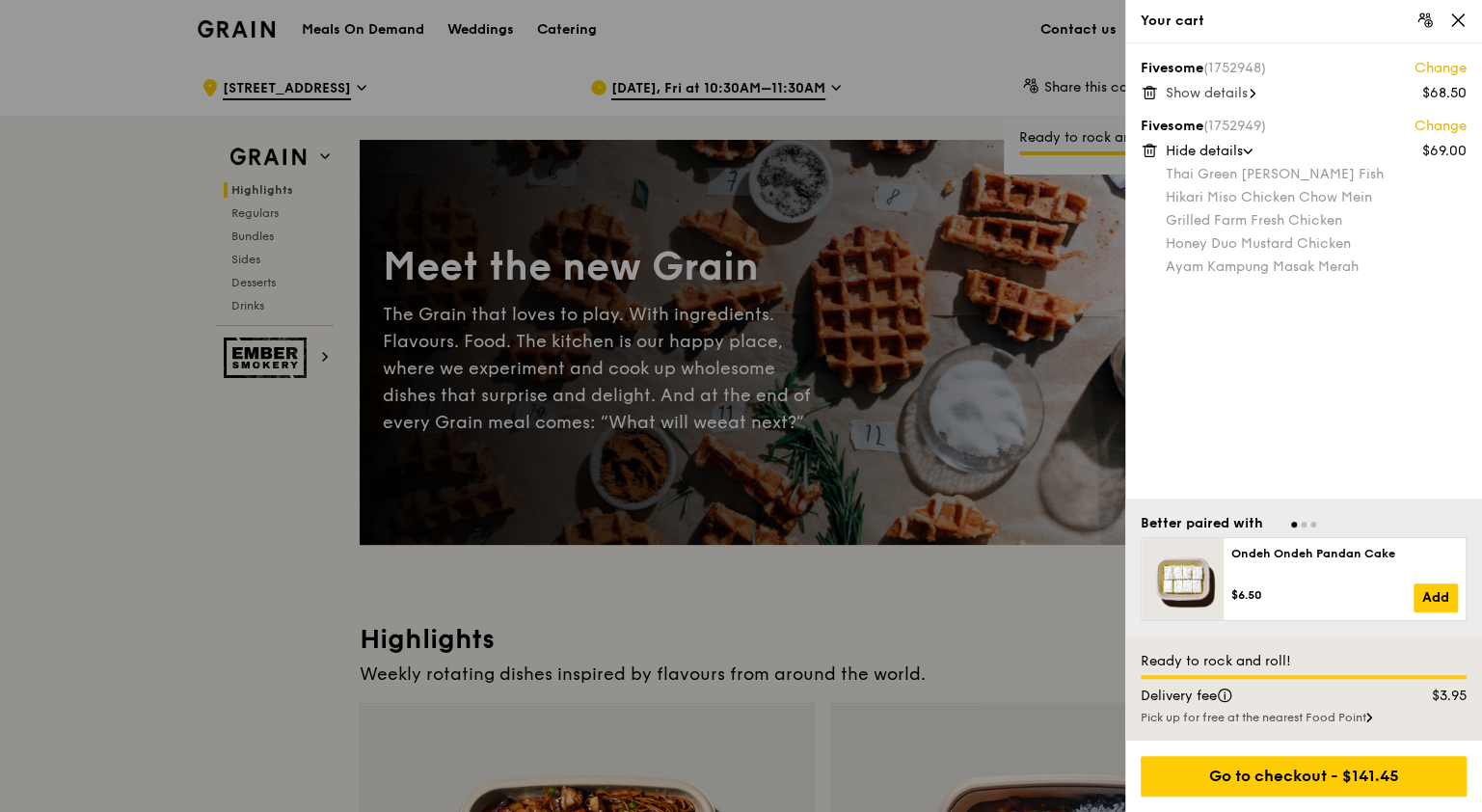
click at [1248, 97] on span "Show details" at bounding box center [1206, 92] width 82 height 17
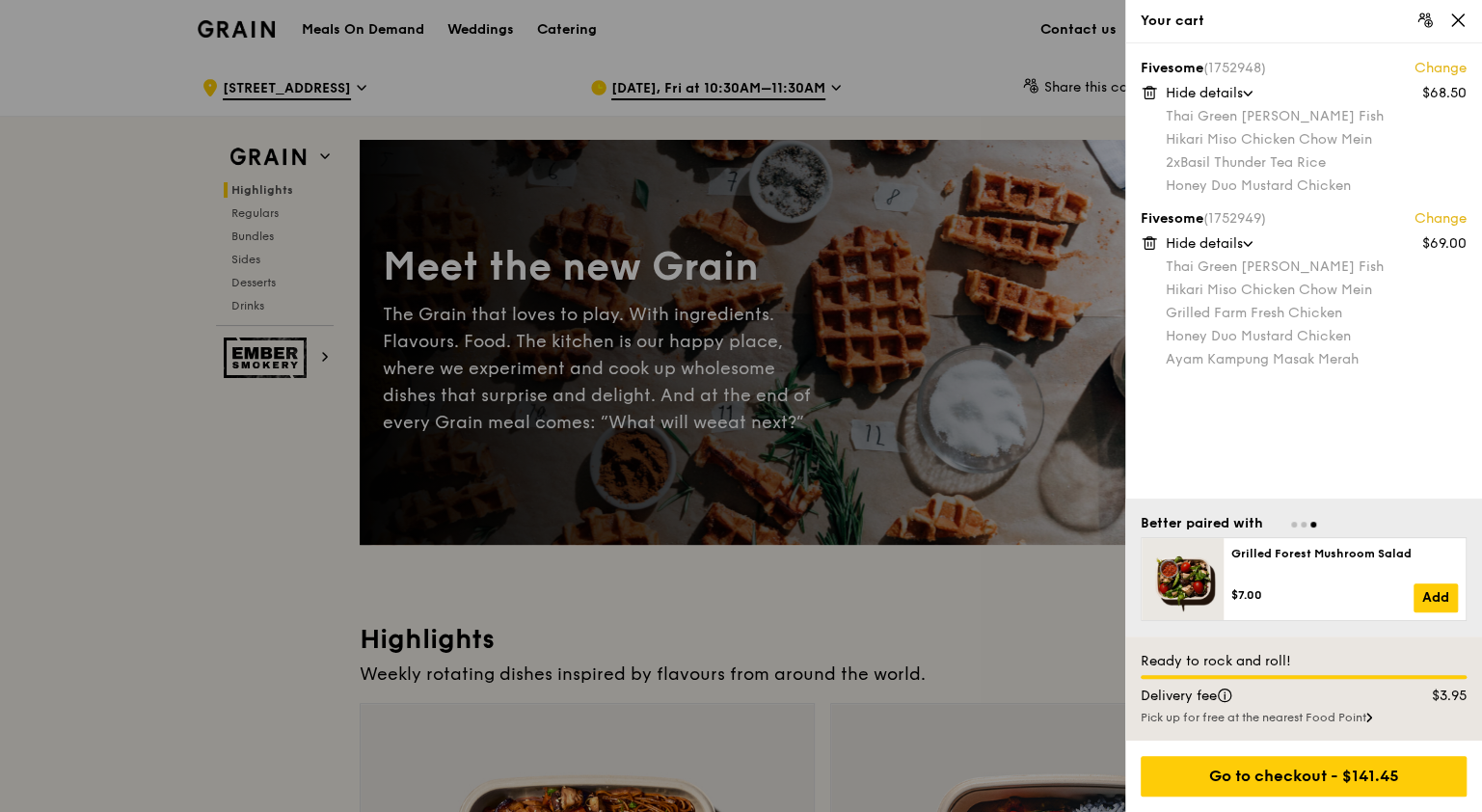
click at [1019, 283] on div at bounding box center [741, 406] width 1482 height 812
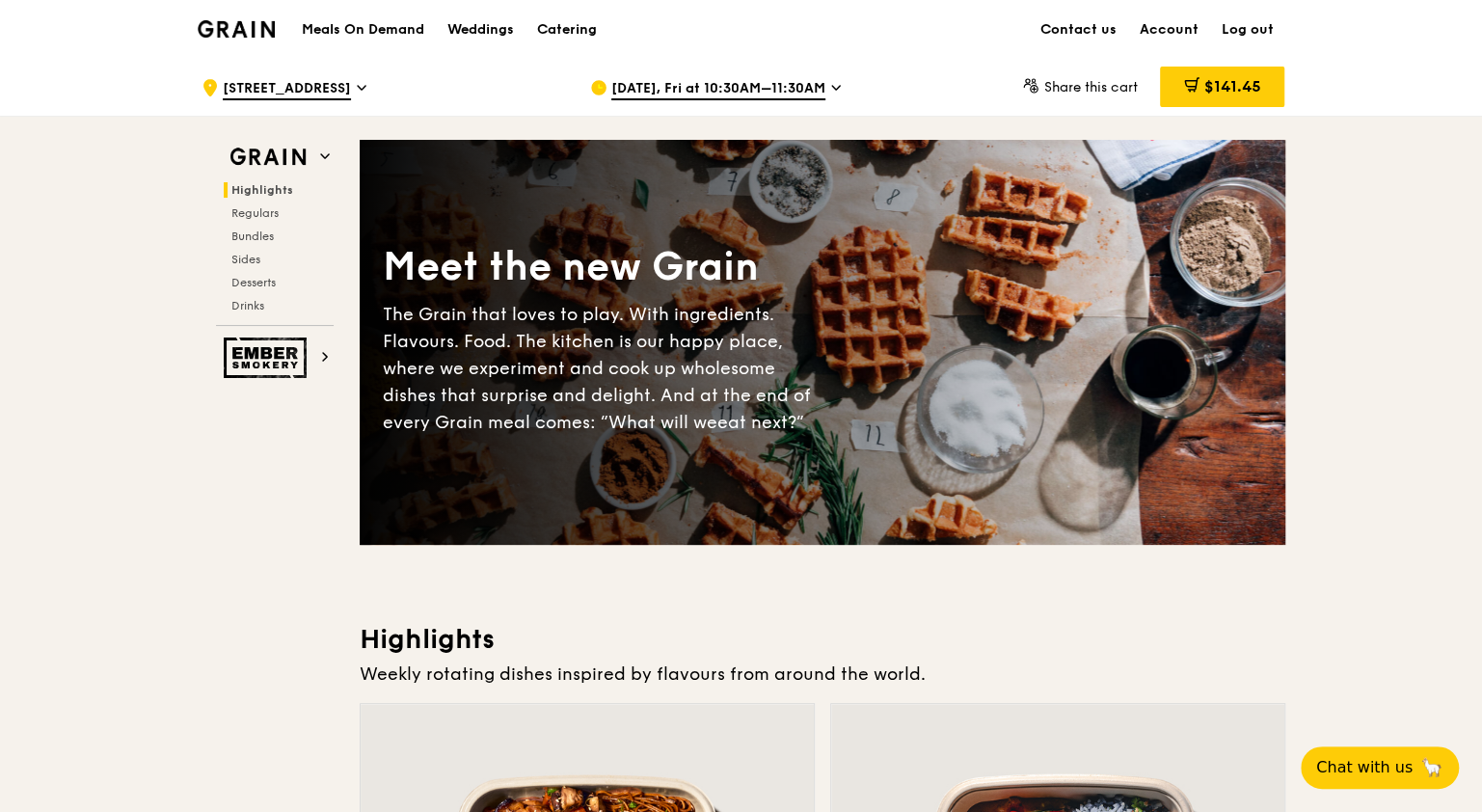
click at [785, 96] on span "[DATE], Fri at 10:30AM–11:30AM" at bounding box center [719, 90] width 214 height 21
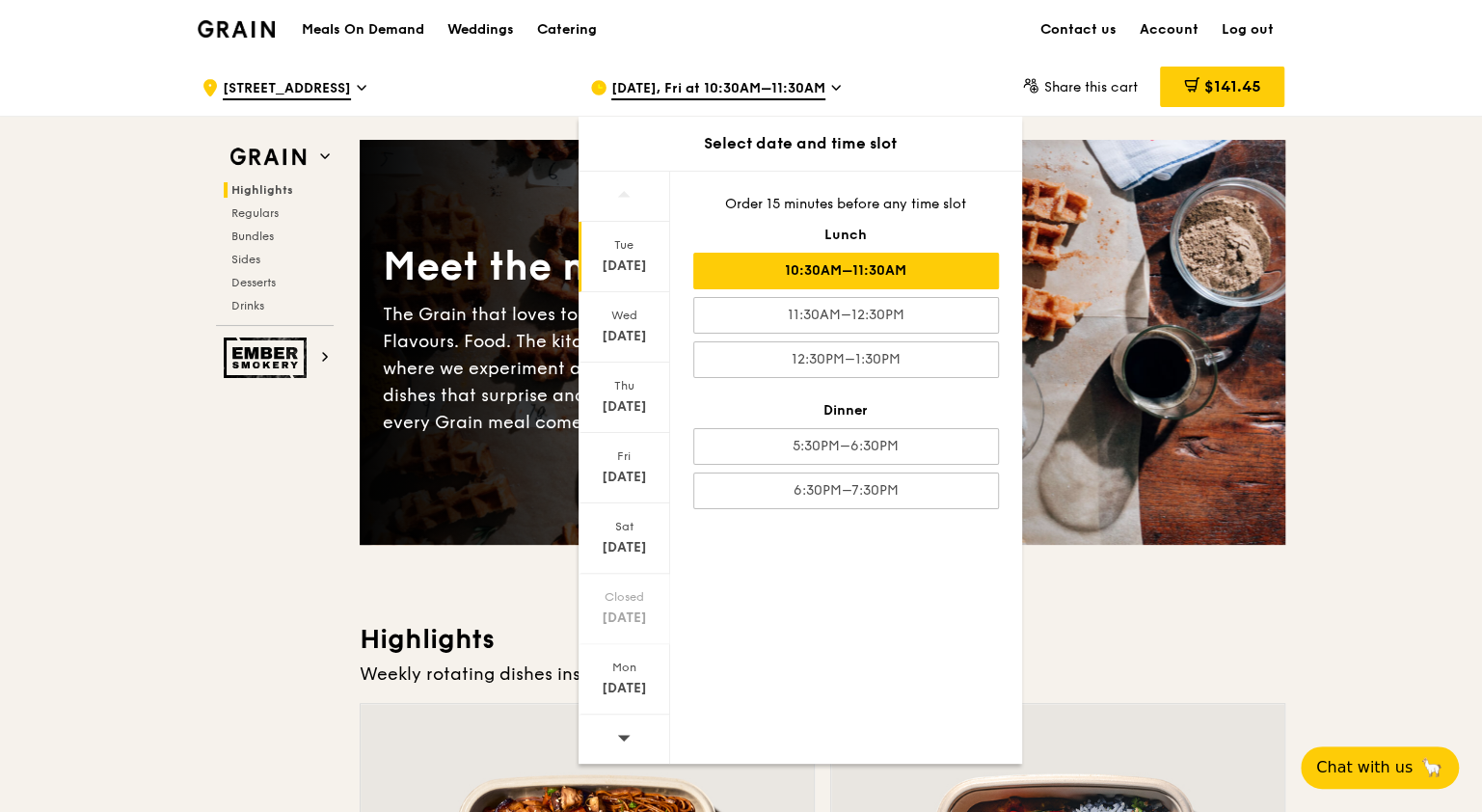
click at [637, 267] on div "[DATE]" at bounding box center [624, 266] width 86 height 19
